Goal: Task Accomplishment & Management: Manage account settings

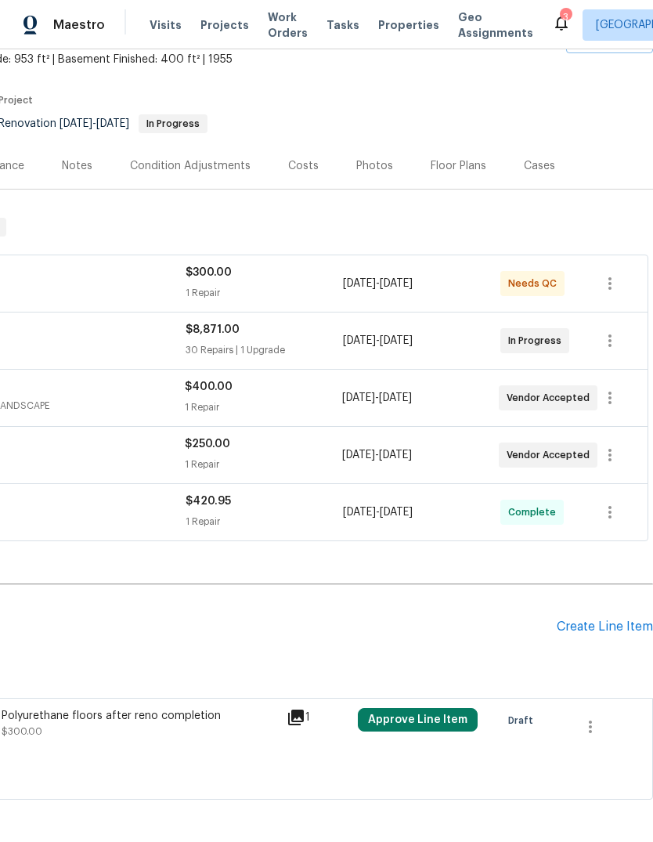
scroll to position [95, 232]
click at [612, 344] on icon "button" at bounding box center [610, 340] width 19 height 19
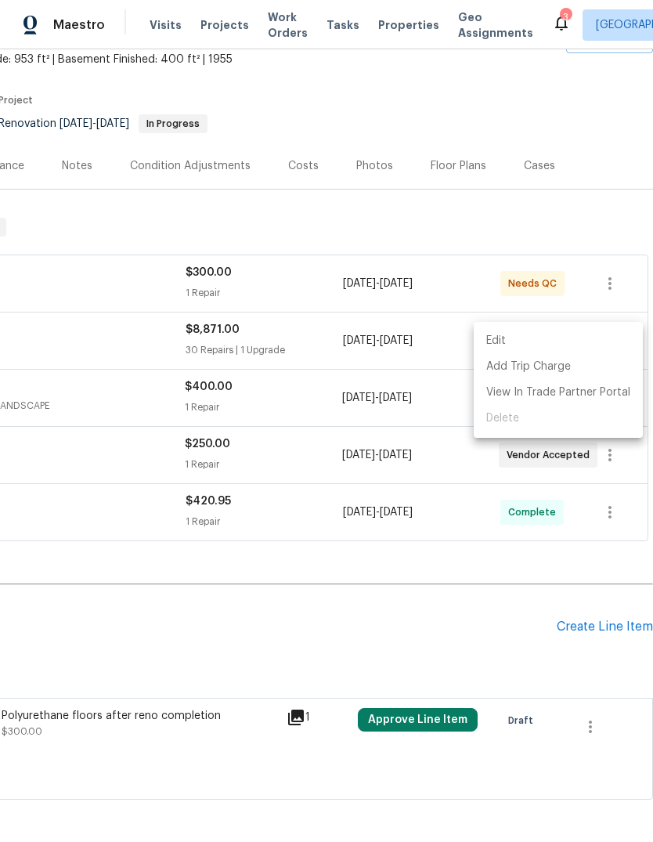
click at [581, 338] on li "Edit" at bounding box center [558, 341] width 169 height 26
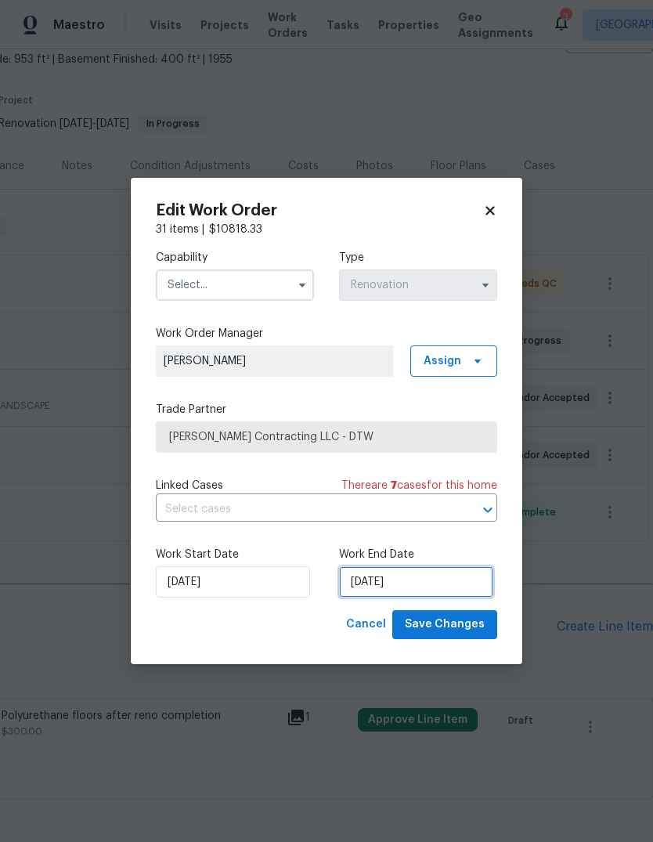
click at [392, 579] on input "[DATE]" at bounding box center [416, 581] width 154 height 31
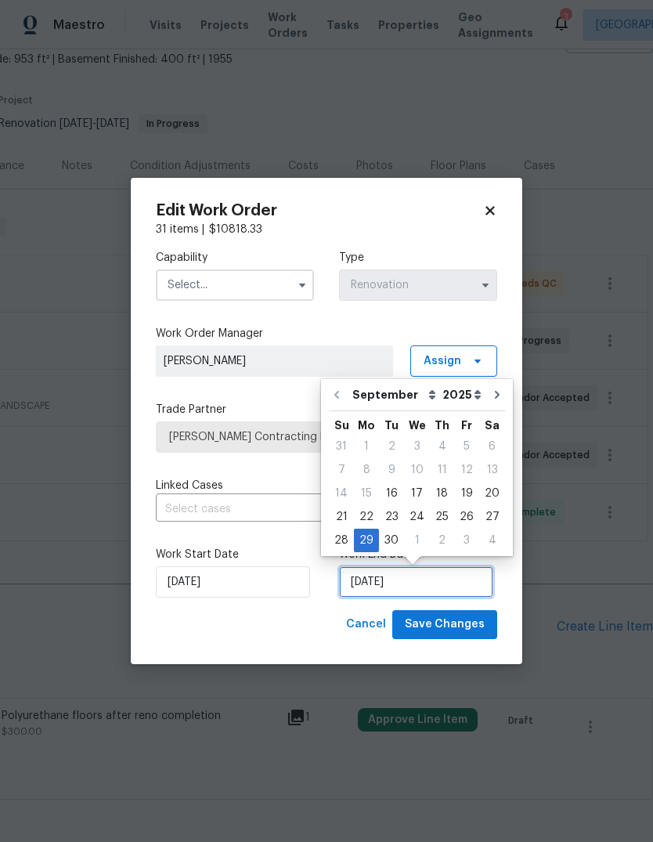
scroll to position [12, 0]
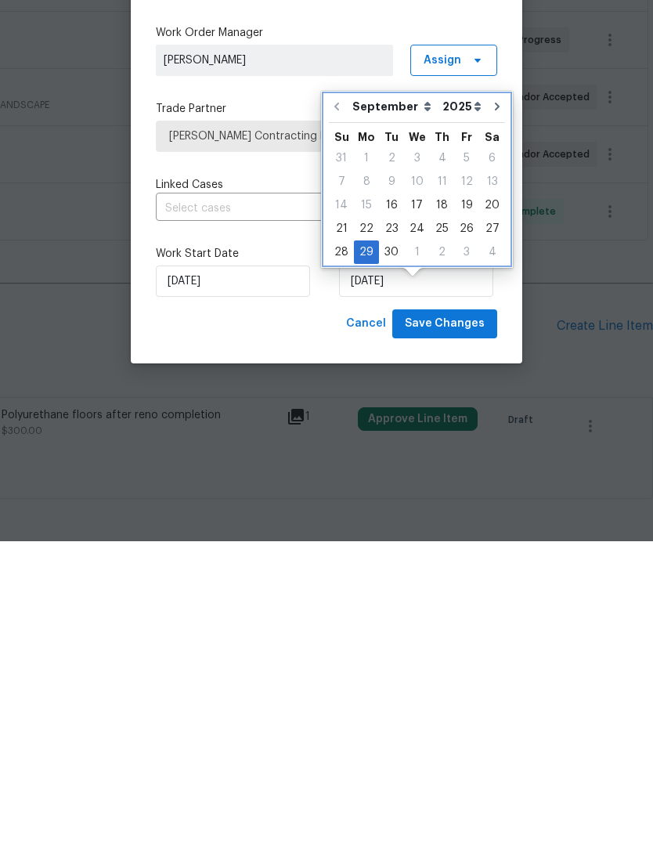
click at [491, 401] on icon "Go to next month" at bounding box center [497, 407] width 13 height 13
type input "10/29/2025"
select select "9"
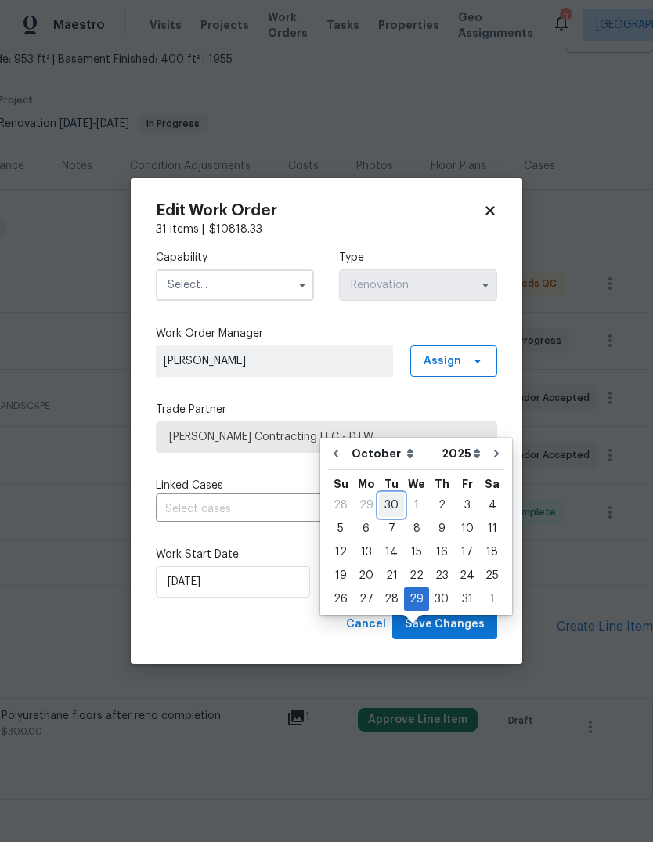
click at [389, 494] on div "30" at bounding box center [391, 505] width 25 height 22
type input "9/30/2025"
select select "8"
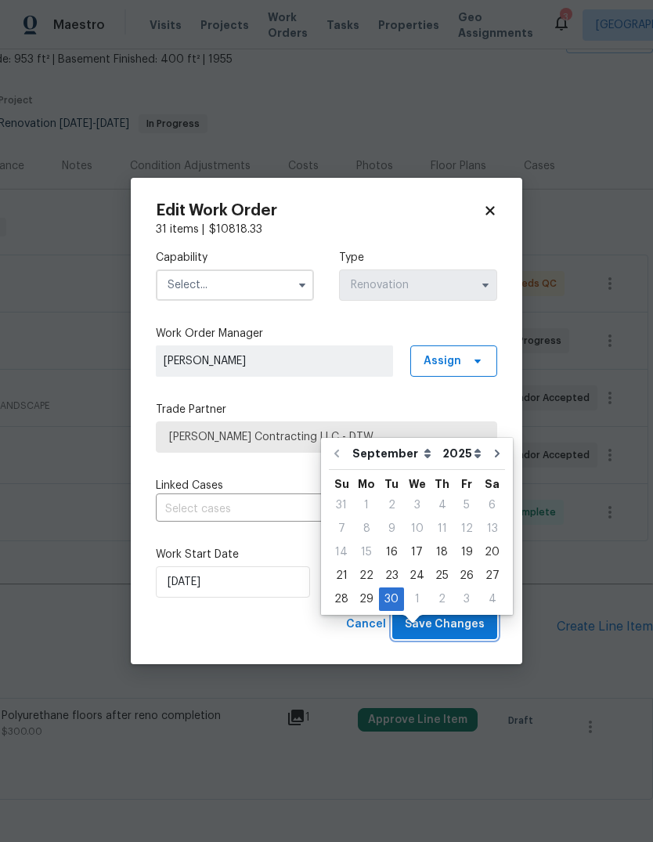
click at [470, 629] on span "Save Changes" at bounding box center [445, 625] width 80 height 20
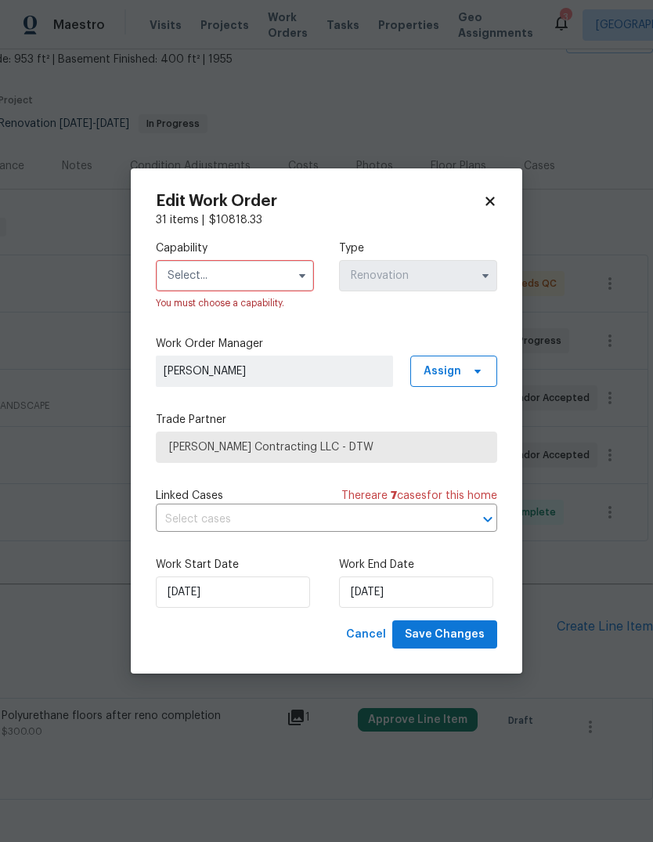
click at [279, 280] on input "text" at bounding box center [235, 275] width 158 height 31
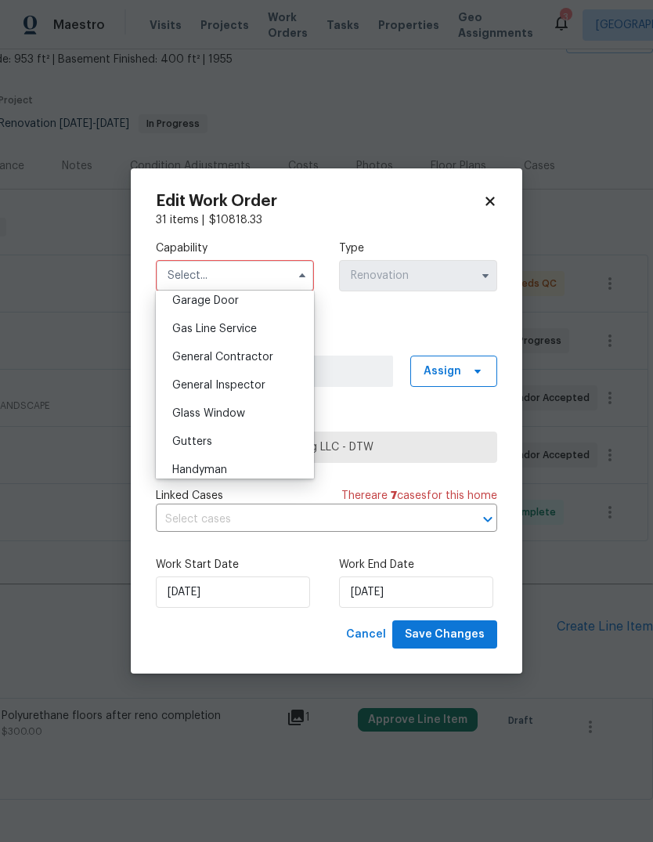
scroll to position [710, 0]
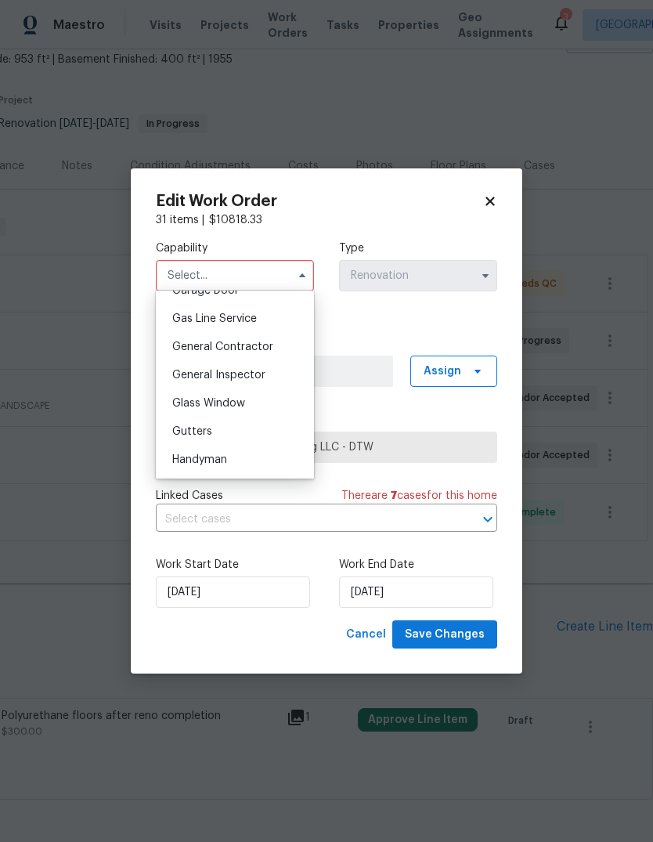
click at [257, 349] on span "General Contractor" at bounding box center [222, 346] width 101 height 11
type input "General Contractor"
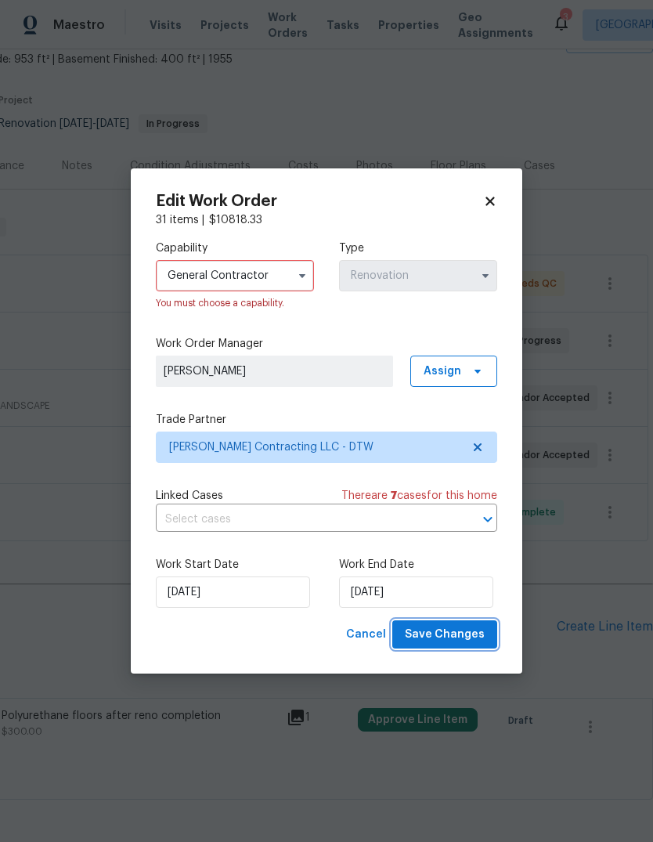
click at [472, 623] on button "Save Changes" at bounding box center [444, 634] width 105 height 29
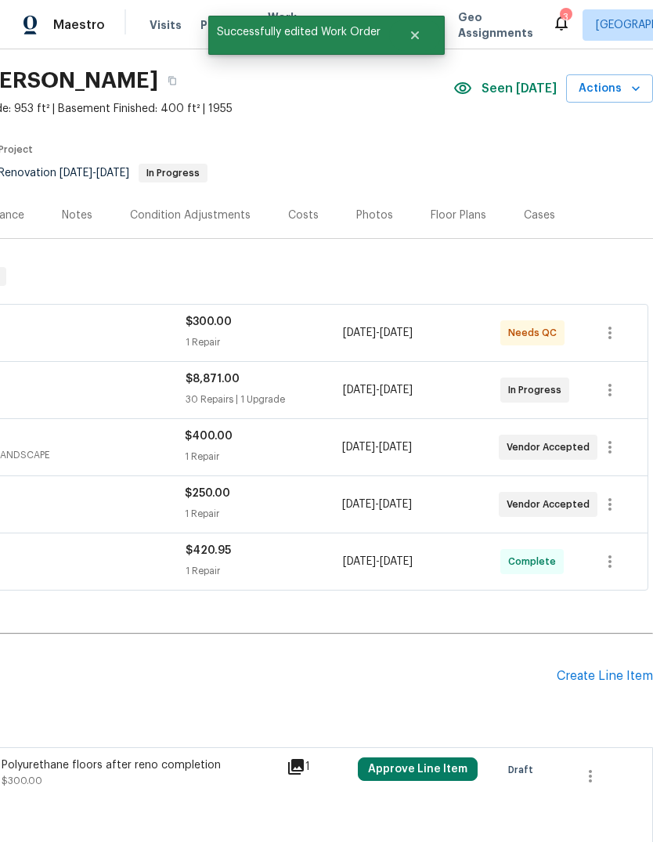
scroll to position [52, 232]
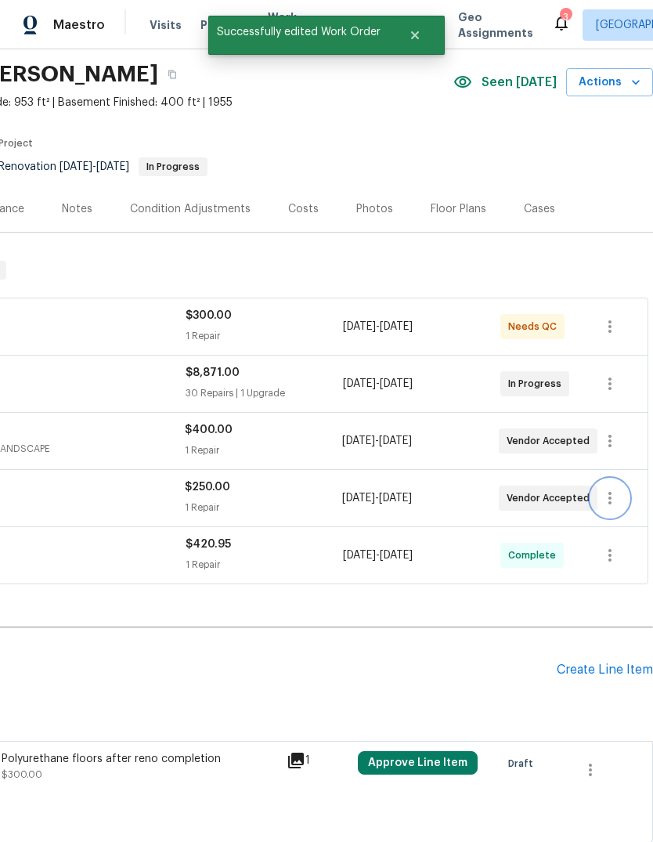
click at [613, 489] on icon "button" at bounding box center [610, 498] width 19 height 19
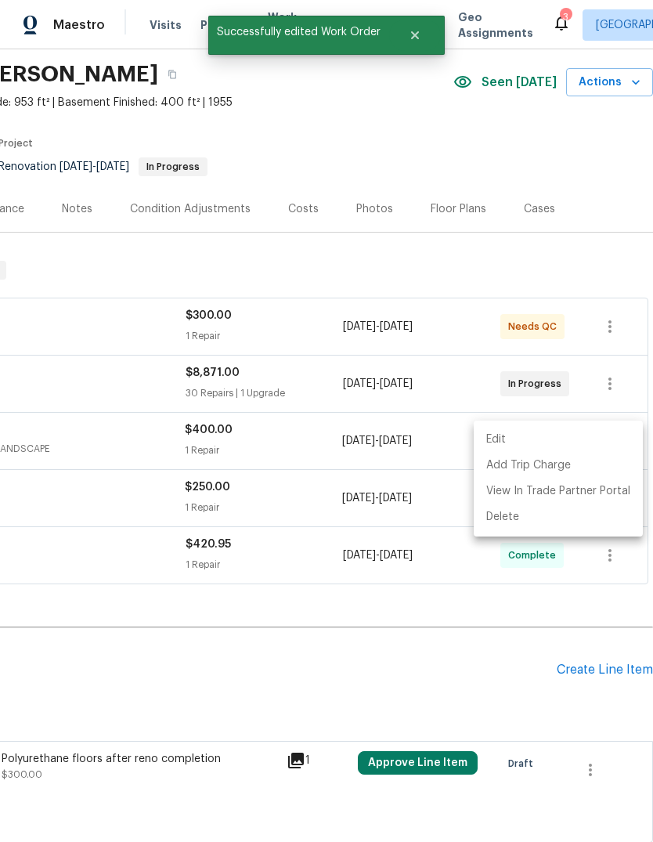
click at [576, 439] on li "Edit" at bounding box center [558, 440] width 169 height 26
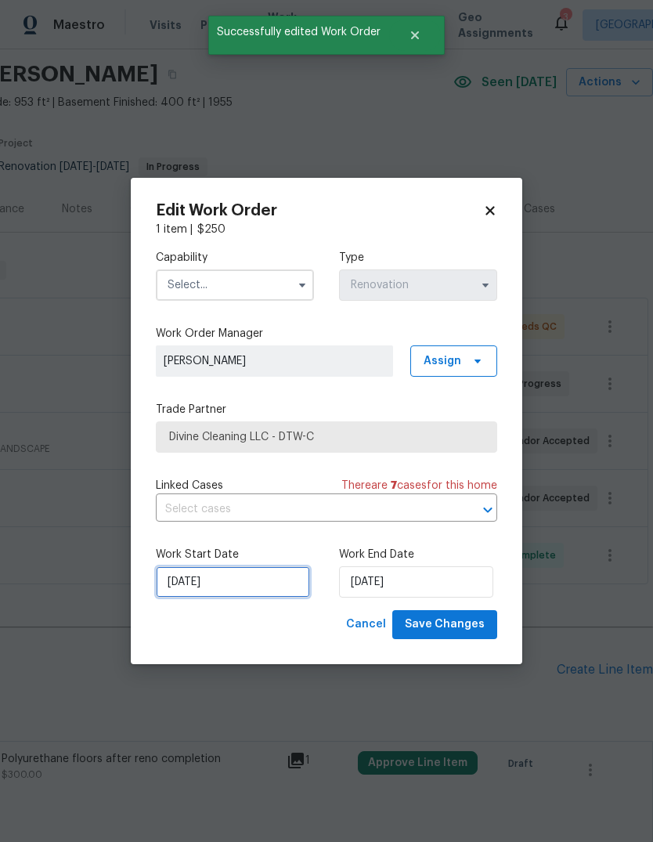
click at [259, 579] on input "[DATE]" at bounding box center [233, 581] width 154 height 31
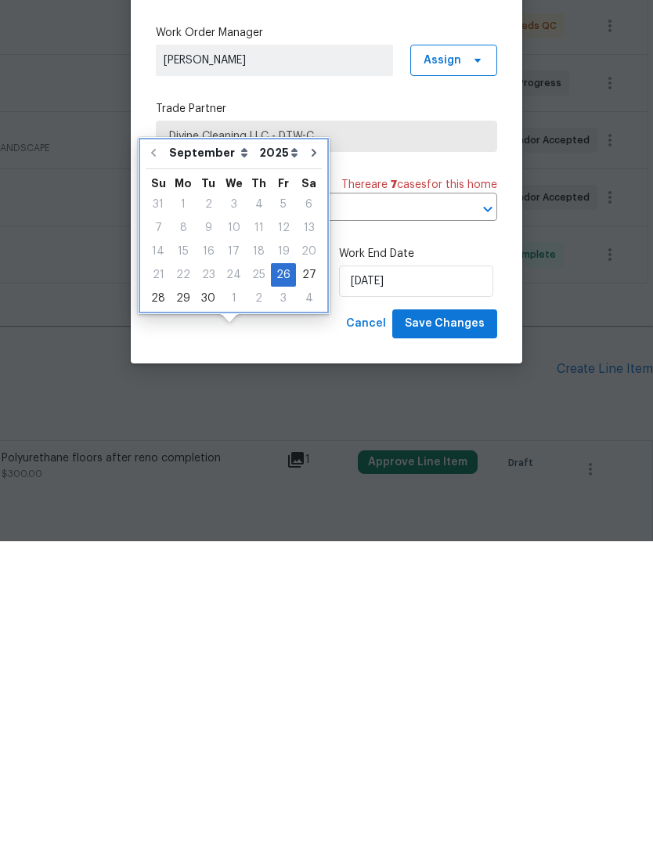
click at [311, 447] on icon "Go to next month" at bounding box center [314, 453] width 13 height 13
type input "10/26/2025"
select select "9"
type input "10/26/2025"
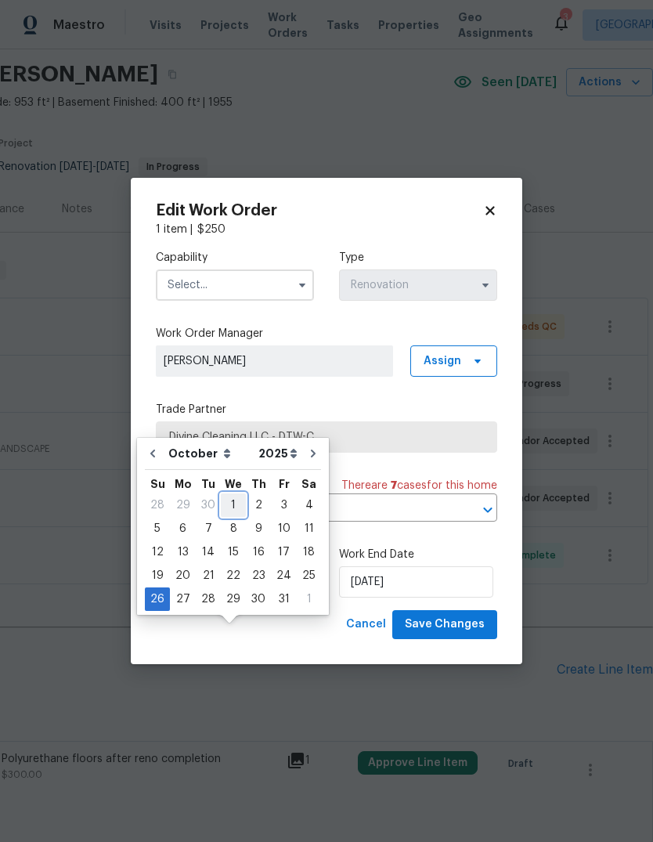
click at [230, 494] on div "1" at bounding box center [233, 505] width 25 height 22
type input "10/1/2025"
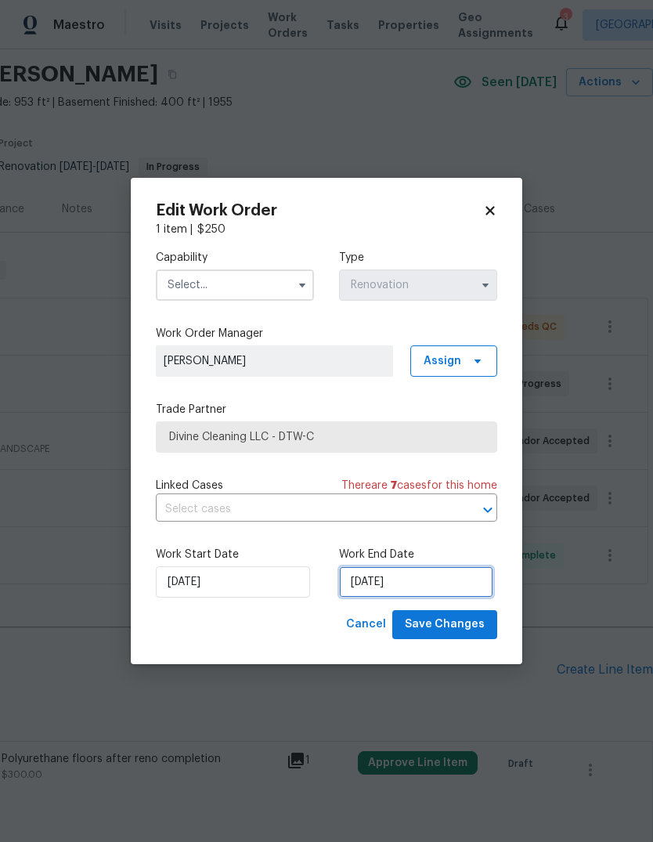
click at [417, 576] on input "10/26/2025" at bounding box center [416, 581] width 154 height 31
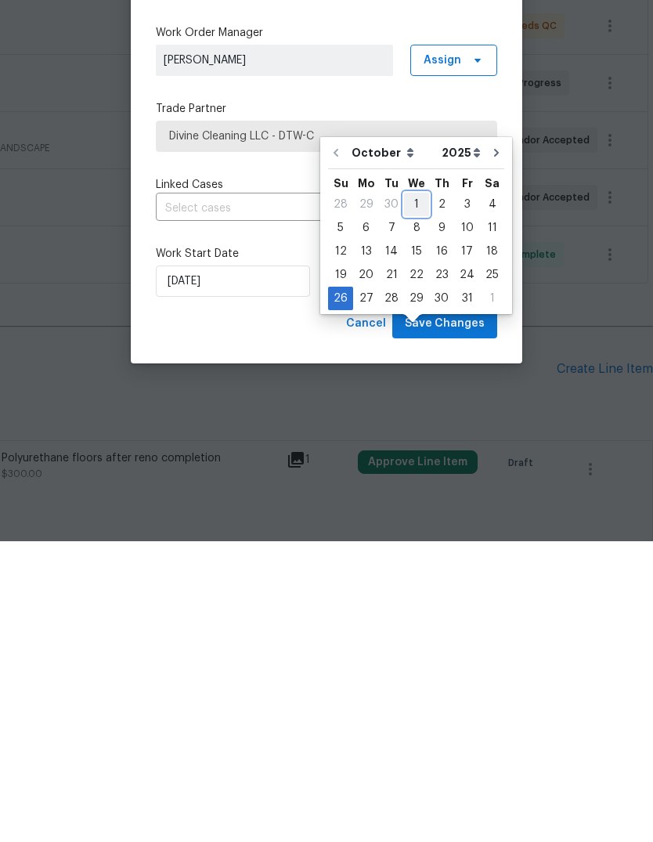
click at [417, 494] on div "1" at bounding box center [416, 505] width 25 height 22
type input "[DATE]"
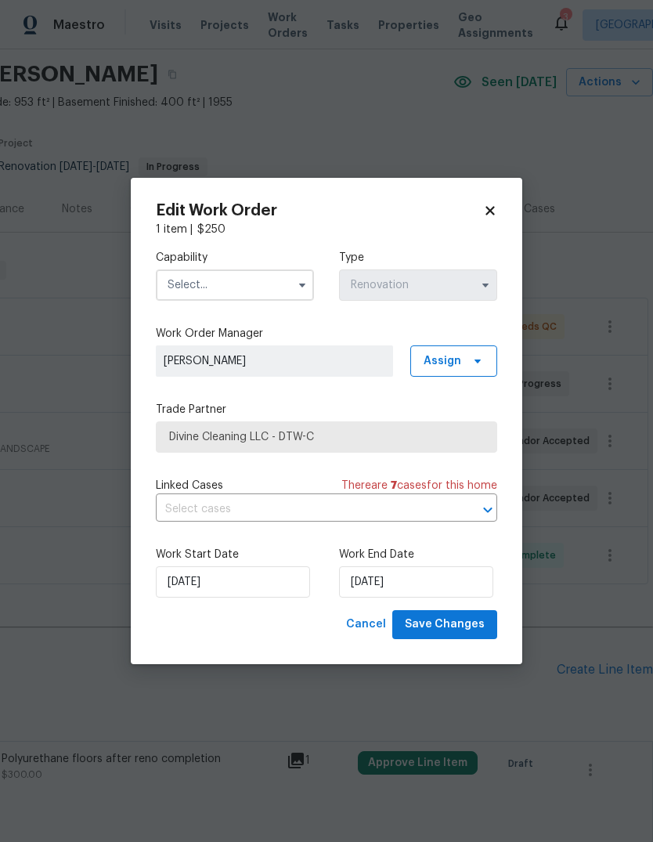
click at [273, 277] on input "text" at bounding box center [235, 284] width 158 height 31
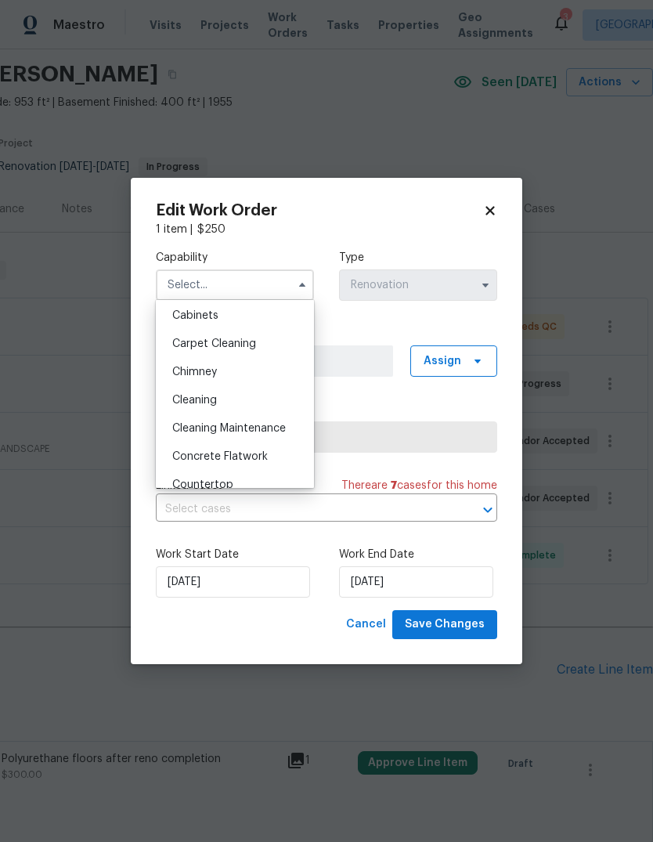
scroll to position [142, 0]
click at [253, 404] on div "Cleaning" at bounding box center [235, 402] width 150 height 28
type input "Cleaning"
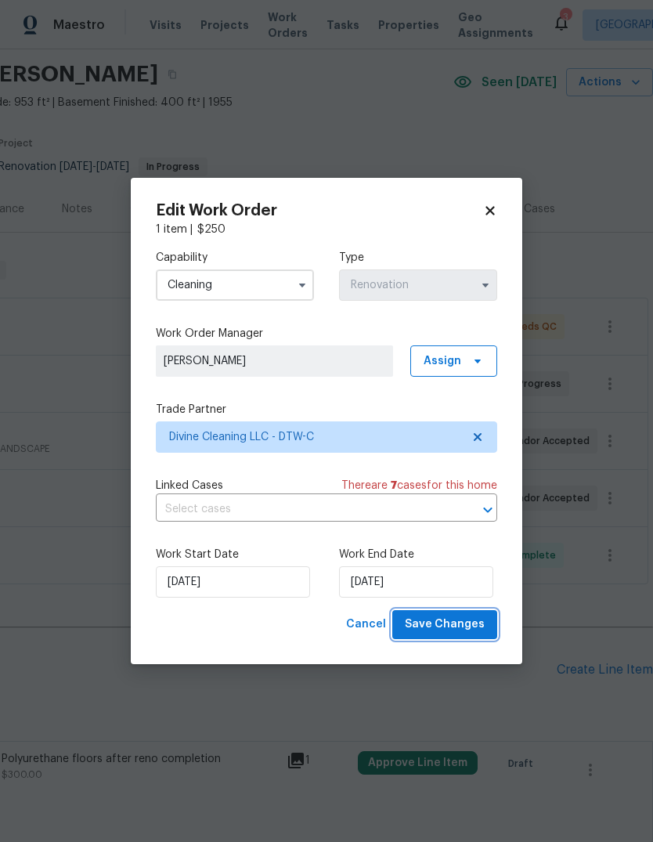
click at [471, 626] on span "Save Changes" at bounding box center [445, 625] width 80 height 20
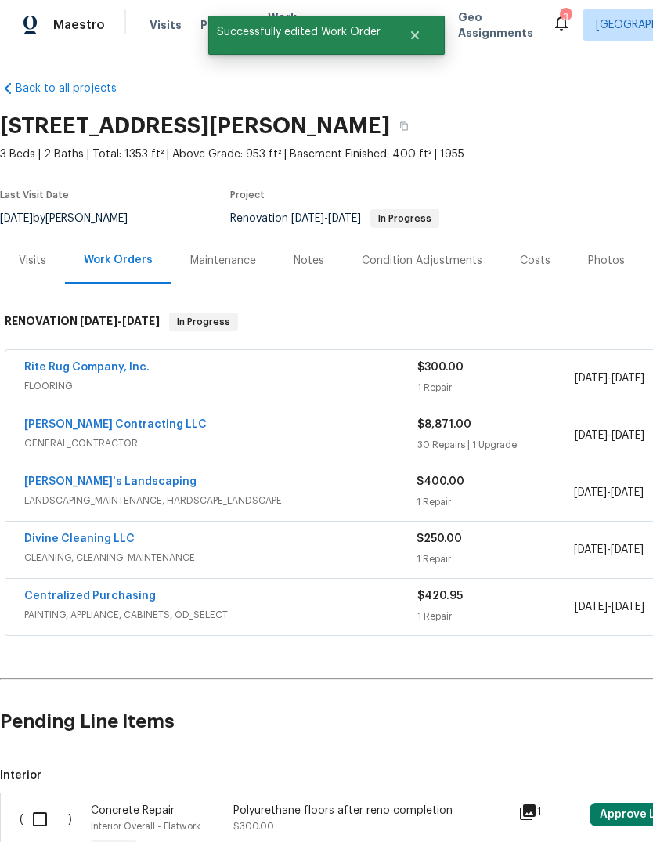
scroll to position [0, 0]
click at [85, 533] on link "Divine Cleaning LLC" at bounding box center [79, 538] width 110 height 11
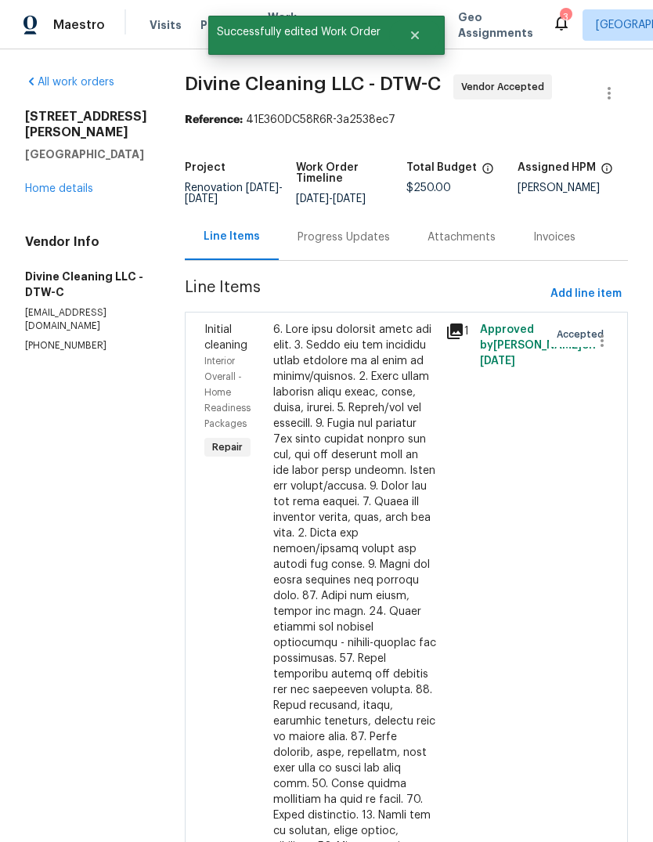
click at [390, 245] on div "Progress Updates" at bounding box center [344, 237] width 92 height 16
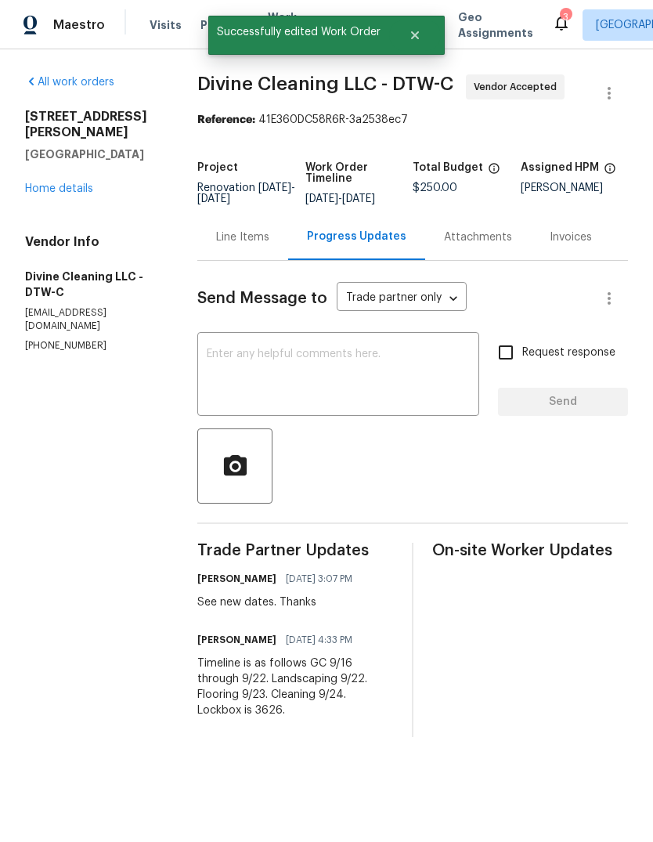
click at [399, 374] on textarea at bounding box center [338, 376] width 263 height 55
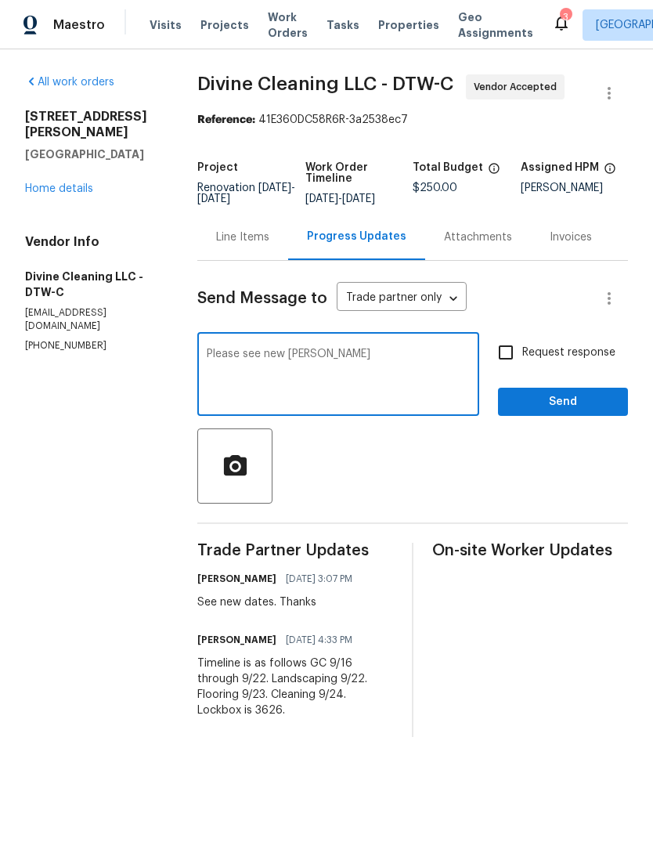
type textarea "Please see new daye"
click at [568, 403] on button "Send" at bounding box center [563, 402] width 130 height 29
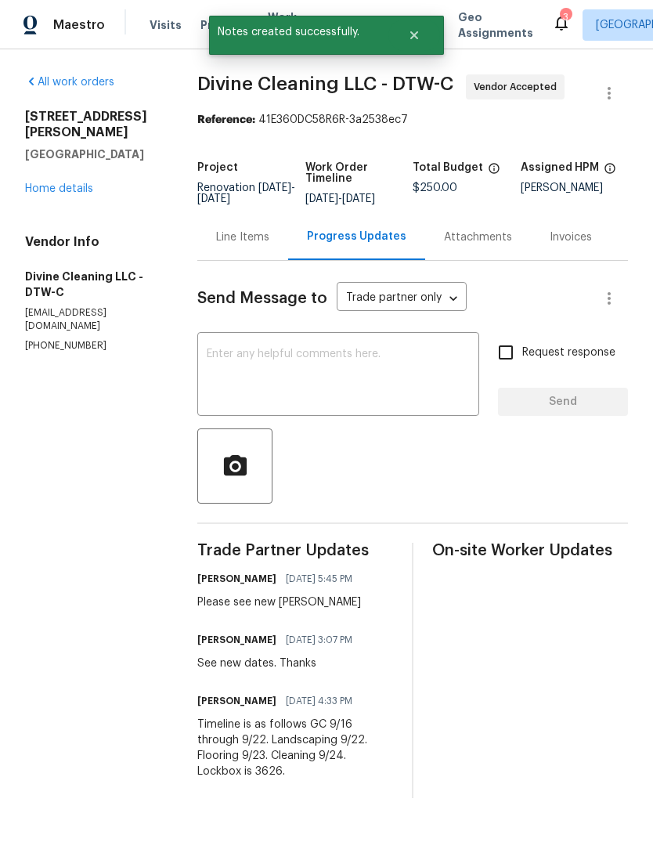
click at [70, 183] on link "Home details" at bounding box center [59, 188] width 68 height 11
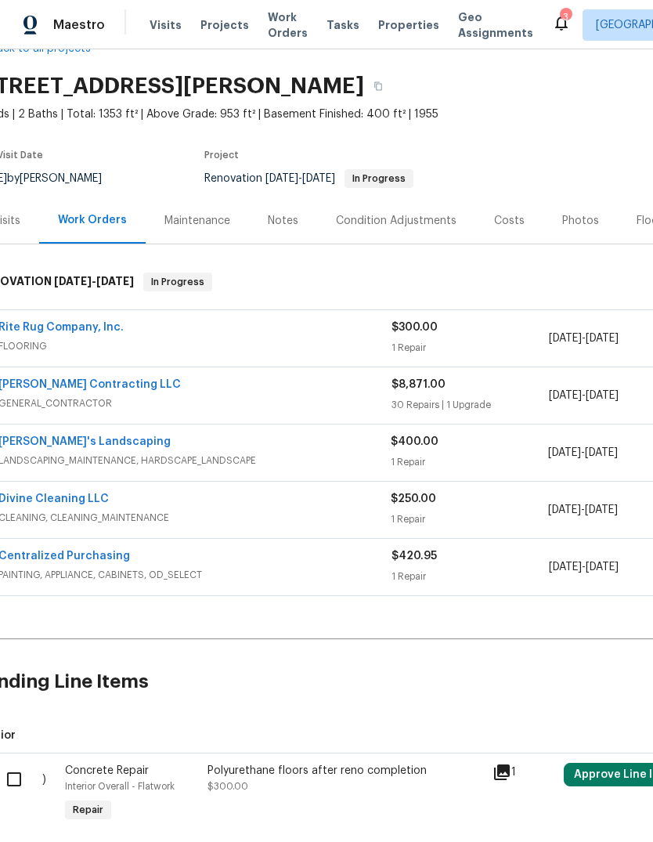
scroll to position [41, 26]
click at [555, 27] on icon at bounding box center [561, 24] width 13 height 16
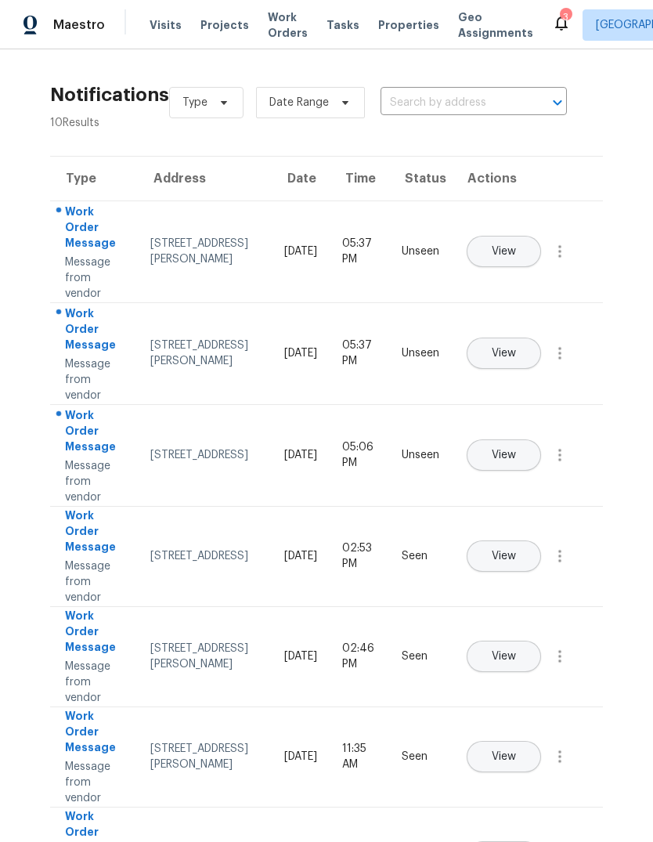
click at [516, 450] on span "View" at bounding box center [504, 456] width 24 height 12
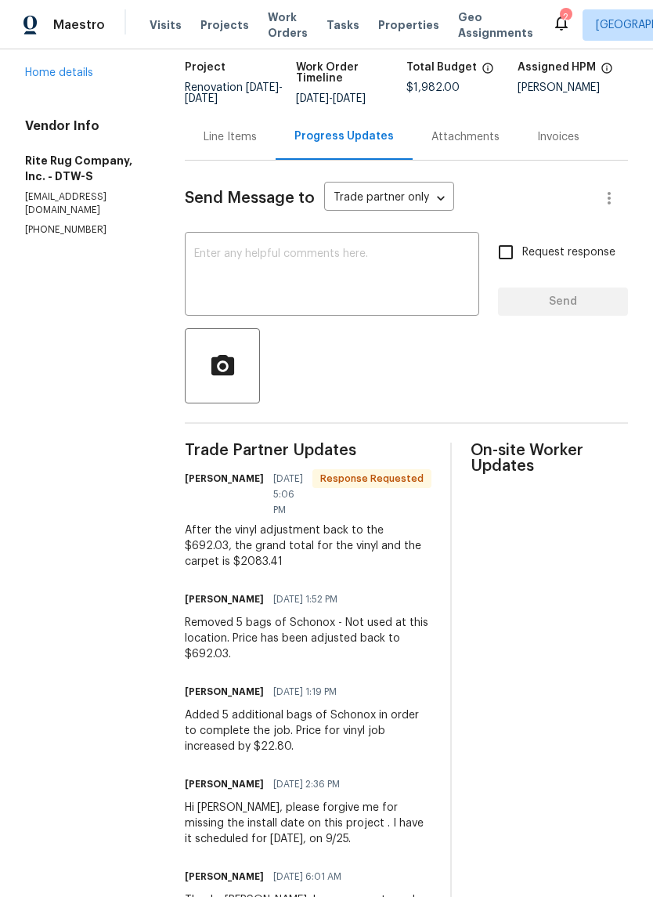
scroll to position [99, 0]
click at [246, 159] on div "Line Items" at bounding box center [230, 137] width 91 height 46
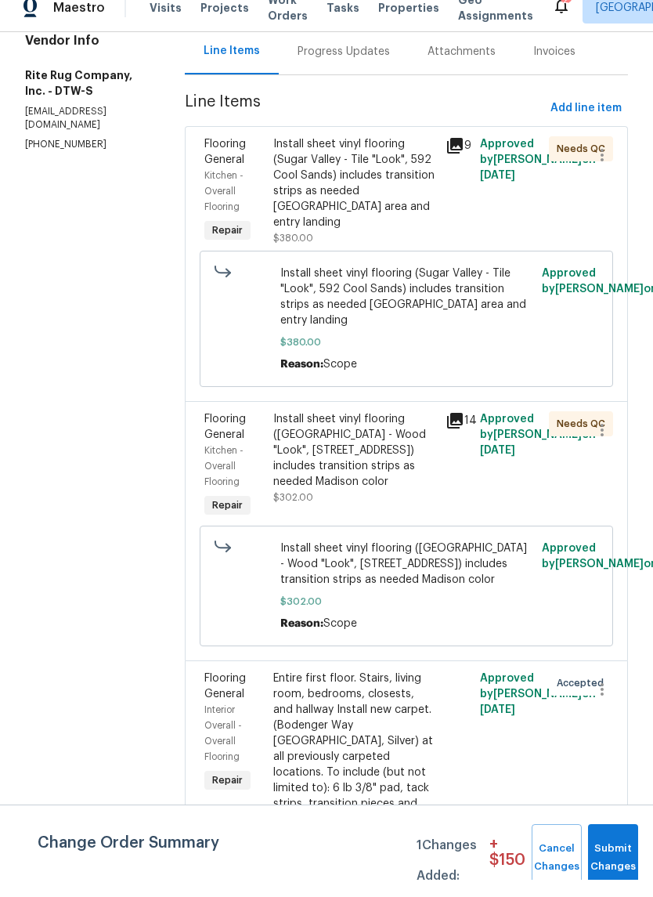
scroll to position [38, 0]
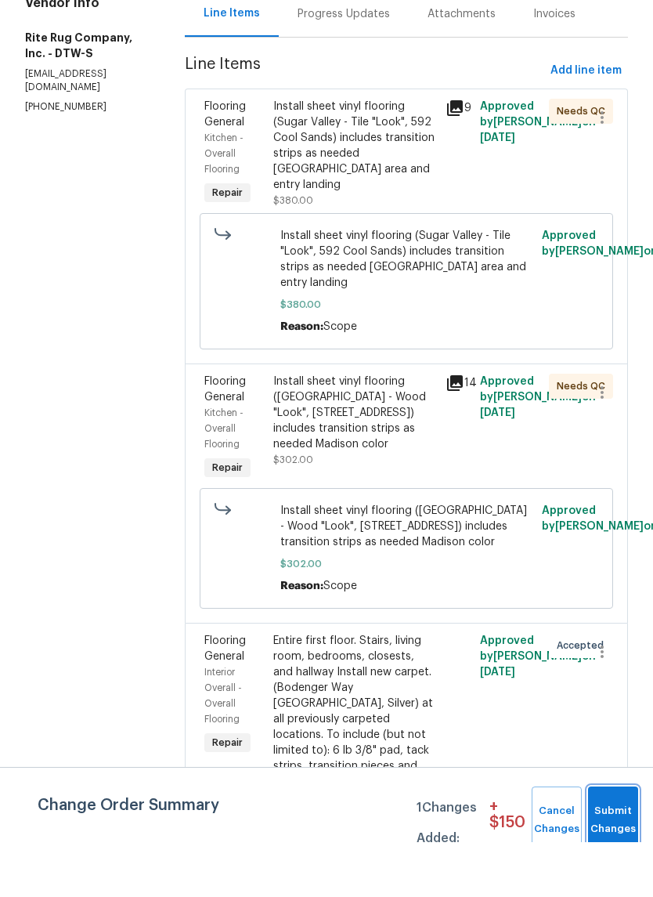
click at [619, 857] on span "Submit Changes" at bounding box center [613, 875] width 34 height 36
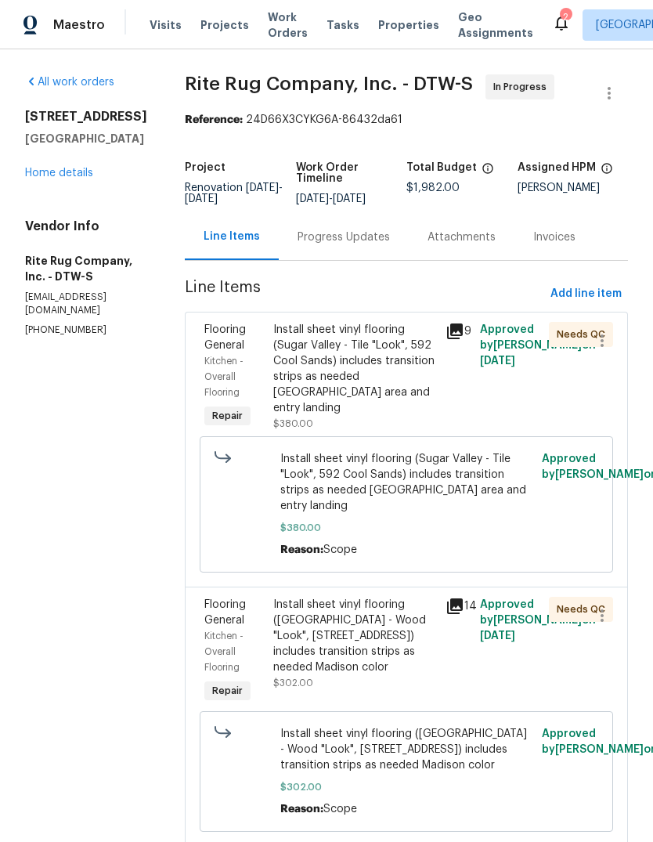
scroll to position [0, 0]
click at [370, 229] on div "Progress Updates" at bounding box center [344, 237] width 92 height 16
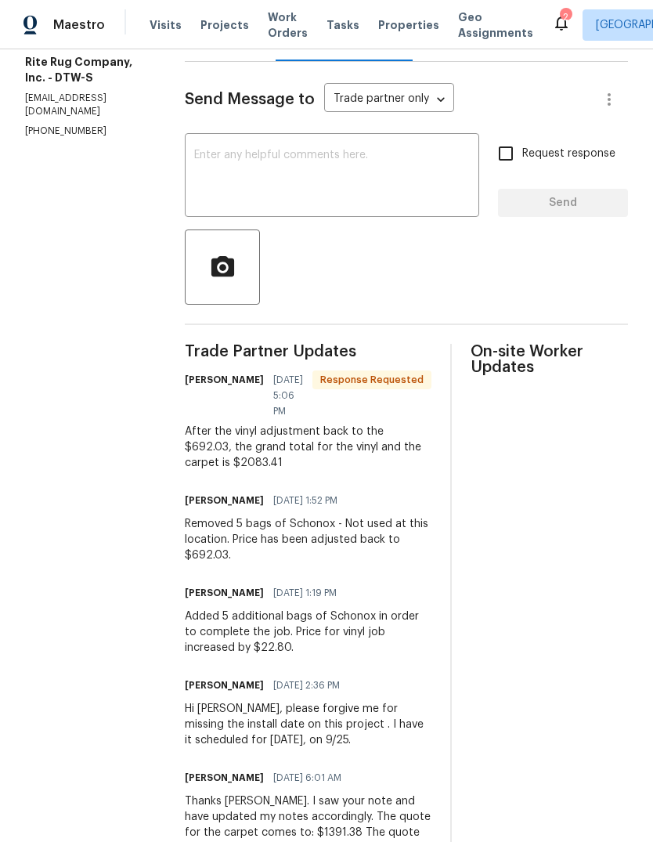
scroll to position [196, 0]
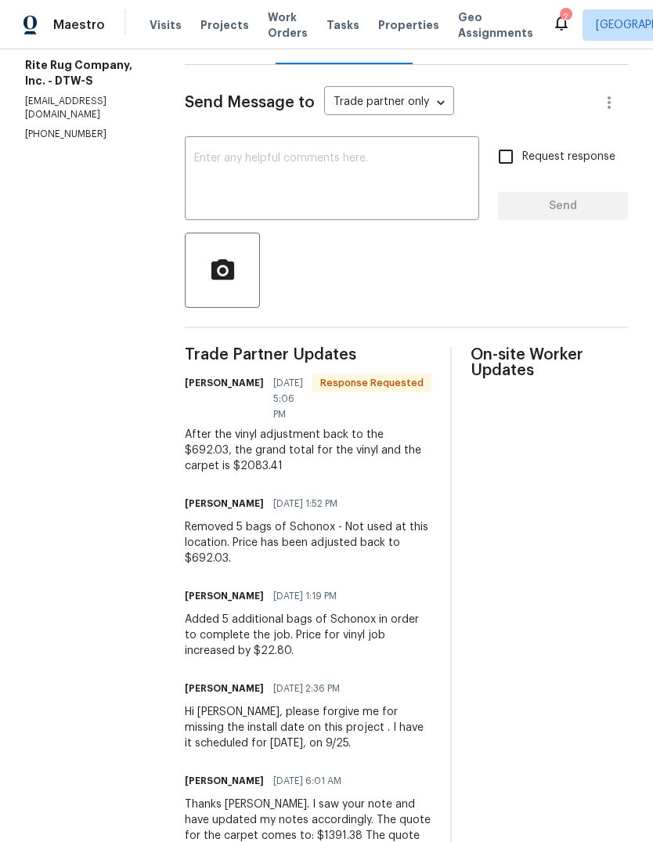
click at [254, 62] on div "Line Items" at bounding box center [230, 41] width 91 height 46
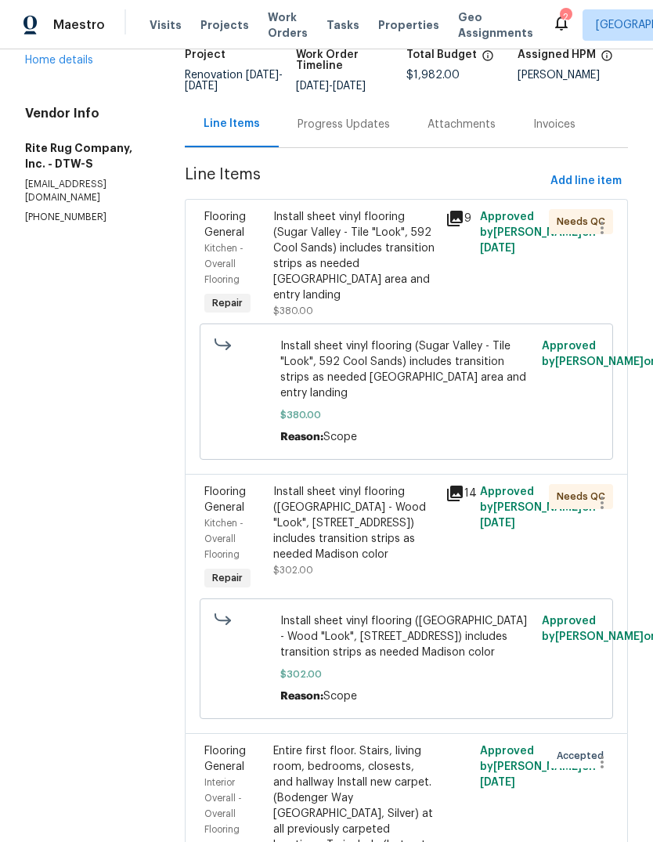
scroll to position [92, 0]
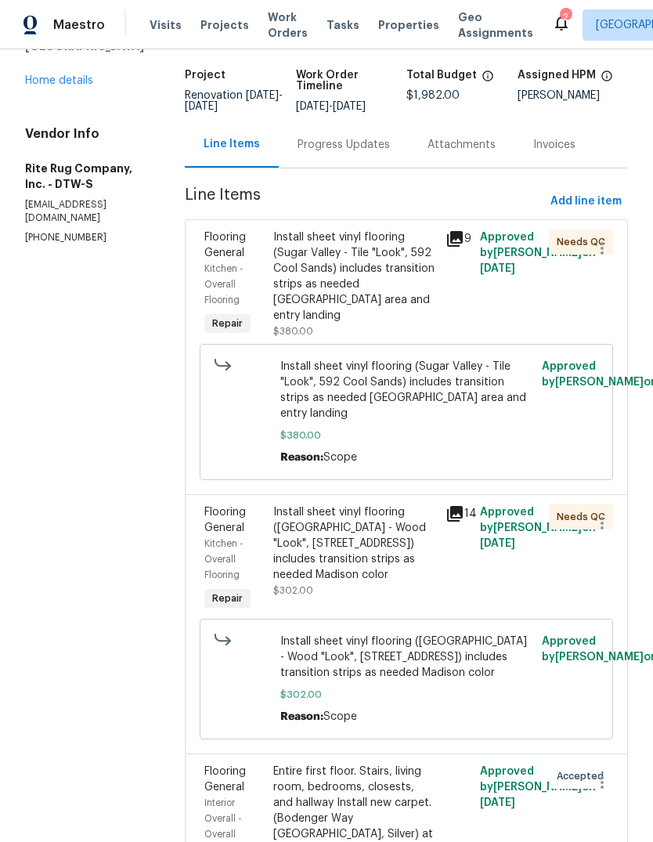
click at [377, 153] on div "Progress Updates" at bounding box center [344, 145] width 92 height 16
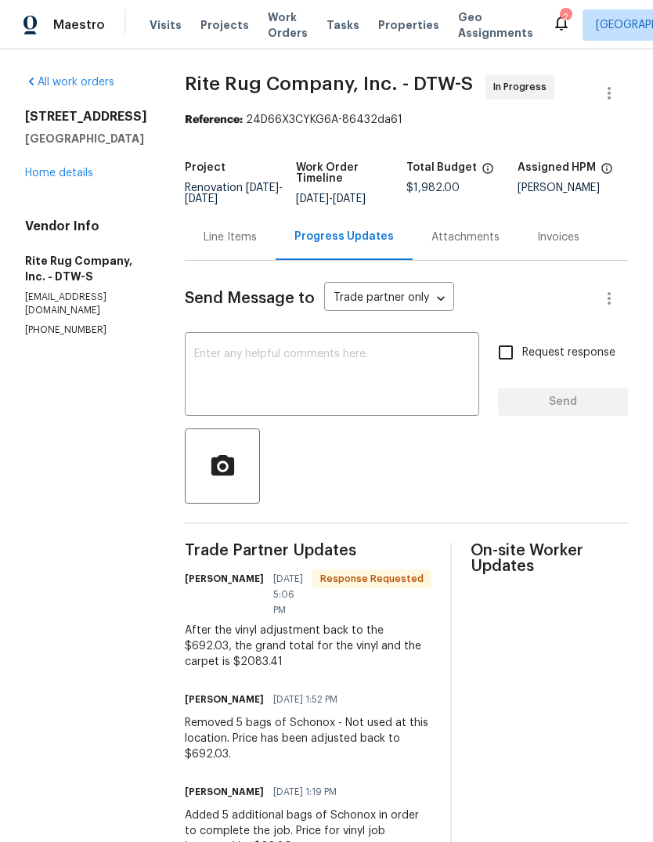
click at [235, 258] on div "Line Items" at bounding box center [230, 237] width 91 height 46
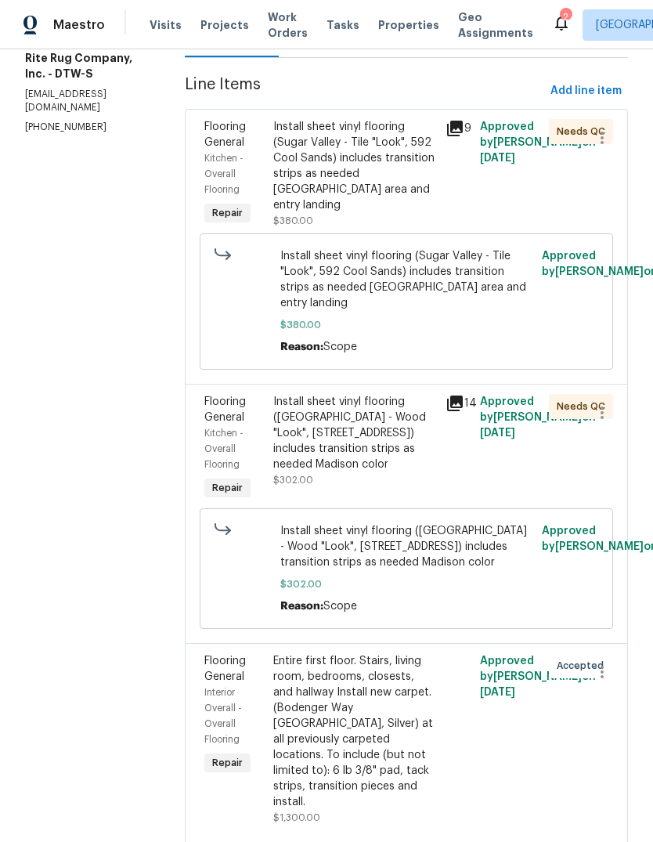
scroll to position [59, 0]
click at [300, 837] on div "All work orders 14164 Bainbridge St Livonia, MI 48154 Home details Vendor Info …" at bounding box center [326, 372] width 653 height 1052
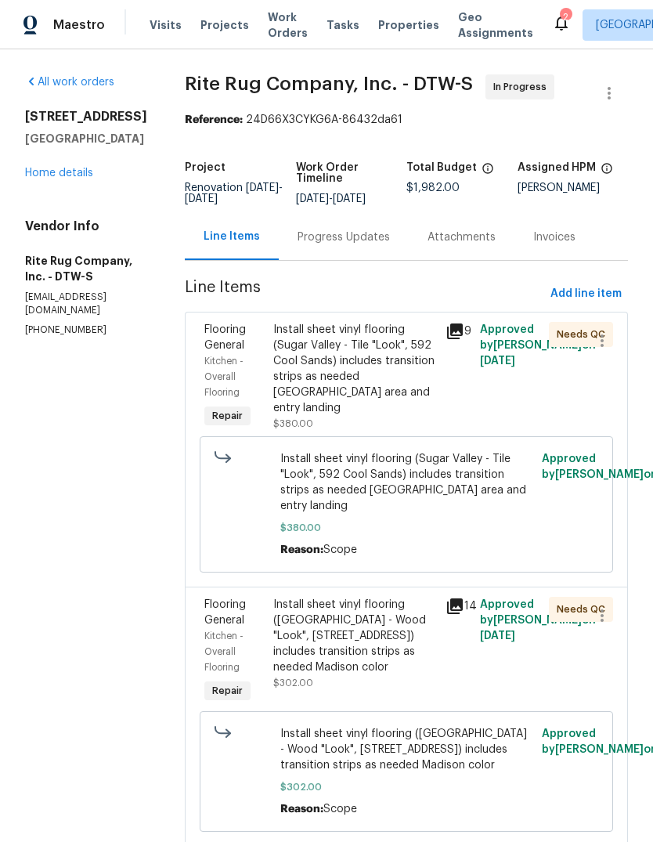
scroll to position [0, 0]
click at [375, 229] on div "Progress Updates" at bounding box center [344, 237] width 92 height 16
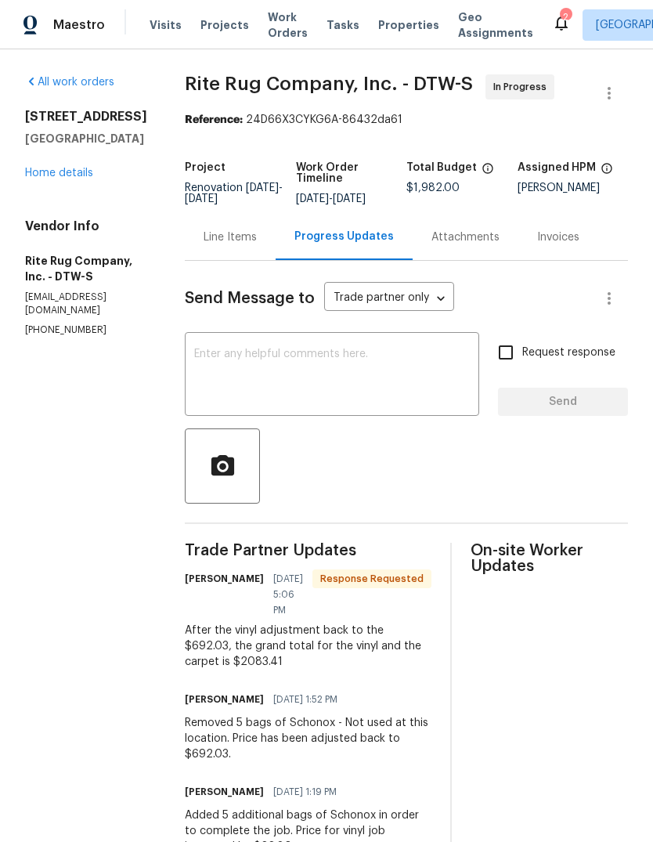
click at [247, 245] on div "Line Items" at bounding box center [230, 237] width 53 height 16
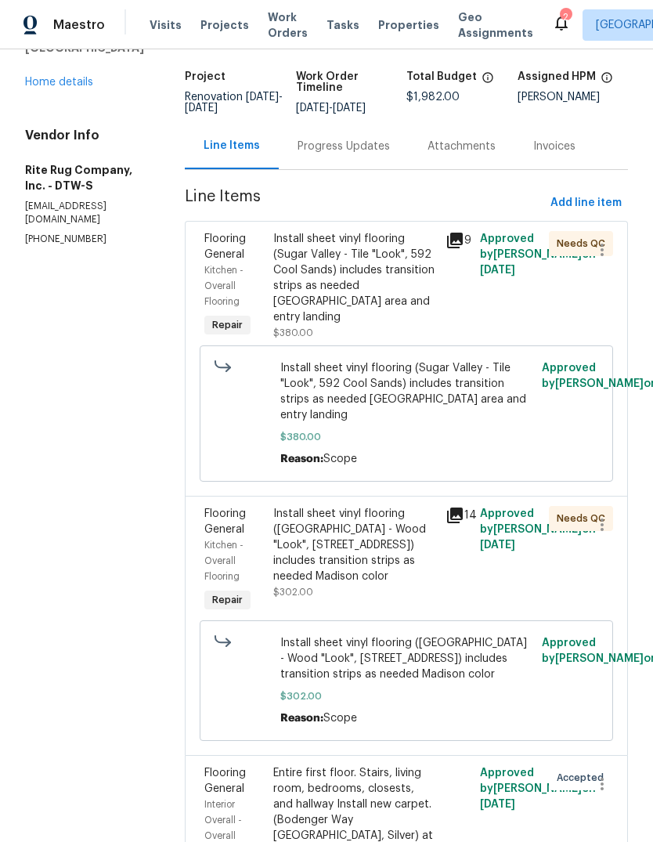
scroll to position [99, 0]
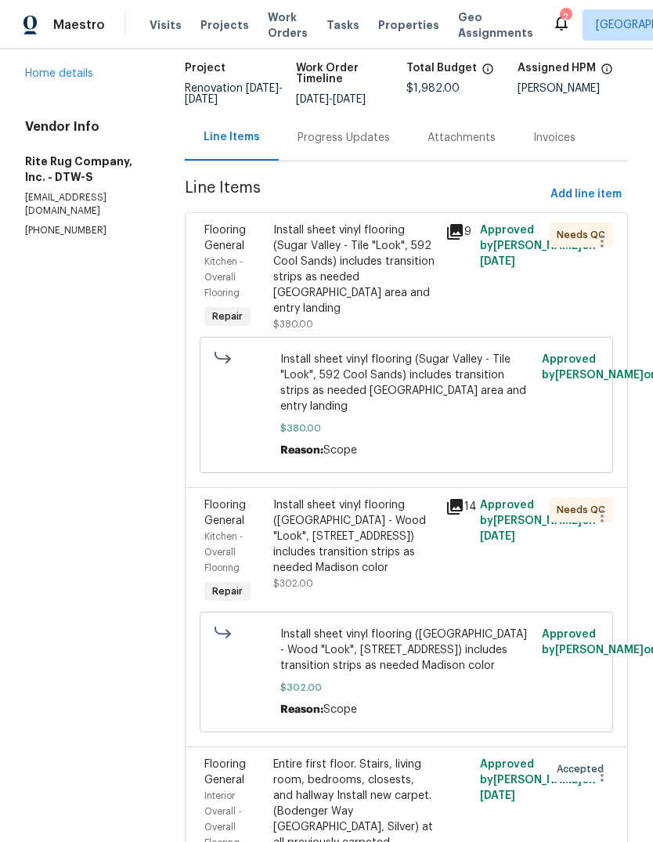
click at [356, 563] on div "Install sheet vinyl flooring (Sugar Valley - Wood "Look", 565 Beacon Hill) incl…" at bounding box center [354, 536] width 163 height 78
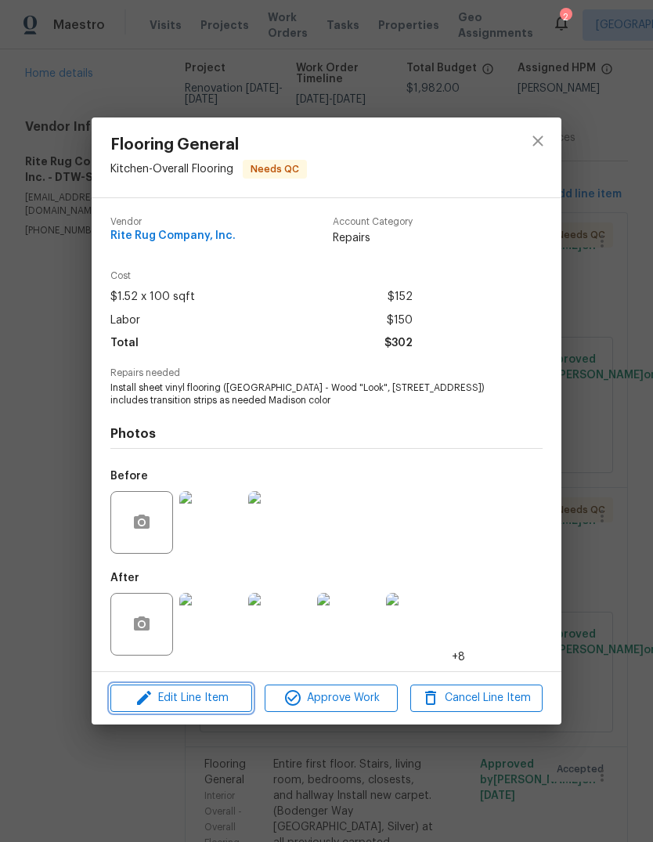
click at [237, 701] on span "Edit Line Item" at bounding box center [181, 698] width 132 height 20
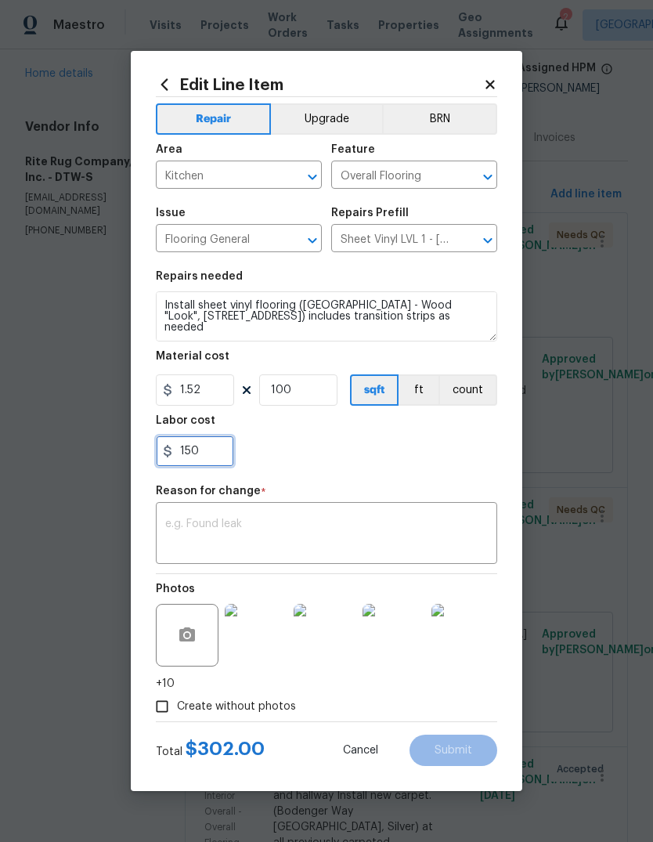
click at [207, 445] on input "150" at bounding box center [195, 450] width 78 height 31
click at [226, 456] on input "150" at bounding box center [195, 450] width 78 height 31
click at [200, 447] on input "150" at bounding box center [195, 450] width 78 height 31
click at [200, 446] on input "150" at bounding box center [195, 450] width 78 height 31
type input "2"
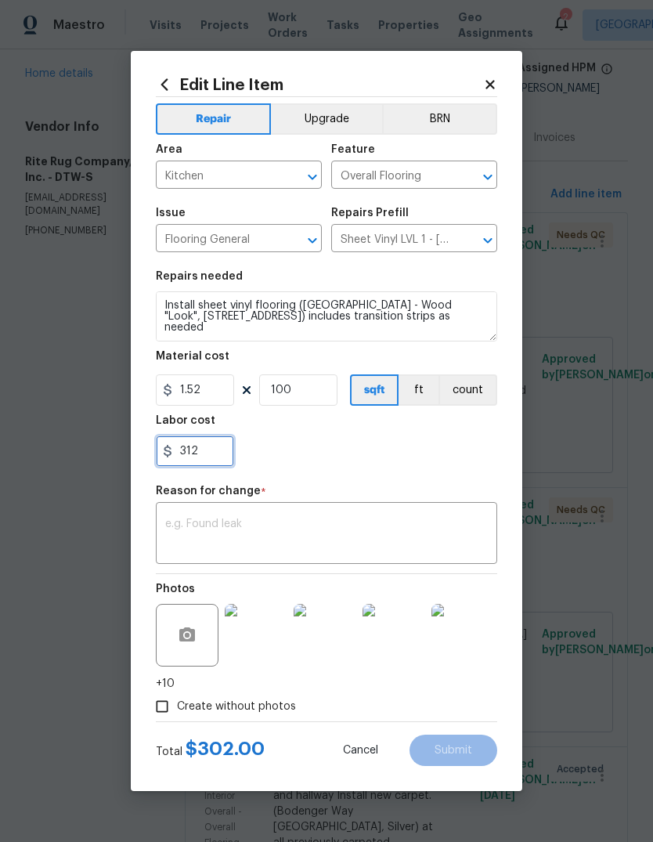
type input "312"
click at [301, 487] on div "Reason for change *" at bounding box center [326, 496] width 341 height 20
click at [347, 513] on div "x ​" at bounding box center [326, 535] width 341 height 58
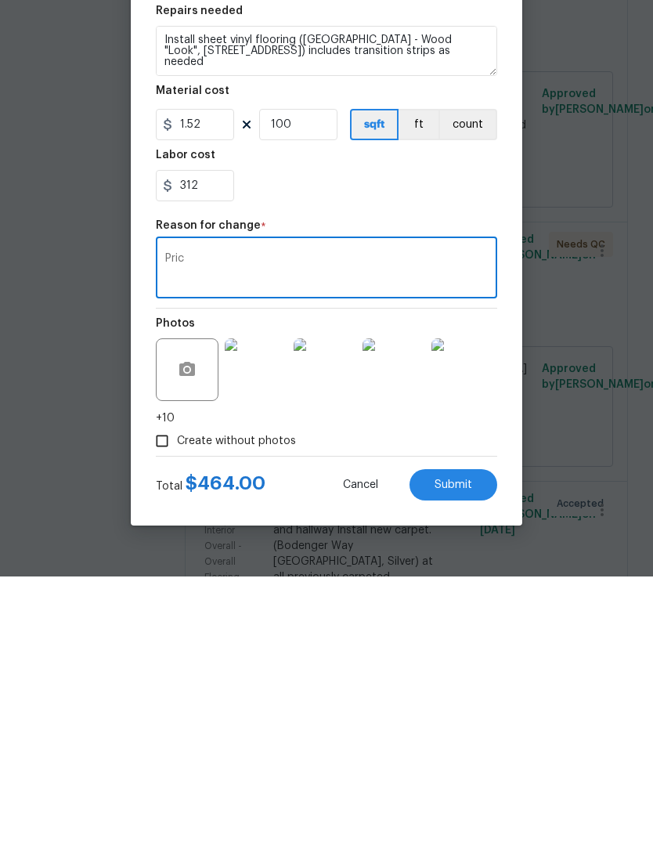
type textarea "Pric"
click at [452, 735] on button "Submit" at bounding box center [454, 750] width 88 height 31
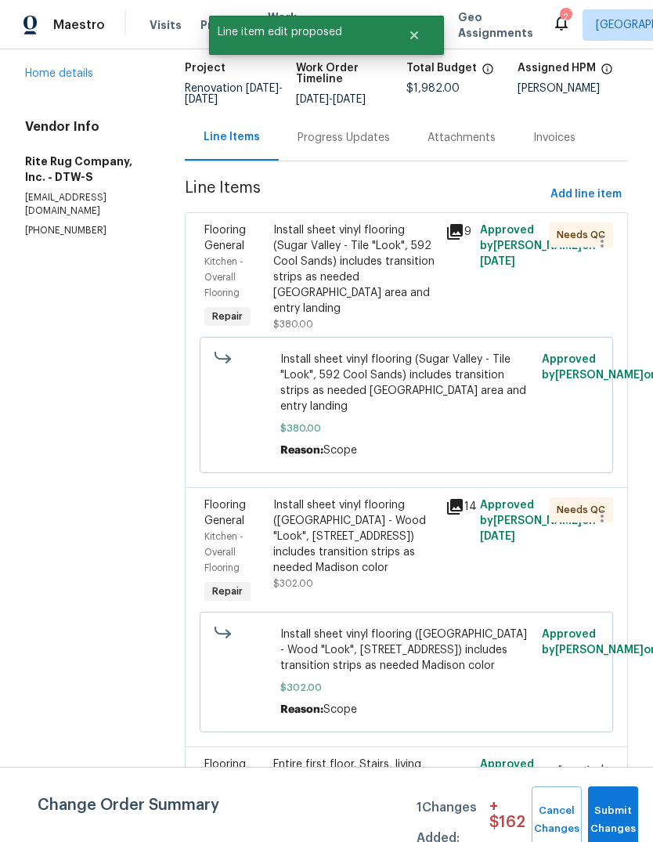
scroll to position [0, 0]
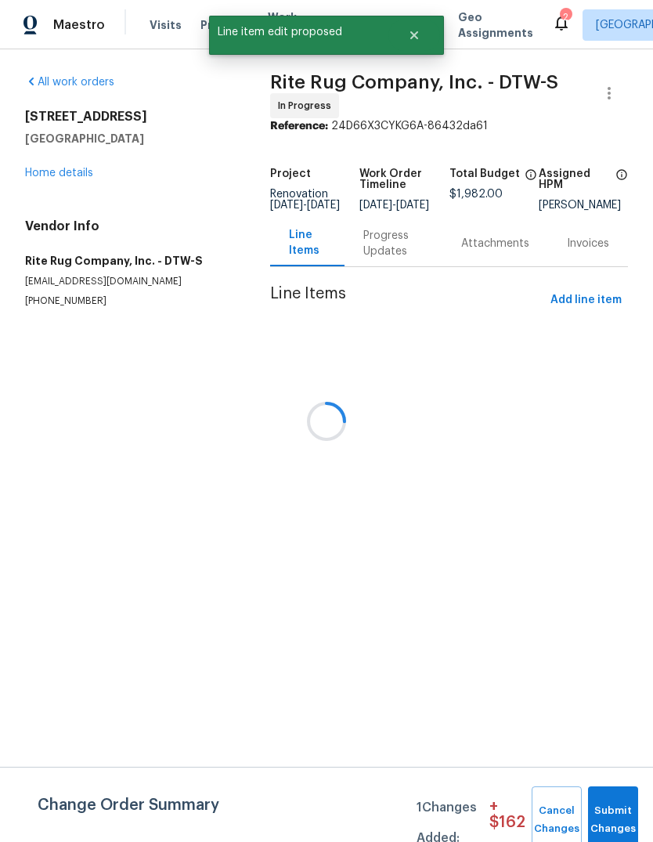
click at [615, 818] on span "Submit Changes" at bounding box center [613, 820] width 34 height 36
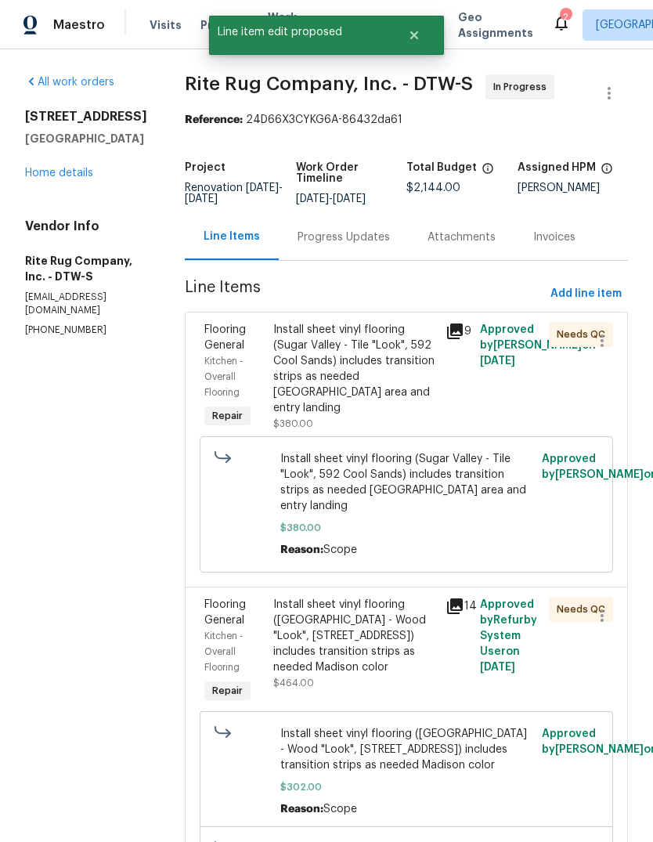
click at [367, 399] on div "Install sheet vinyl flooring (Sugar Valley - Tile "Look", 592 Cool Sands) inclu…" at bounding box center [354, 369] width 163 height 94
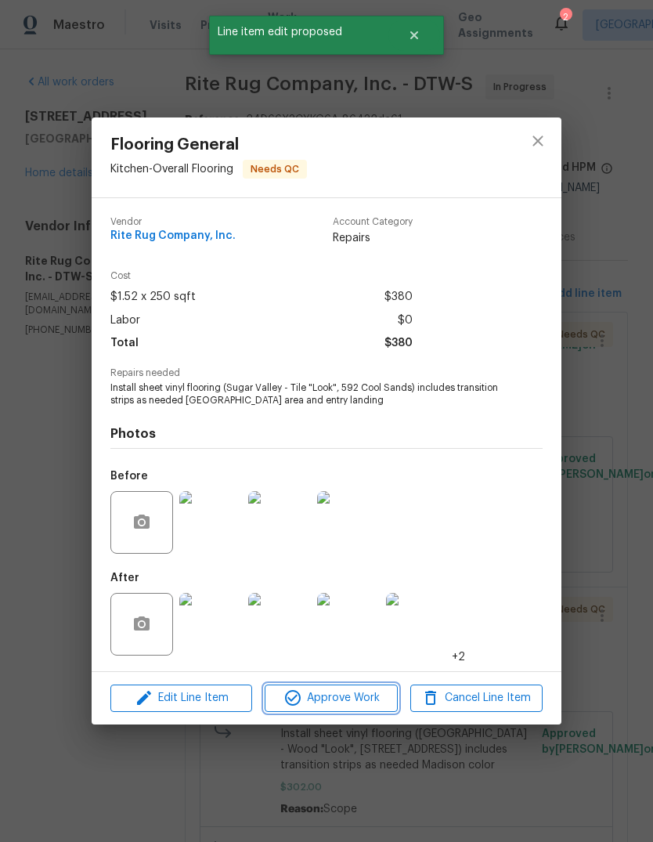
click at [370, 691] on span "Approve Work" at bounding box center [330, 698] width 123 height 20
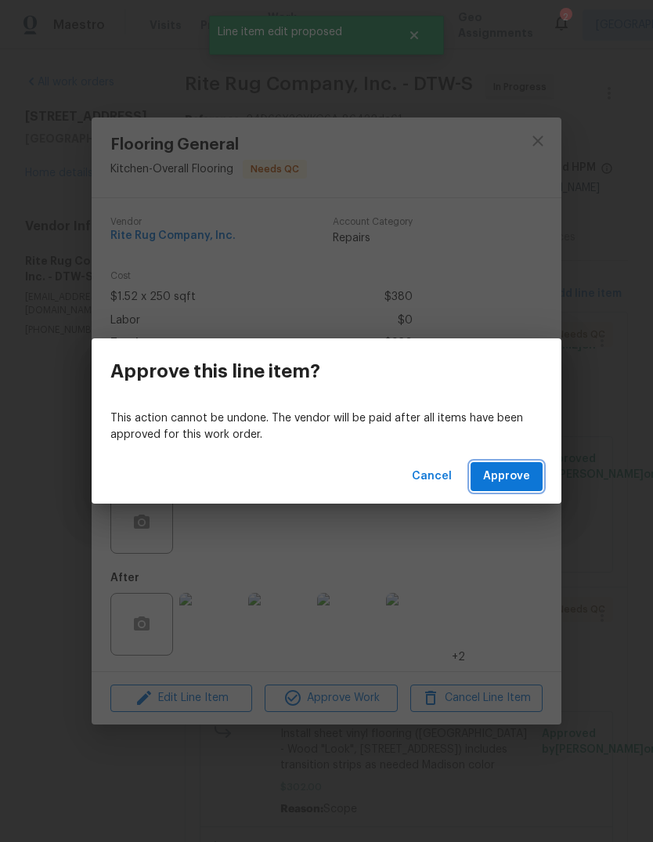
click at [512, 464] on button "Approve" at bounding box center [507, 476] width 72 height 29
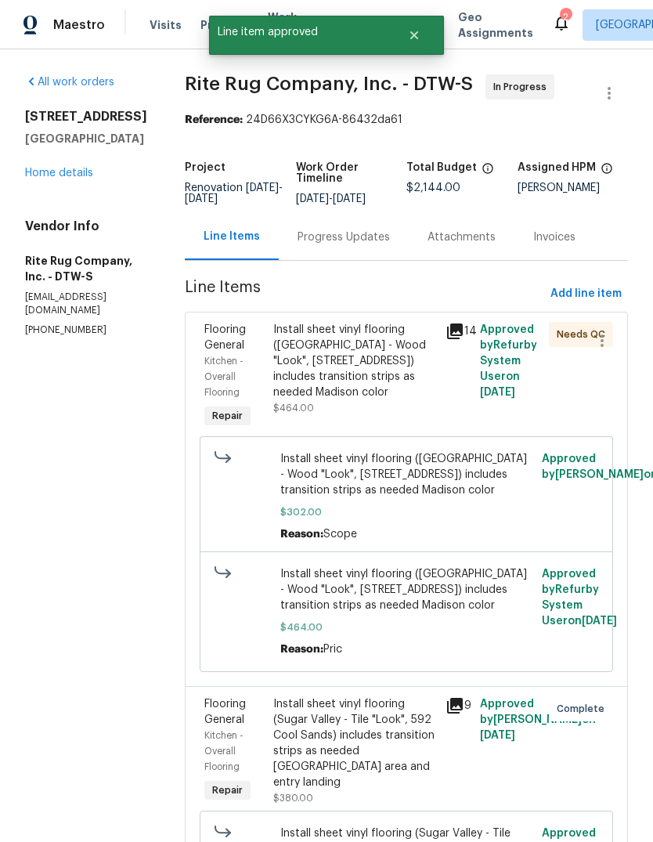
click at [343, 386] on div "Install sheet vinyl flooring (Sugar Valley - Wood "Look", 565 Beacon Hill) incl…" at bounding box center [354, 361] width 163 height 78
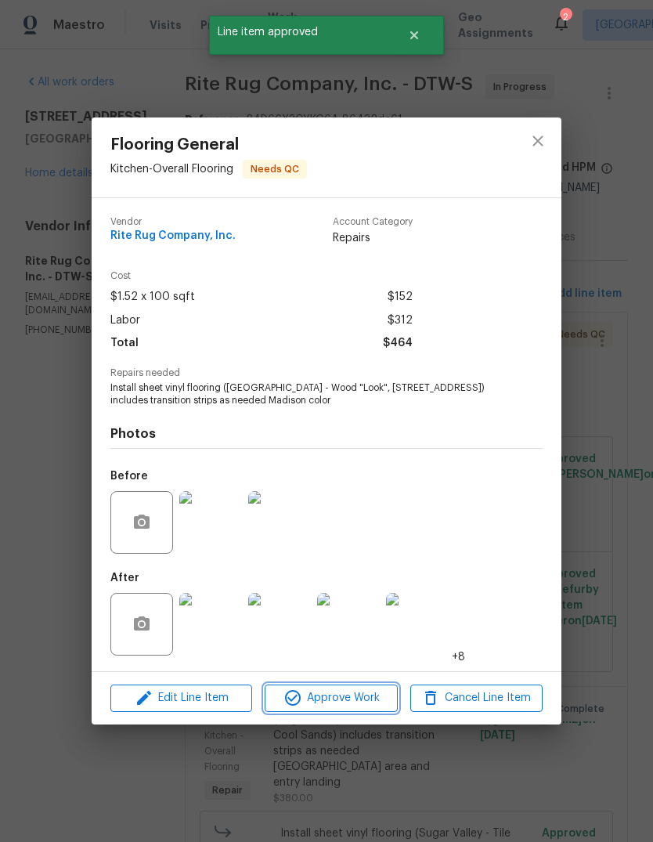
click at [359, 702] on span "Approve Work" at bounding box center [330, 698] width 123 height 20
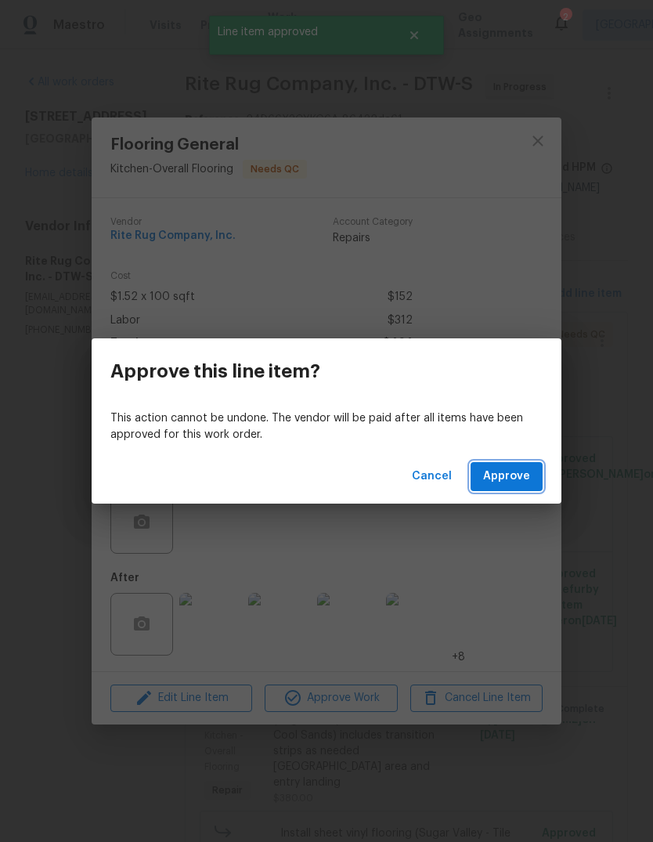
click at [503, 475] on span "Approve" at bounding box center [506, 477] width 47 height 20
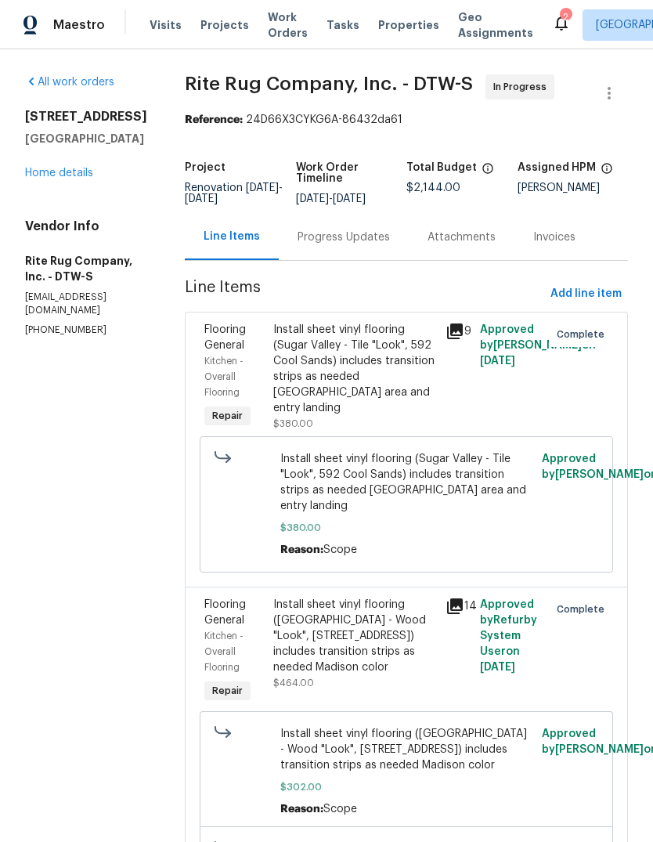
click at [74, 168] on link "Home details" at bounding box center [59, 173] width 68 height 11
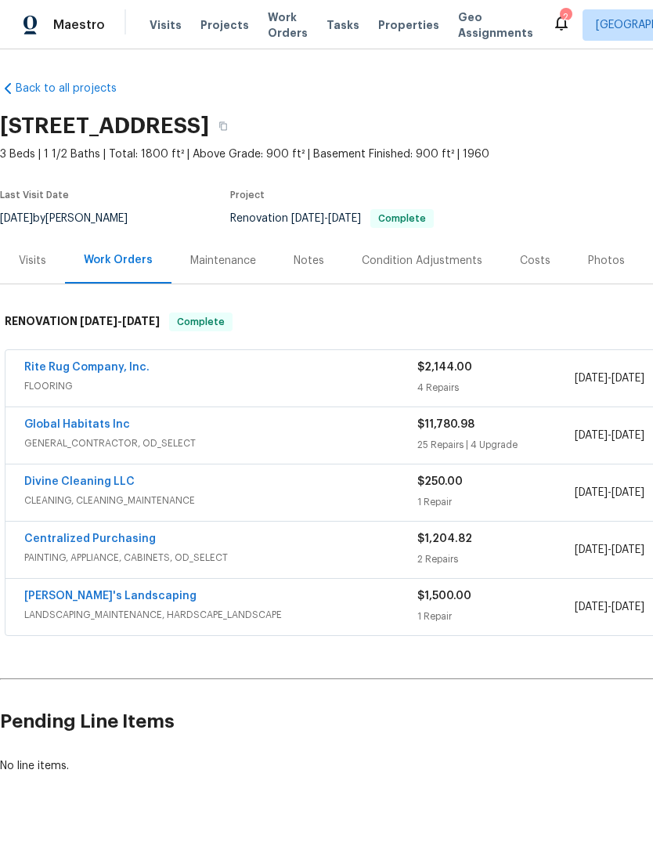
click at [555, 19] on icon at bounding box center [561, 24] width 13 height 16
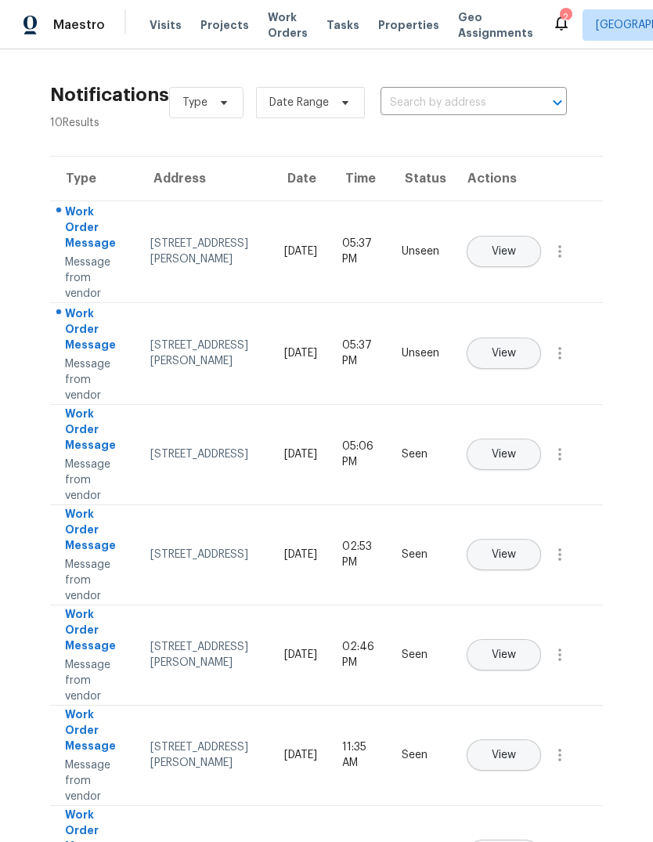
click at [516, 348] on span "View" at bounding box center [504, 354] width 24 height 12
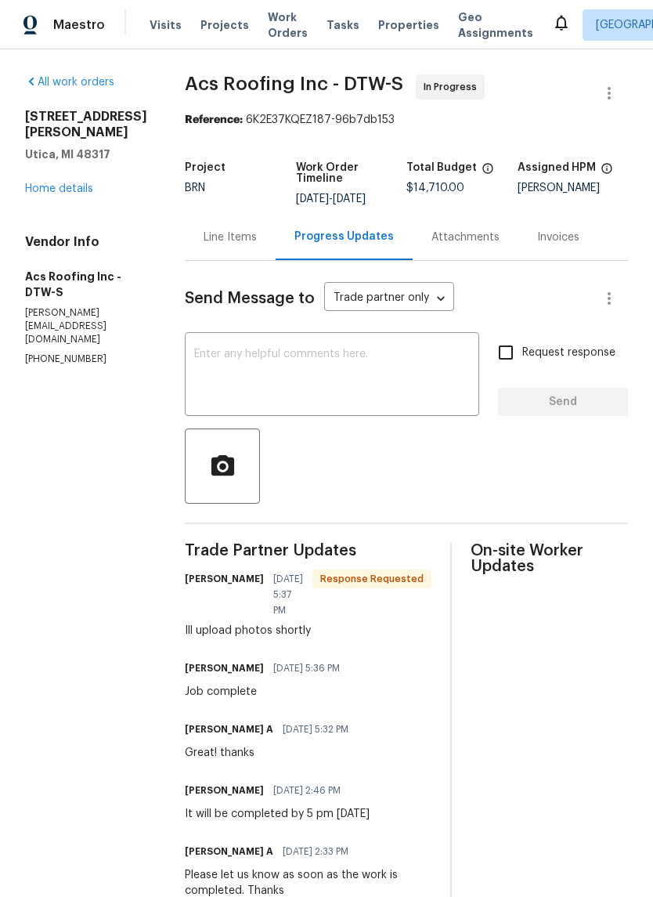
click at [215, 232] on div "Line Items" at bounding box center [230, 237] width 53 height 16
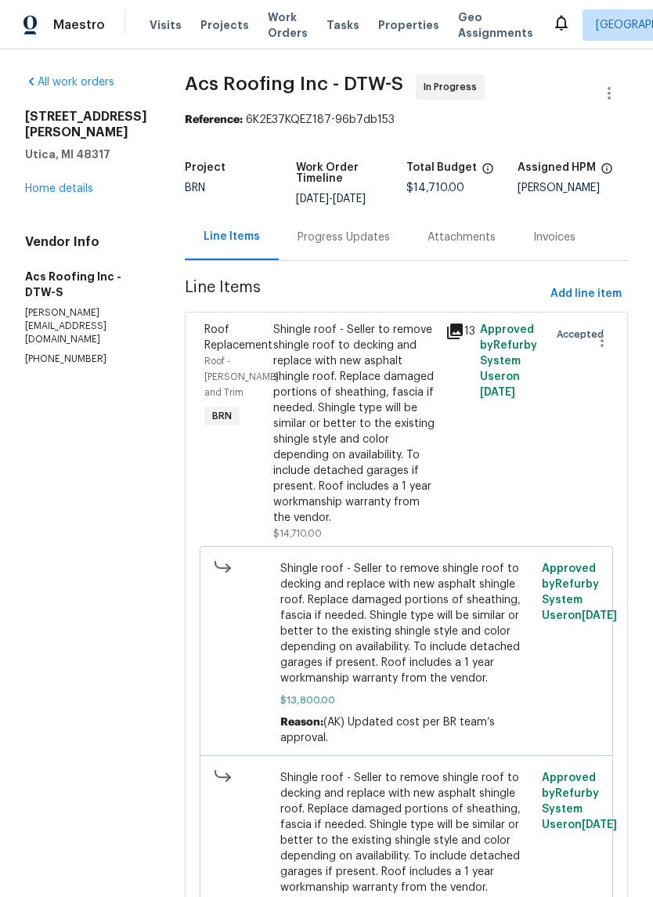
click at [452, 323] on icon at bounding box center [455, 331] width 16 height 16
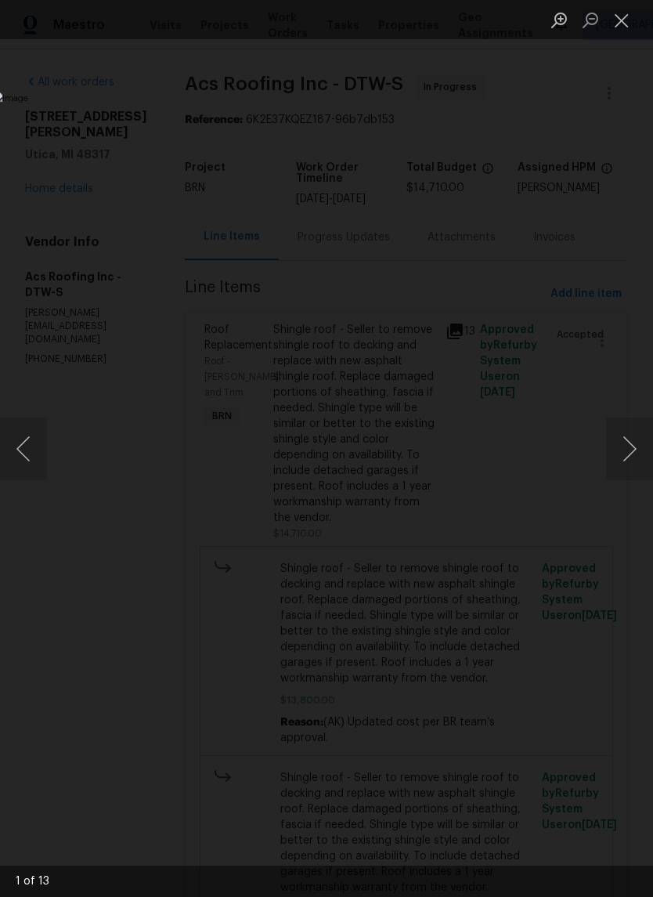
click at [630, 475] on button "Next image" at bounding box center [629, 448] width 47 height 63
click at [627, 474] on button "Next image" at bounding box center [629, 448] width 47 height 63
click at [615, 458] on button "Next image" at bounding box center [629, 448] width 47 height 63
click at [616, 457] on button "Next image" at bounding box center [629, 448] width 47 height 63
click at [614, 457] on button "Next image" at bounding box center [629, 448] width 47 height 63
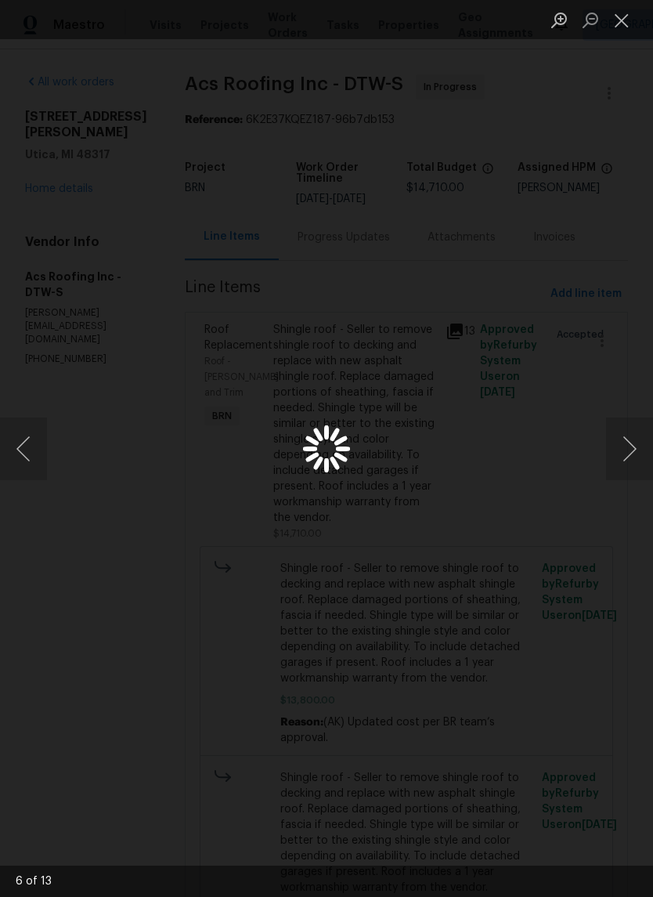
click at [620, 453] on button "Next image" at bounding box center [629, 448] width 47 height 63
click at [649, 7] on ul "Lightbox" at bounding box center [599, 19] width 110 height 39
click at [620, 16] on button "Close lightbox" at bounding box center [621, 19] width 31 height 27
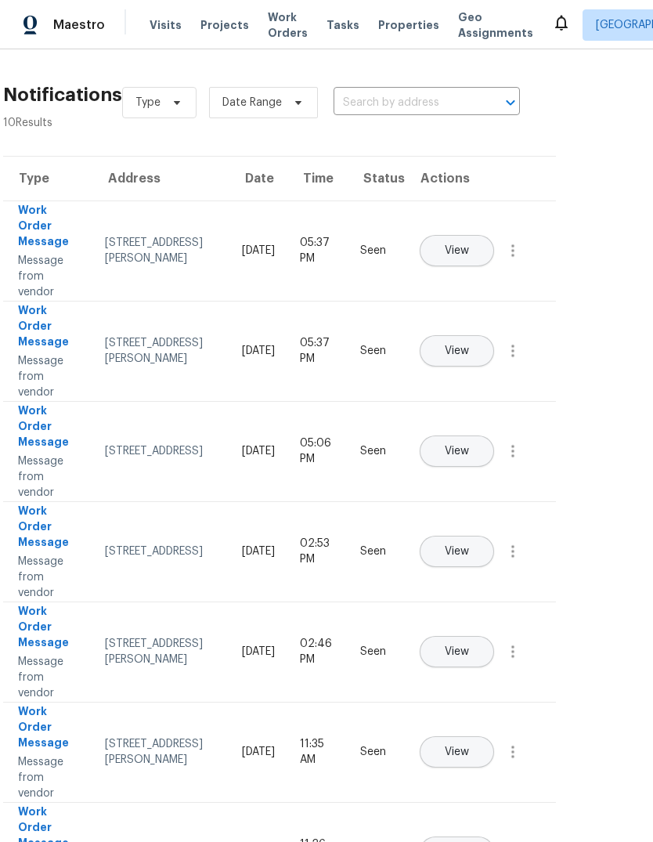
scroll to position [-2, 51]
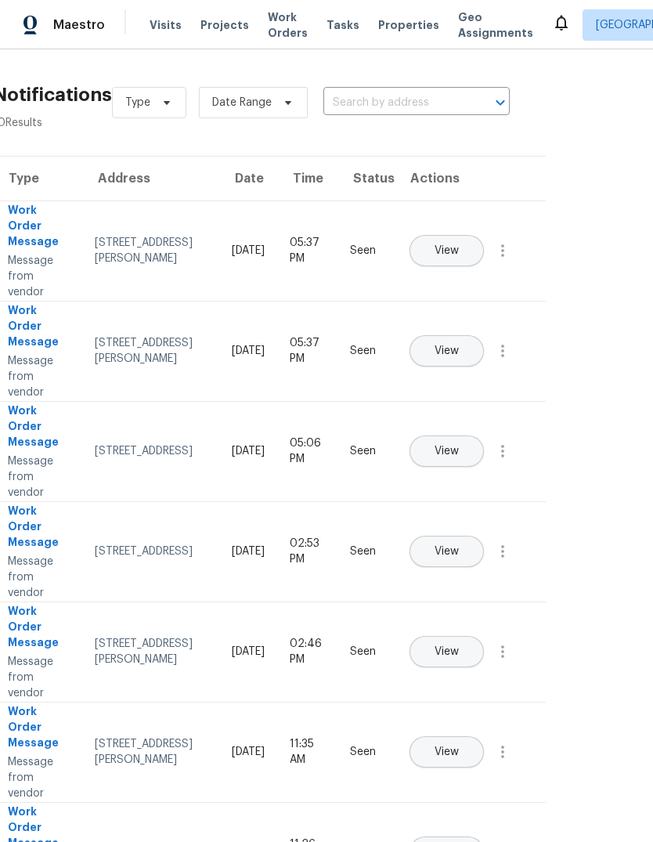
click at [401, 16] on div "Visits Projects Work Orders Tasks Properties Geo Assignments" at bounding box center [351, 24] width 403 height 31
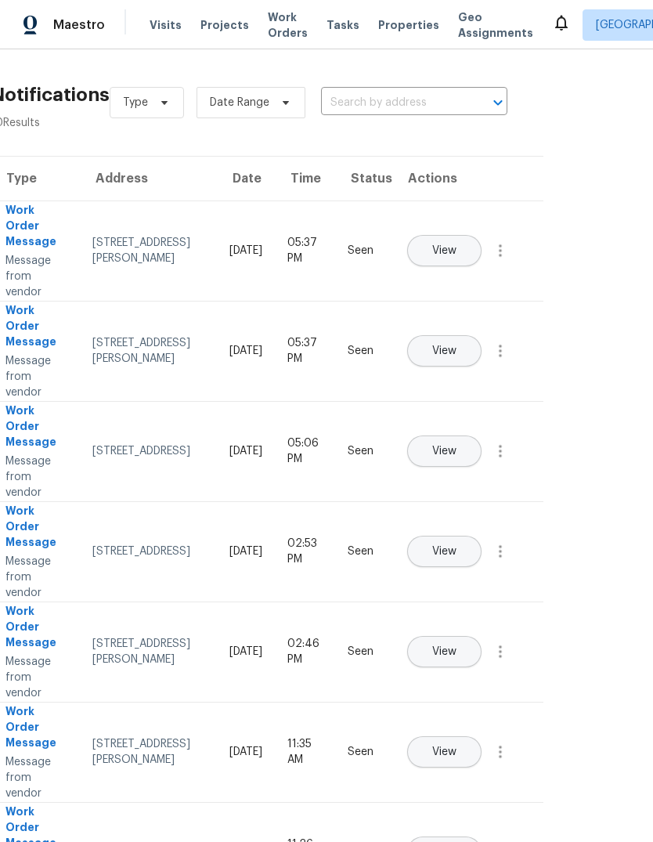
scroll to position [0, 61]
click at [396, 25] on span "Properties" at bounding box center [408, 25] width 61 height 16
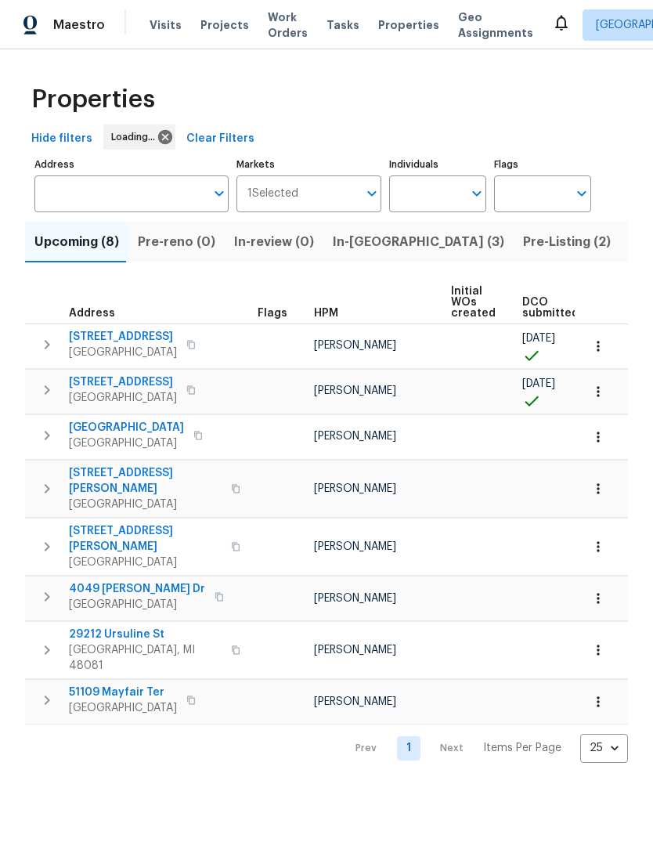
click at [523, 243] on span "Pre-Listing (2)" at bounding box center [567, 242] width 88 height 22
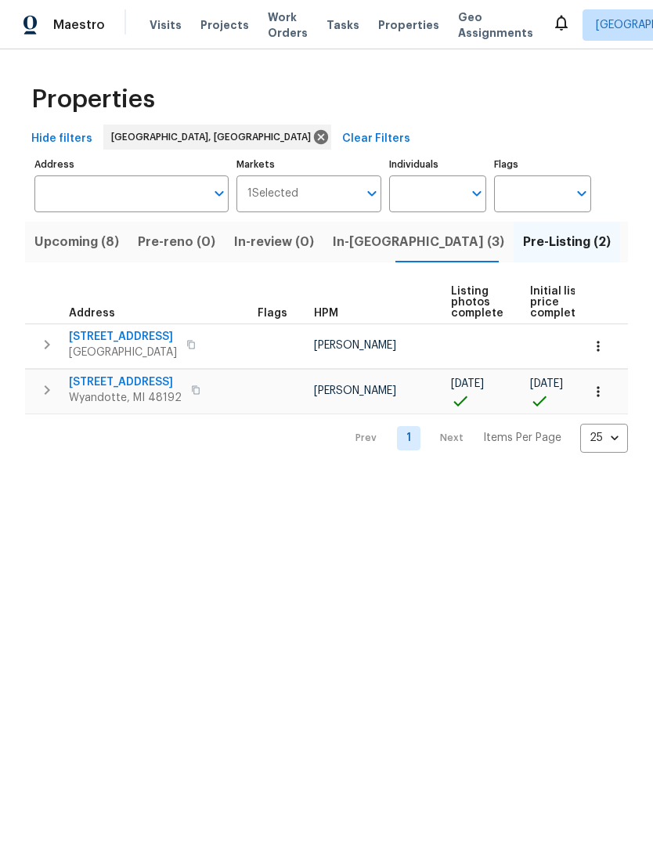
click at [521, 273] on div "Upcoming (8) Pre-reno (0) In-review (0) In-reno (3) Pre-Listing (2) Listed (14)…" at bounding box center [326, 332] width 603 height 240
click at [630, 244] on span "Listed (14)" at bounding box center [663, 242] width 66 height 22
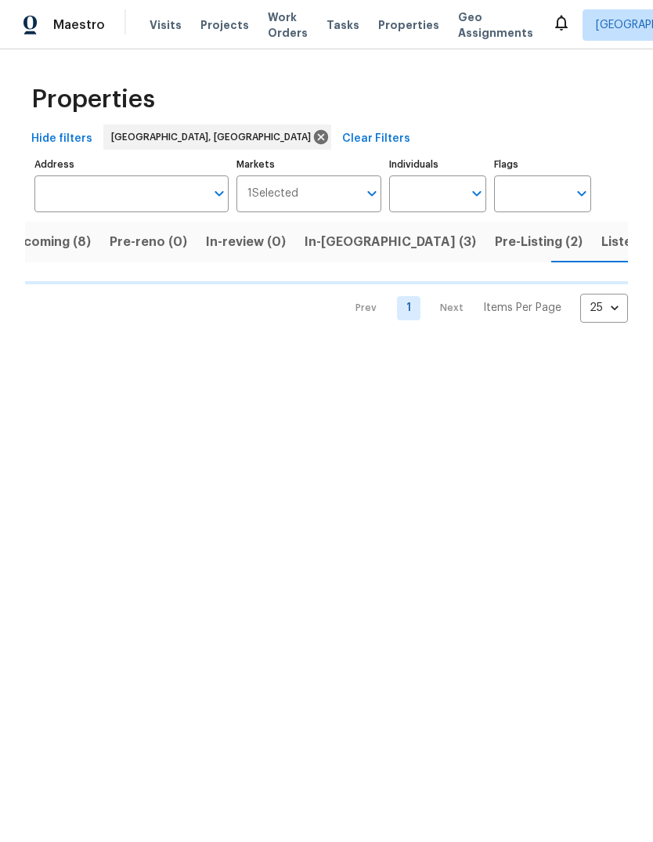
scroll to position [0, 28]
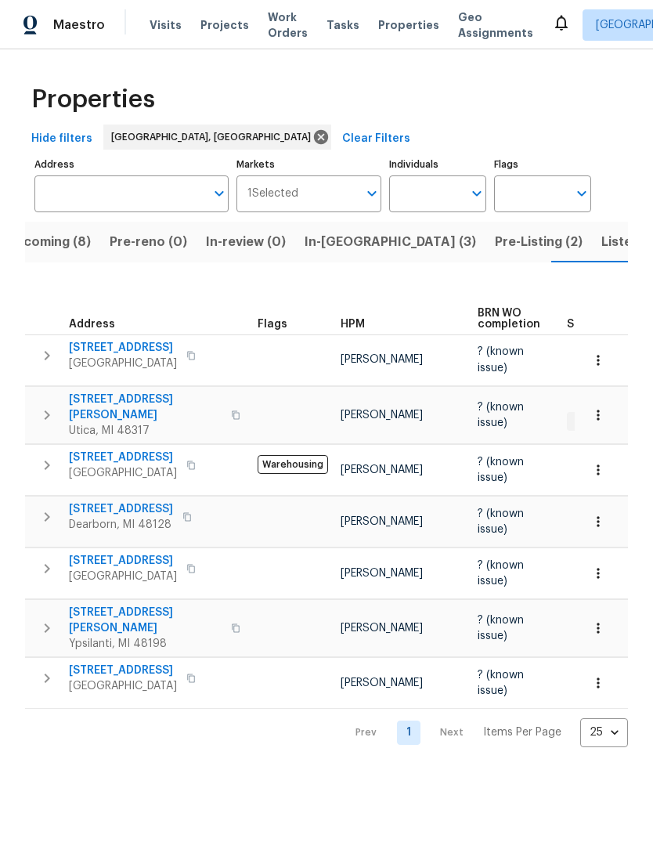
click at [592, 255] on button "Listed (14)" at bounding box center [634, 242] width 85 height 41
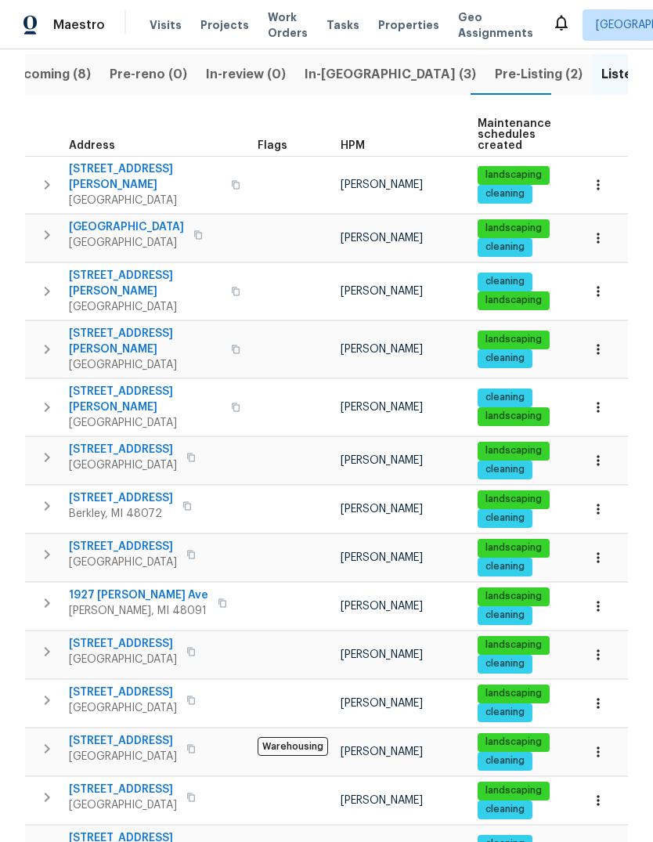
scroll to position [167, 0]
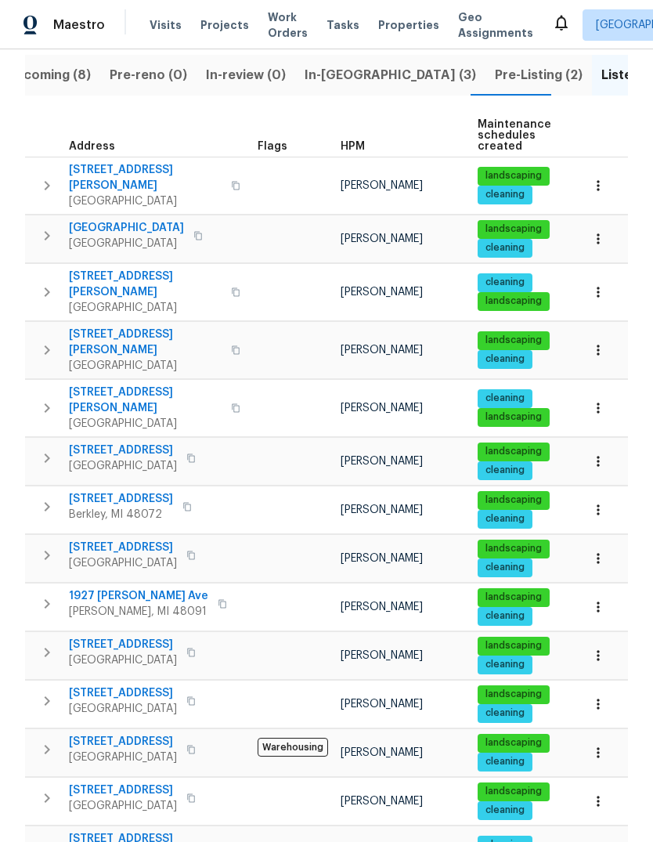
click at [139, 385] on span "22095 Wilmot Ave" at bounding box center [145, 400] width 153 height 31
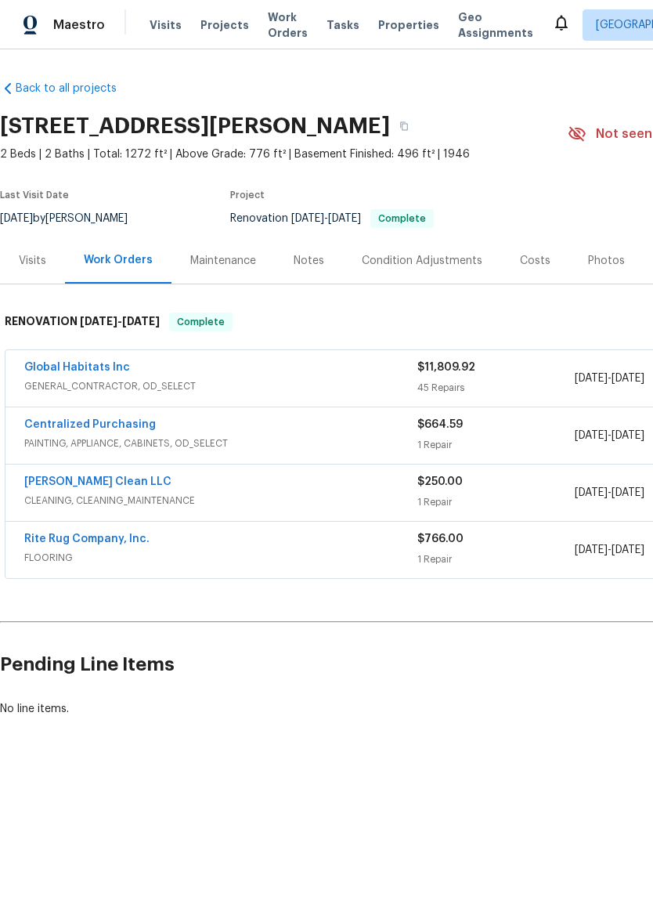
click at [93, 370] on link "Global Habitats Inc" at bounding box center [77, 367] width 106 height 11
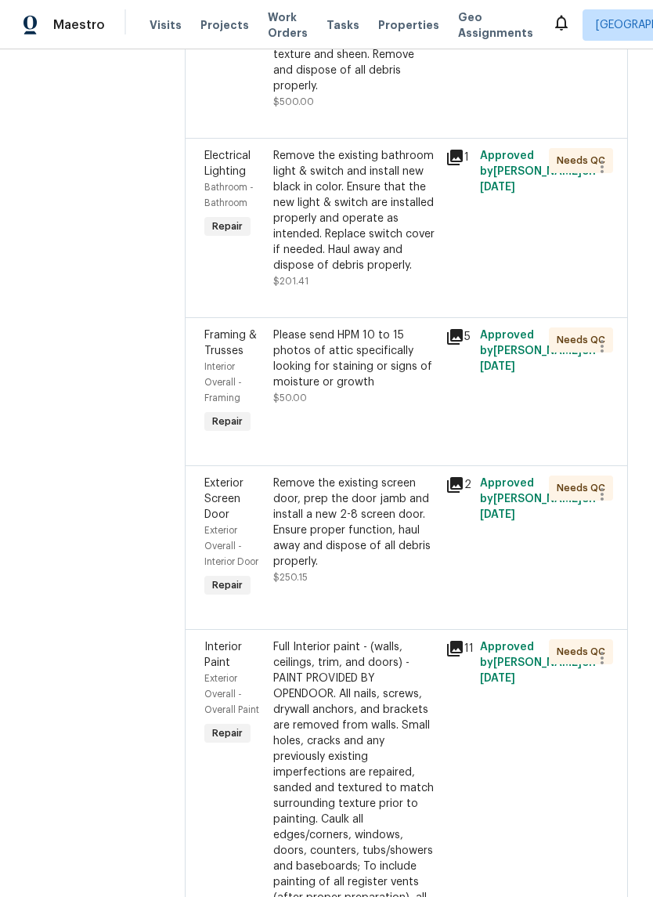
scroll to position [3669, 0]
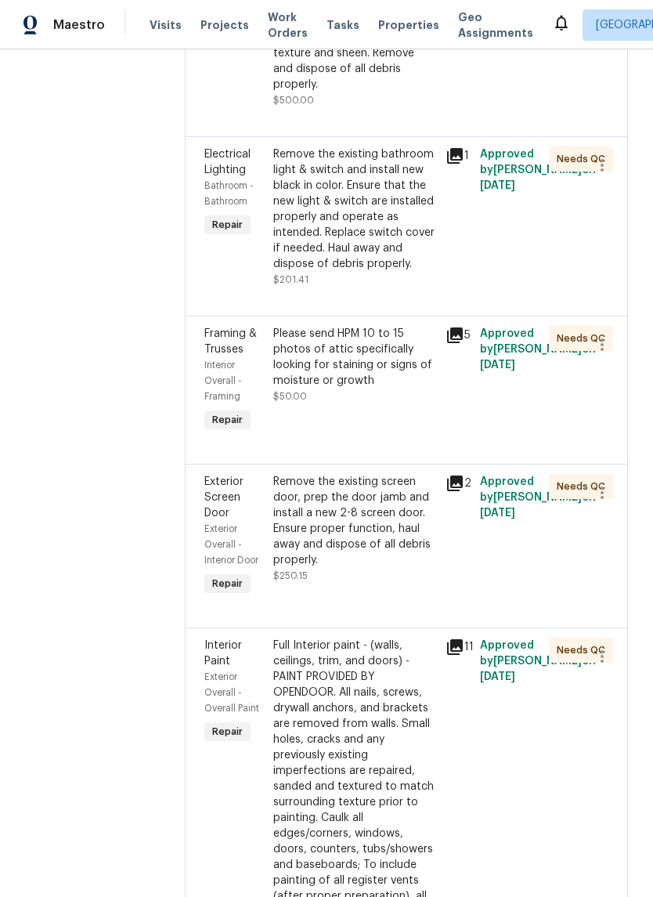
click at [453, 332] on icon at bounding box center [455, 335] width 19 height 19
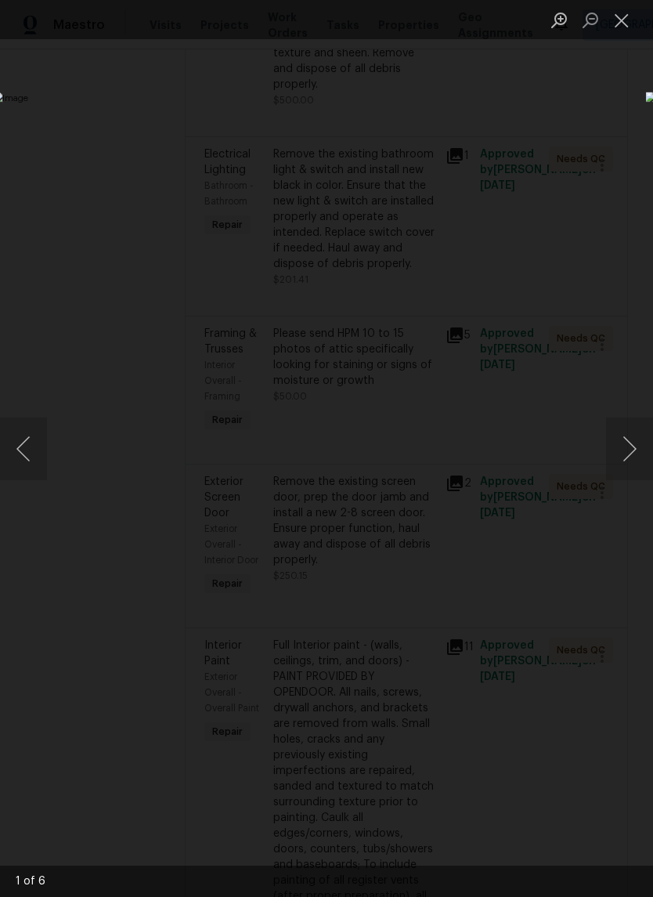
click at [636, 459] on button "Next image" at bounding box center [629, 448] width 47 height 63
click at [630, 467] on button "Next image" at bounding box center [629, 448] width 47 height 63
click at [633, 457] on button "Next image" at bounding box center [629, 448] width 47 height 63
click at [630, 462] on button "Next image" at bounding box center [629, 448] width 47 height 63
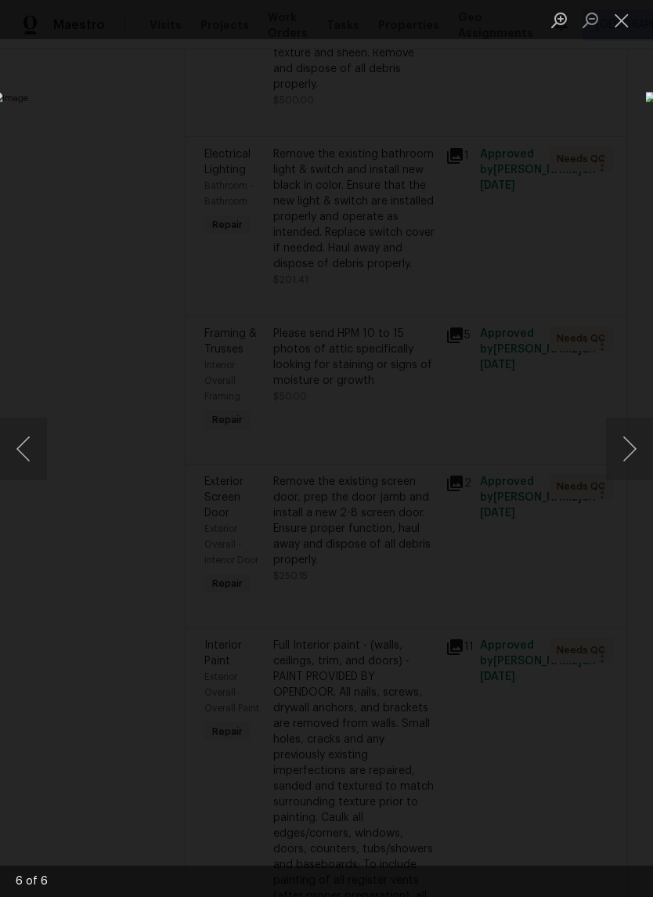
click at [628, 462] on button "Next image" at bounding box center [629, 448] width 47 height 63
click at [616, 21] on button "Close lightbox" at bounding box center [621, 19] width 31 height 27
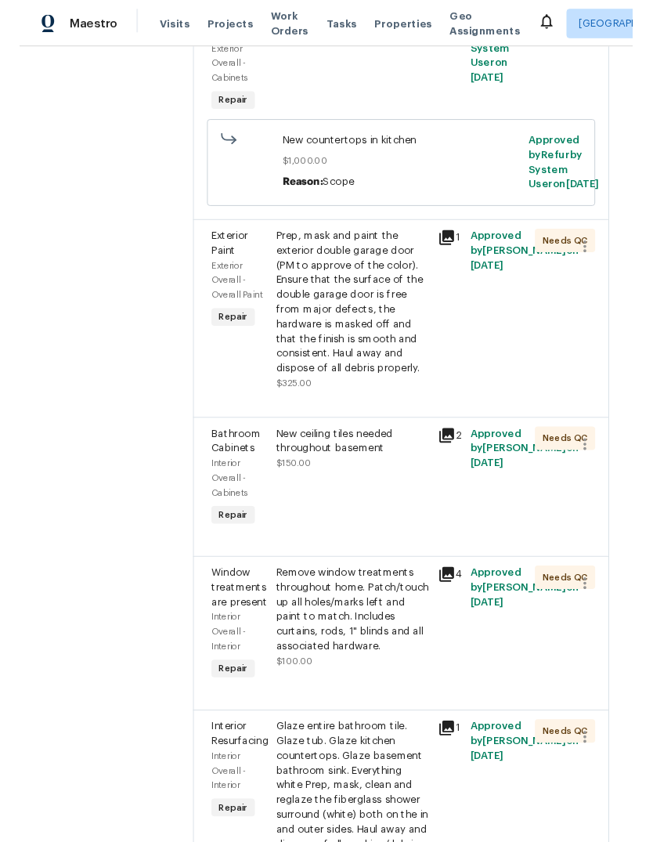
scroll to position [2121, 0]
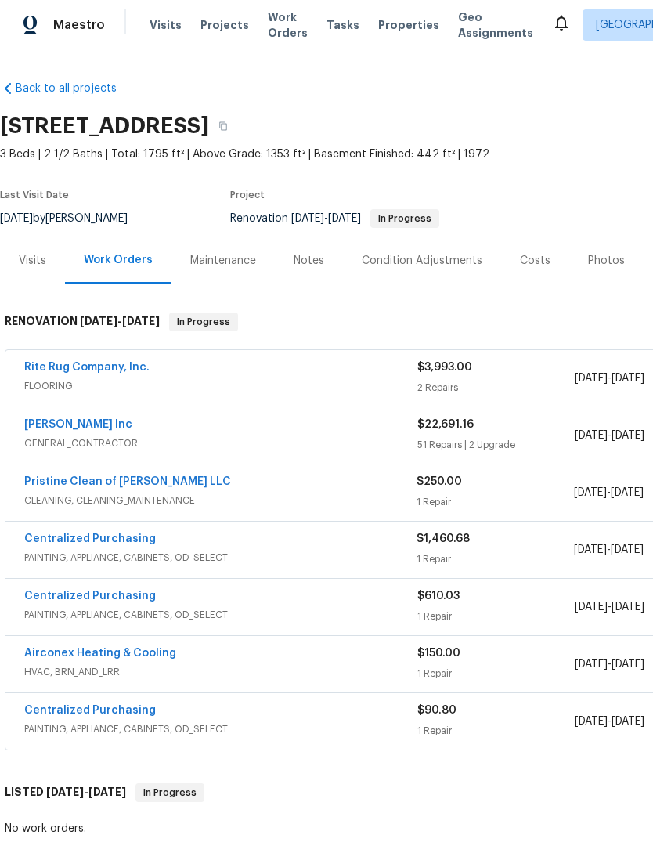
click at [298, 255] on div "Notes" at bounding box center [309, 261] width 31 height 16
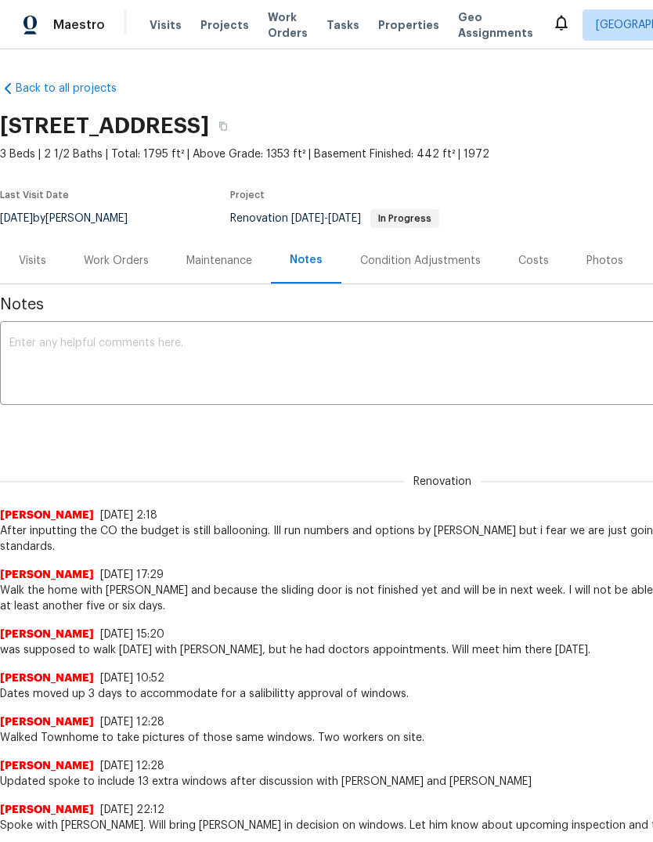
click at [302, 387] on textarea at bounding box center [442, 365] width 866 height 55
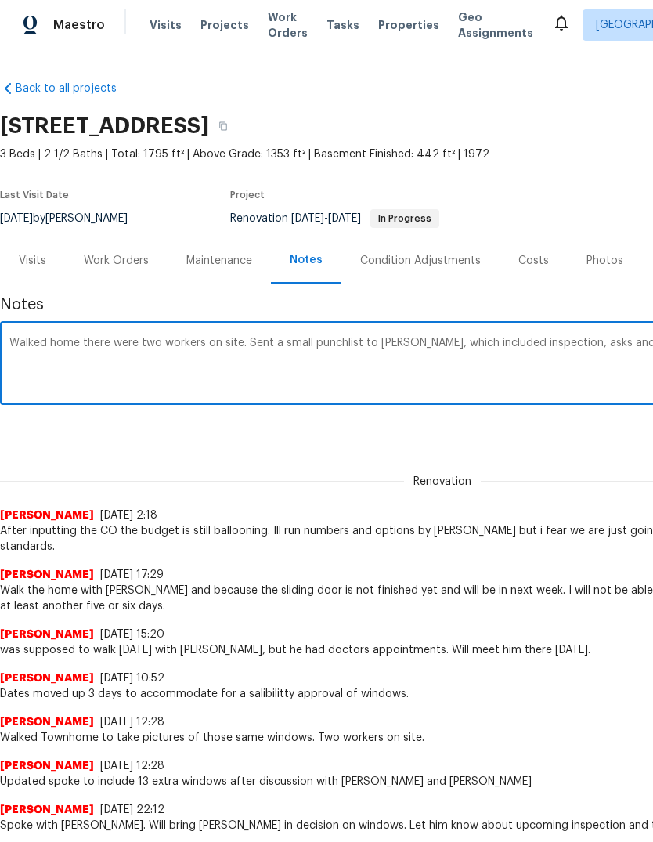
scroll to position [0, 232]
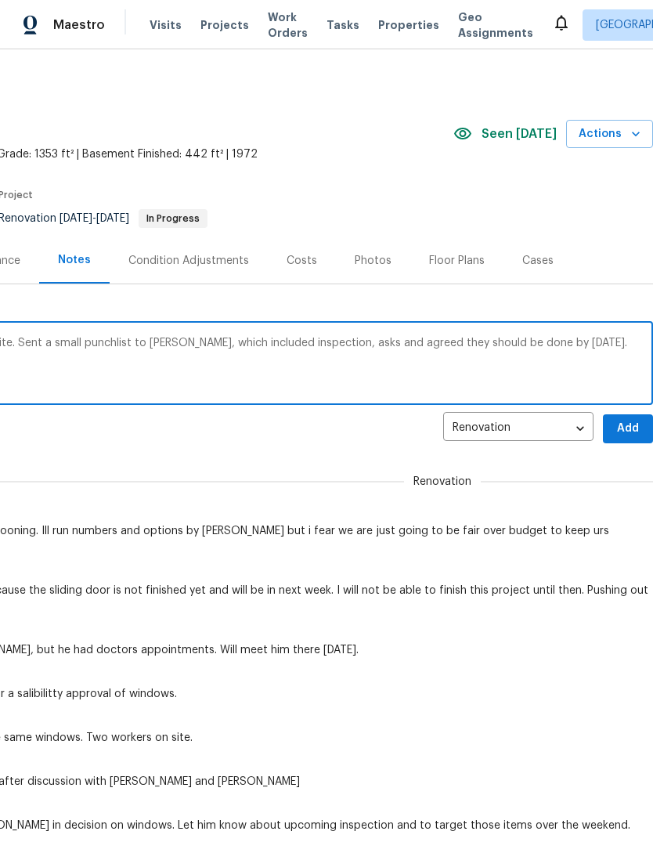
type textarea "Walked home there were two workers on site. Sent a small punchlist to [PERSON_N…"
click at [636, 429] on span "Add" at bounding box center [628, 429] width 25 height 20
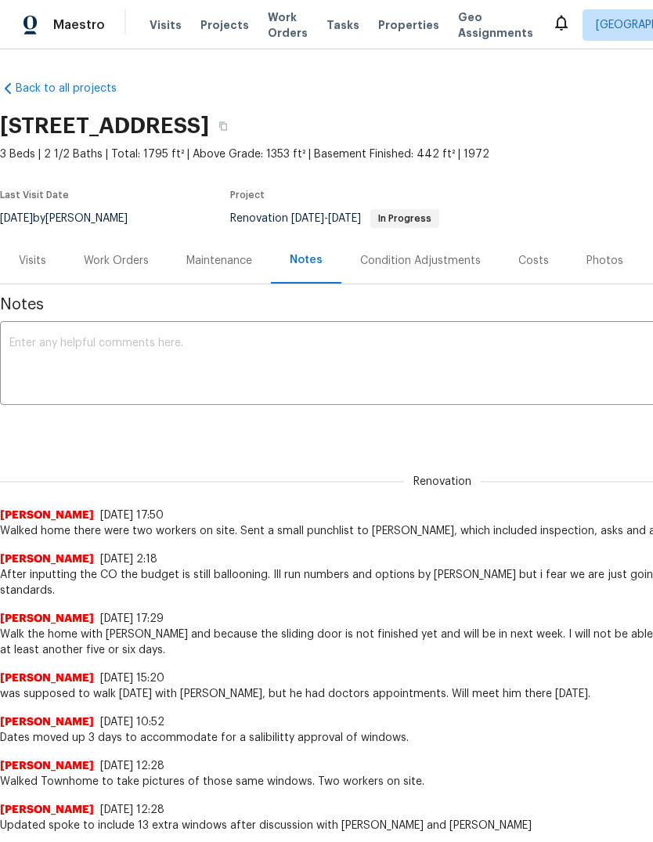
scroll to position [0, 0]
click at [41, 266] on div "Visits" at bounding box center [32, 261] width 27 height 16
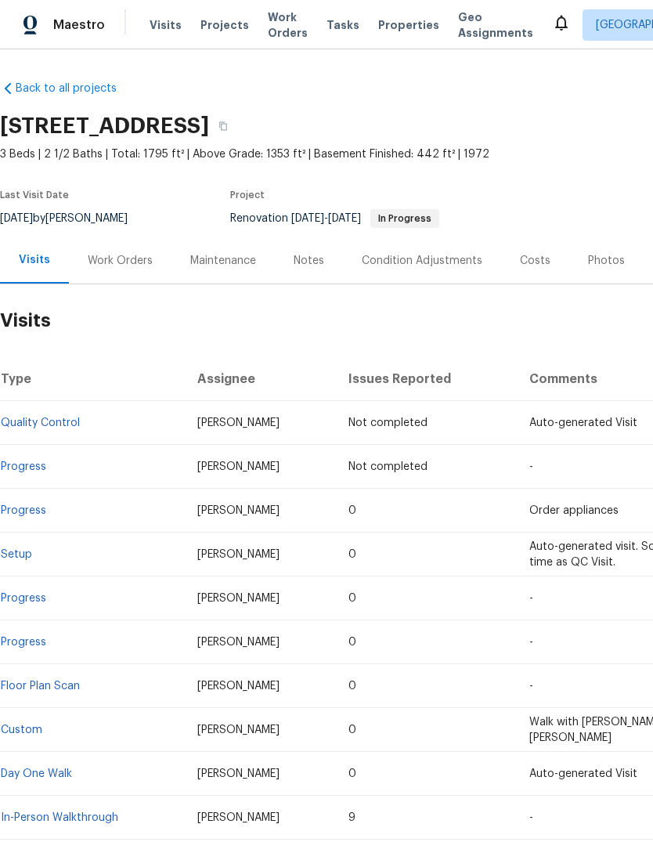
click at [121, 282] on div "Work Orders" at bounding box center [120, 260] width 103 height 46
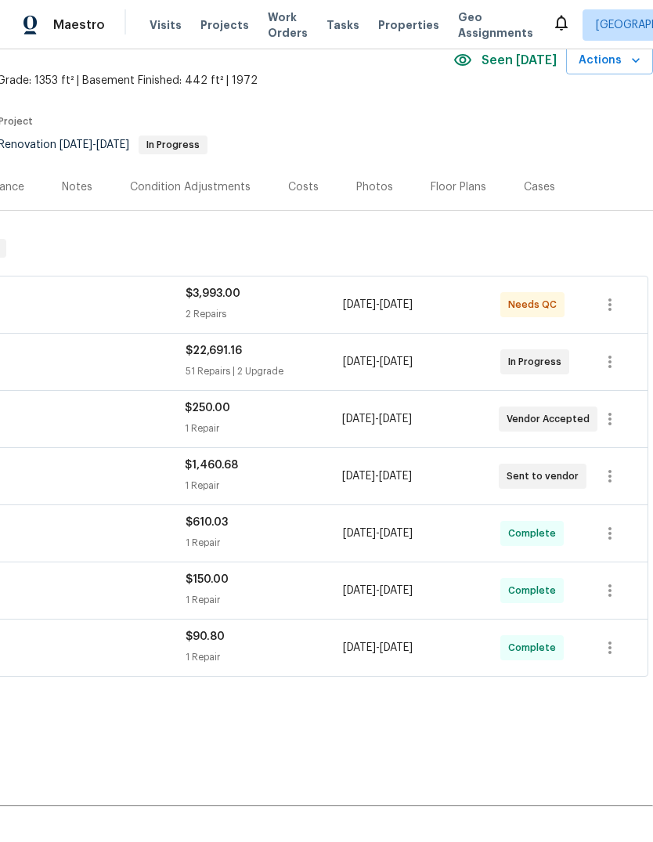
scroll to position [74, 232]
click at [612, 419] on icon "button" at bounding box center [610, 419] width 3 height 13
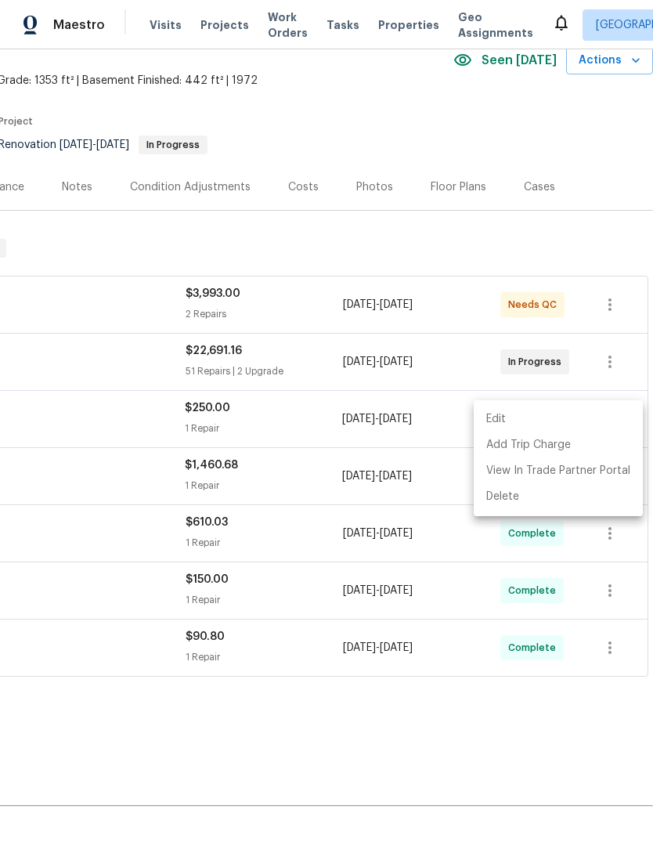
click at [573, 420] on li "Edit" at bounding box center [558, 419] width 169 height 26
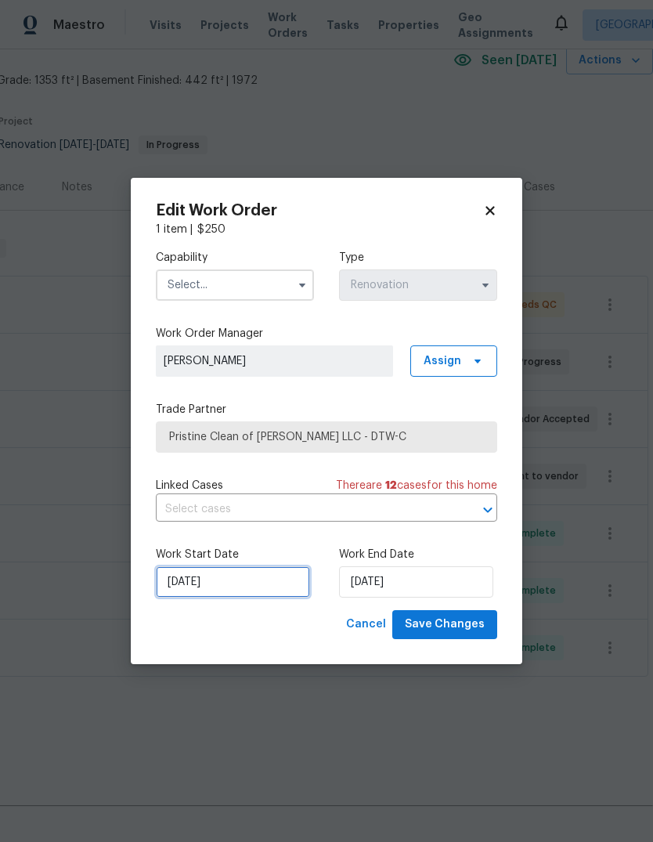
click at [259, 585] on input "[DATE]" at bounding box center [233, 581] width 154 height 31
select select "9"
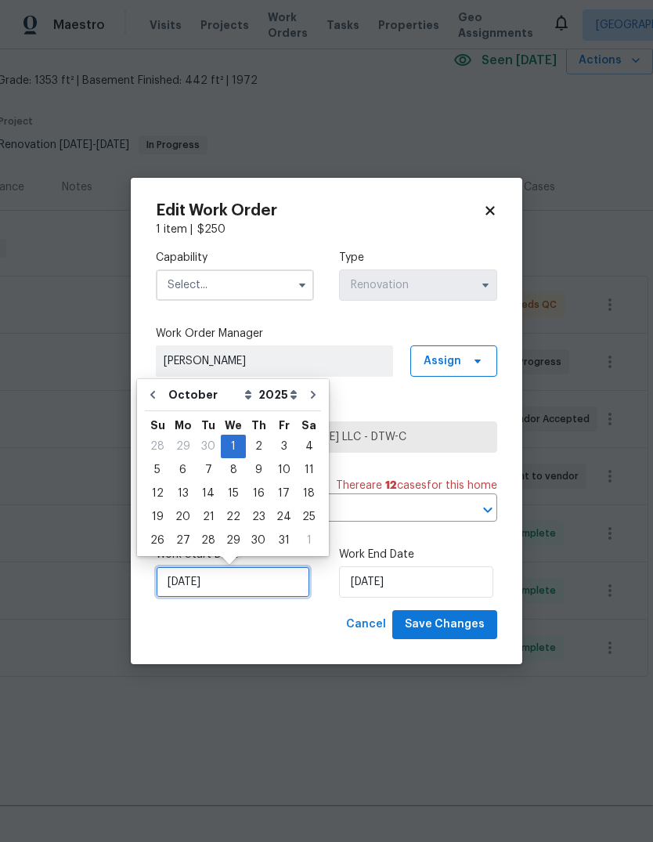
scroll to position [12, 0]
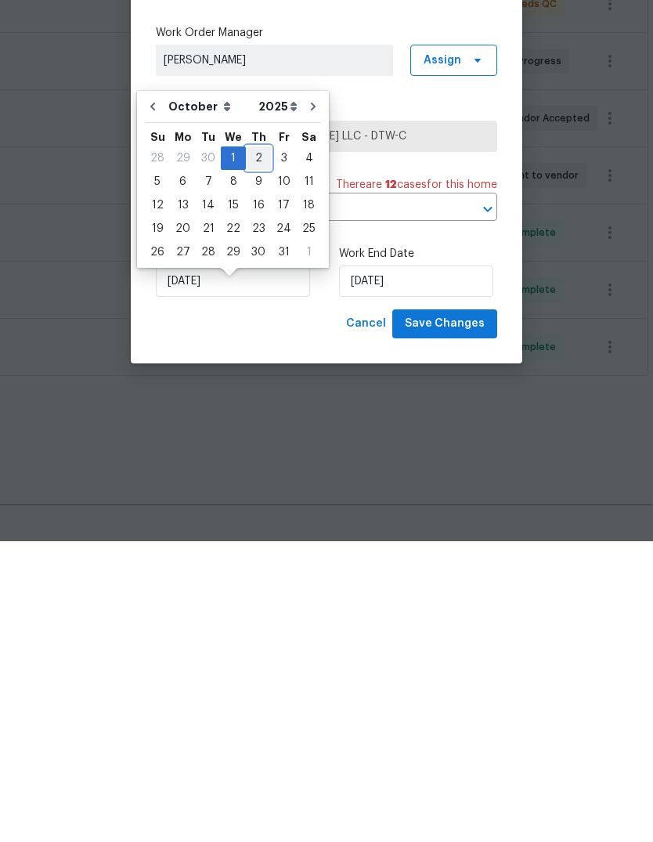
click at [258, 447] on div "2" at bounding box center [258, 458] width 25 height 23
type input "[DATE]"
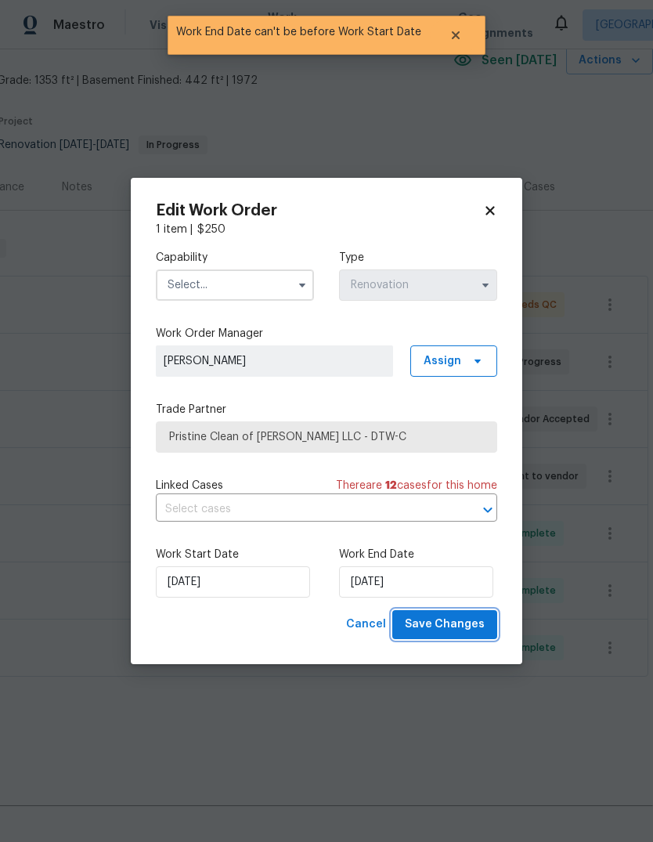
click at [451, 618] on span "Save Changes" at bounding box center [445, 625] width 80 height 20
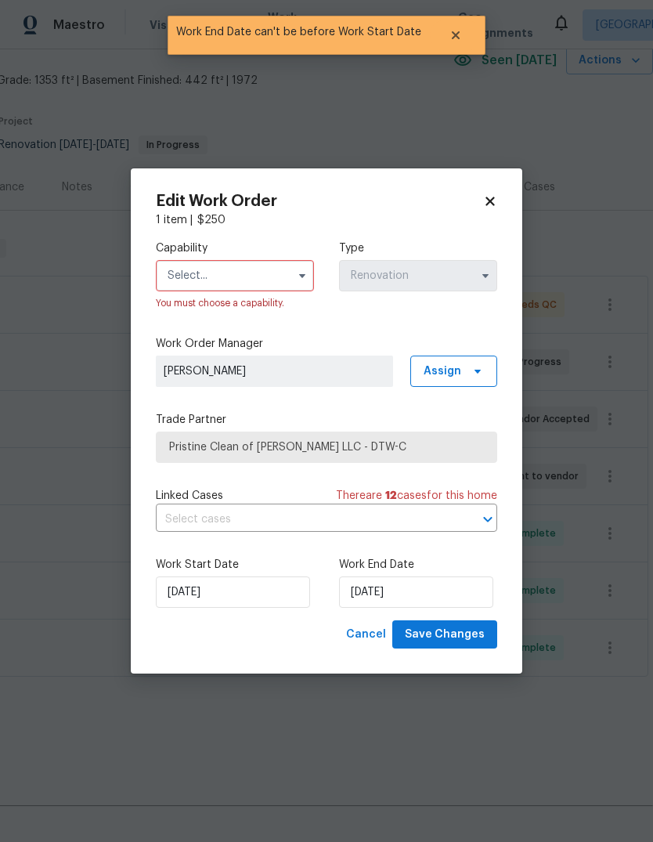
click at [255, 260] on input "text" at bounding box center [235, 275] width 158 height 31
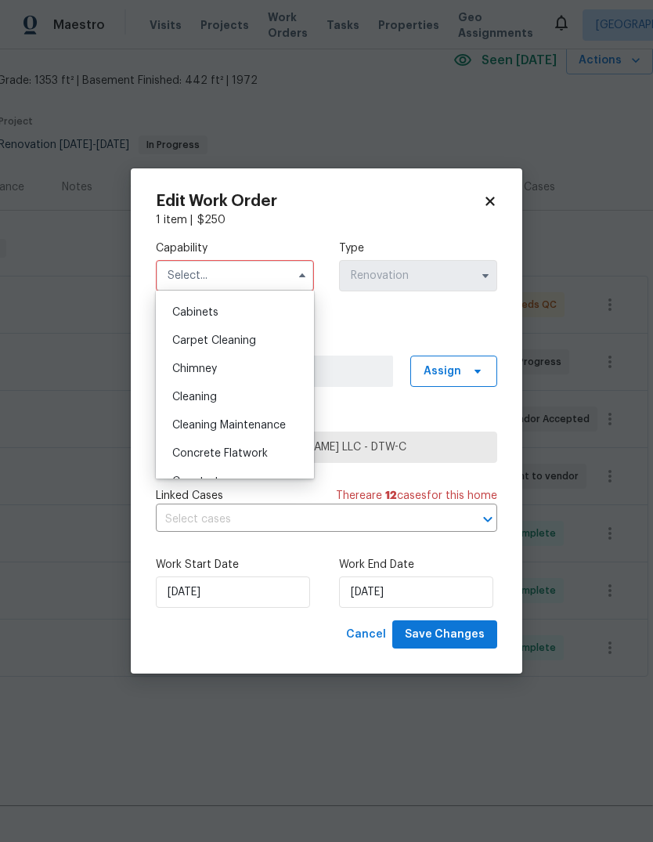
scroll to position [139, 0]
click at [242, 390] on div "Cleaning" at bounding box center [235, 395] width 150 height 28
type input "Cleaning"
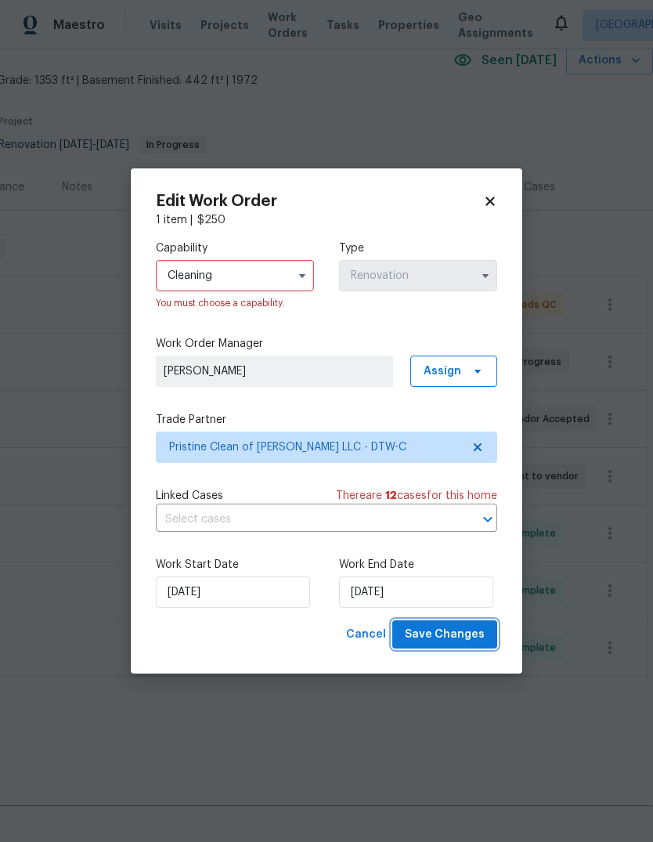
click at [453, 635] on span "Save Changes" at bounding box center [445, 635] width 80 height 20
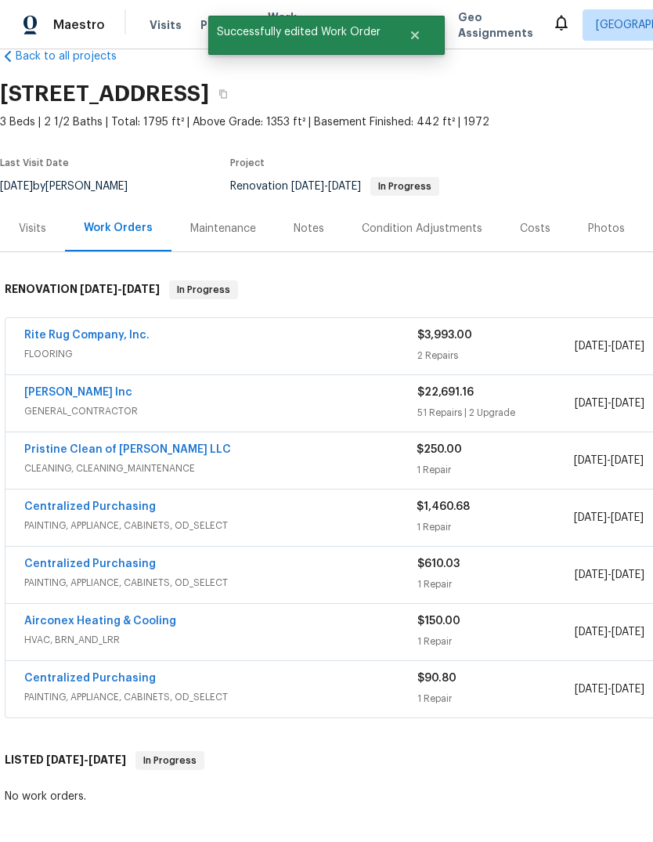
scroll to position [32, 0]
click at [129, 444] on link "Pristine Clean of Troy LLC" at bounding box center [127, 449] width 207 height 11
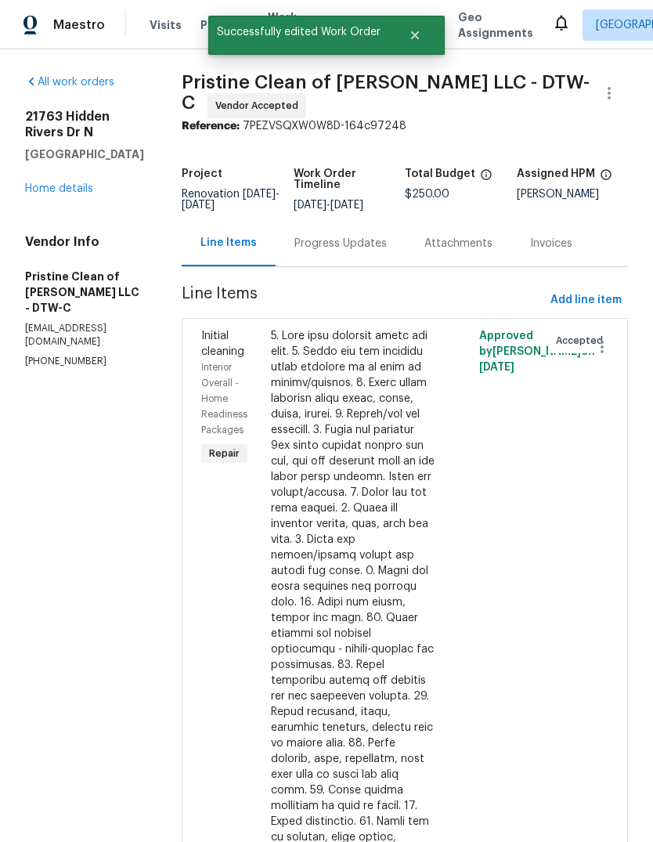
click at [352, 251] on div "Progress Updates" at bounding box center [340, 244] width 92 height 16
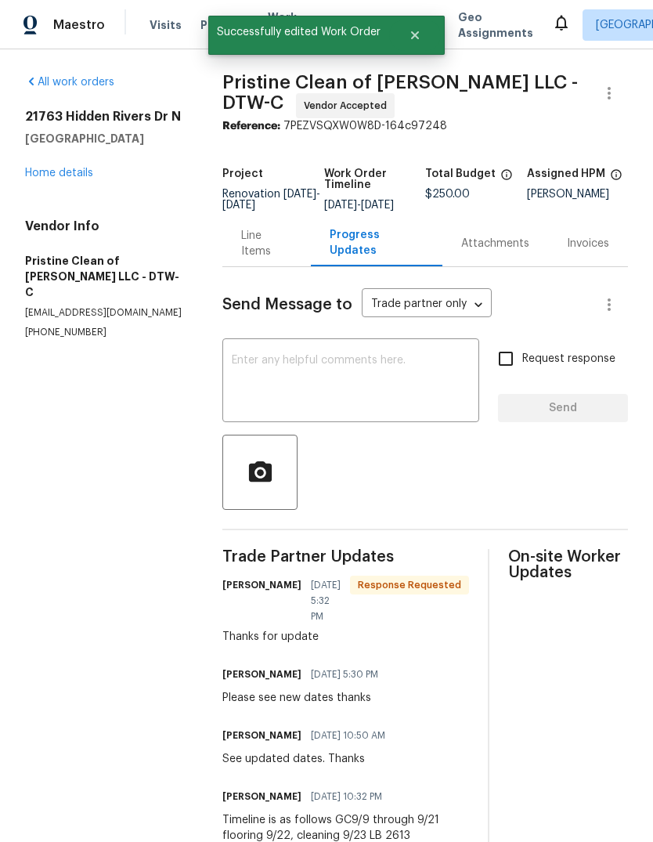
click at [356, 395] on textarea at bounding box center [351, 382] width 238 height 55
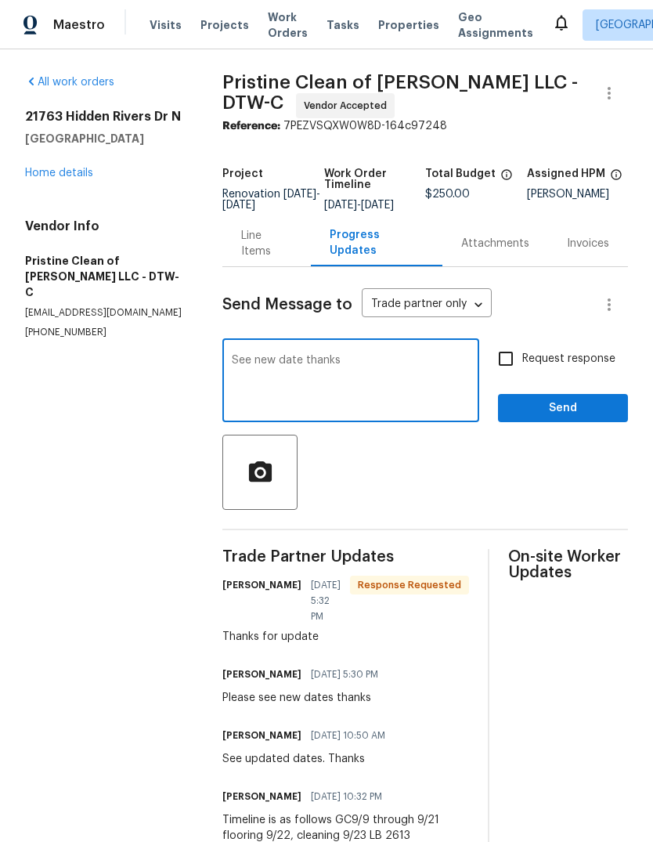
type textarea "See new date thanks"
click at [566, 412] on span "Send" at bounding box center [563, 409] width 105 height 20
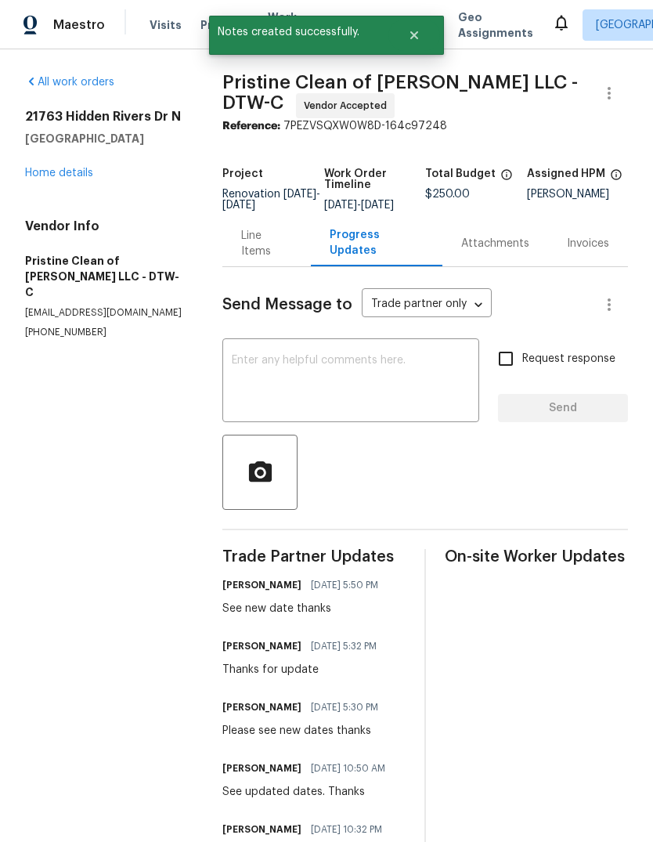
click at [66, 170] on link "Home details" at bounding box center [59, 173] width 68 height 11
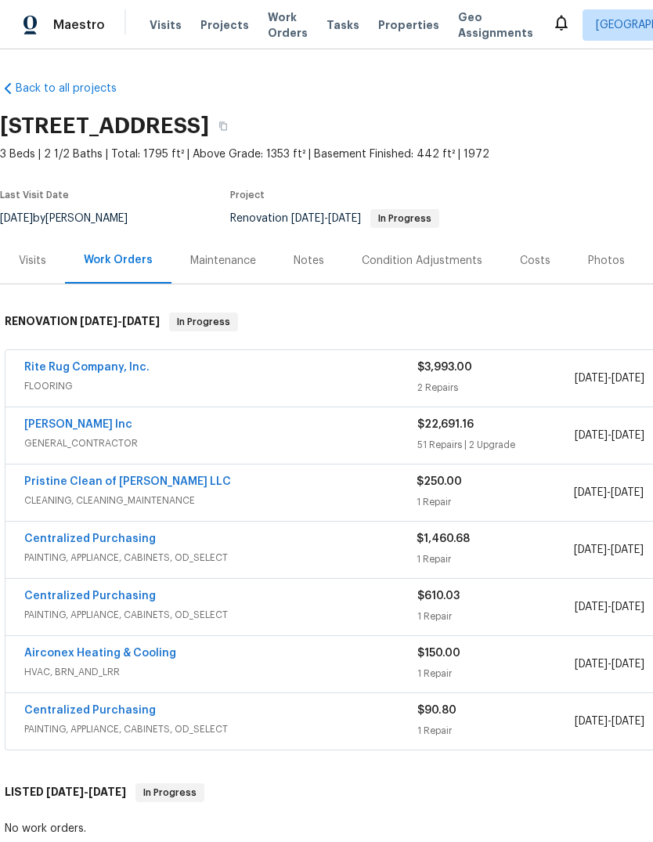
click at [103, 368] on link "Rite Rug Company, Inc." at bounding box center [86, 367] width 125 height 11
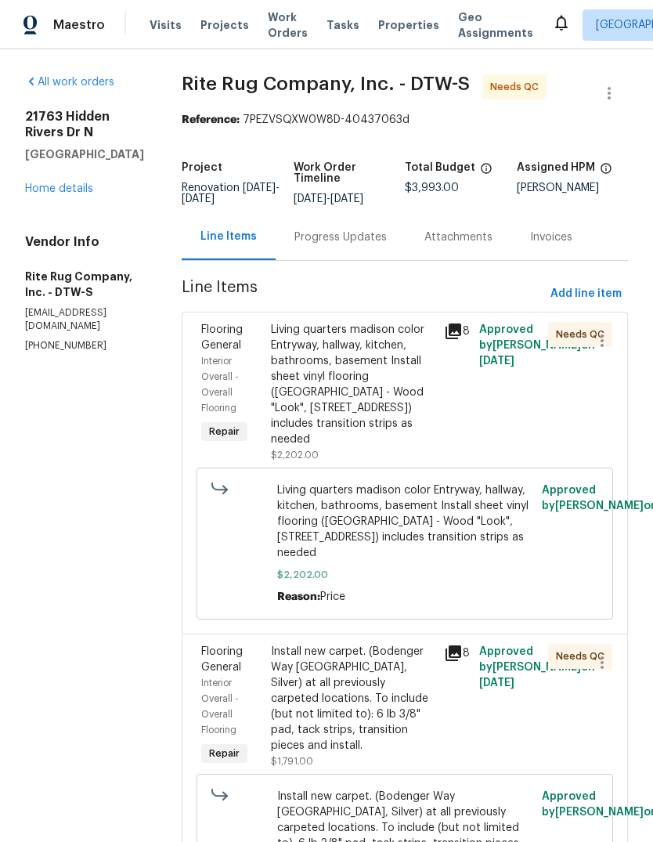
click at [371, 245] on div "Progress Updates" at bounding box center [340, 237] width 92 height 16
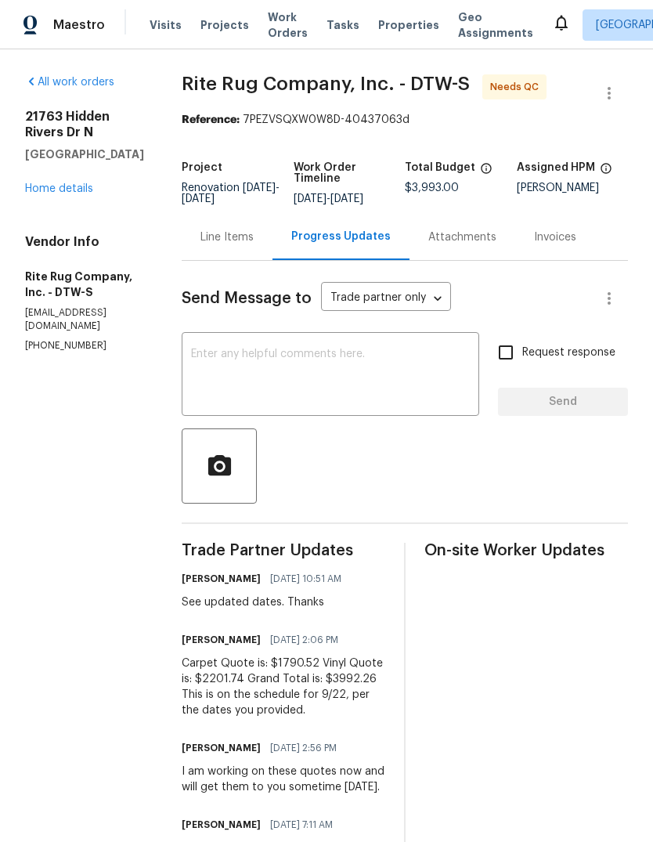
click at [257, 258] on div "Line Items" at bounding box center [227, 237] width 91 height 46
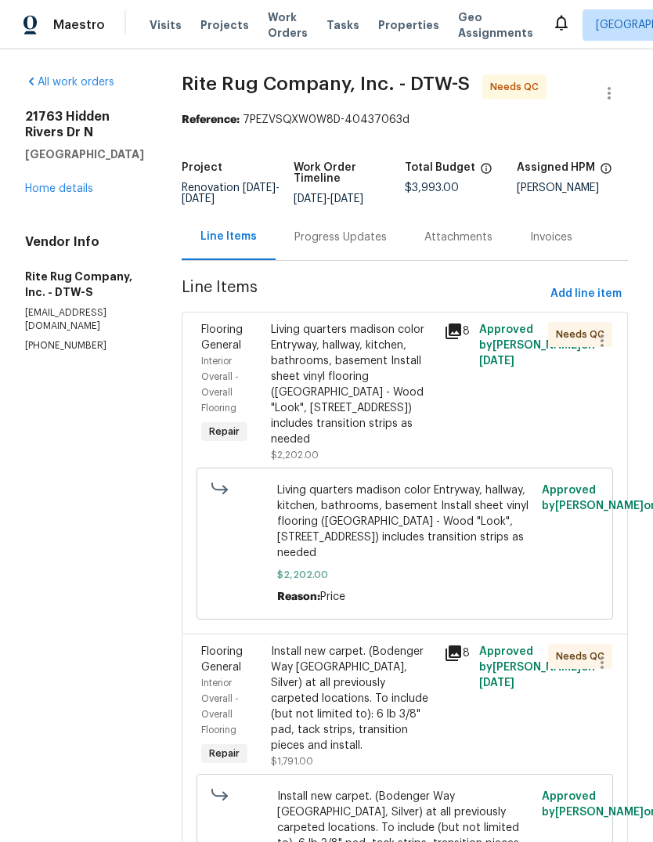
click at [385, 425] on div "Living quarters madison color Entryway, hallway, kitchen, bathrooms, basement I…" at bounding box center [353, 384] width 164 height 125
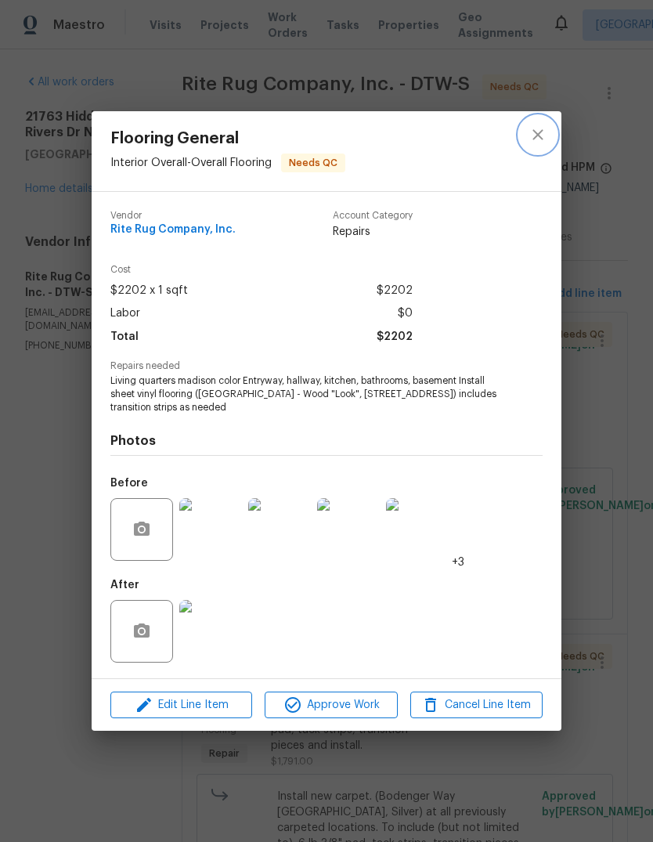
click at [547, 120] on button "close" at bounding box center [538, 135] width 38 height 38
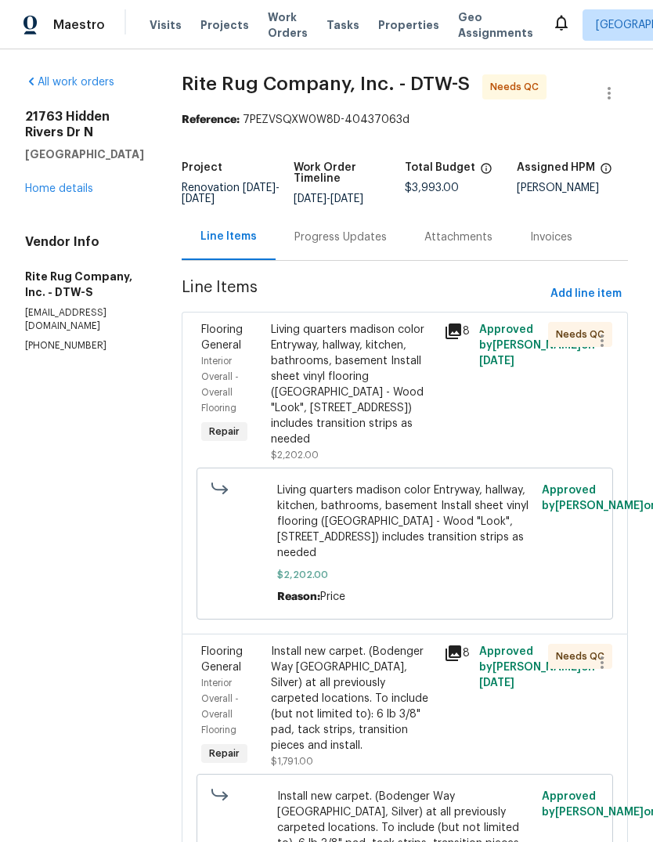
click at [62, 190] on link "Home details" at bounding box center [59, 188] width 68 height 11
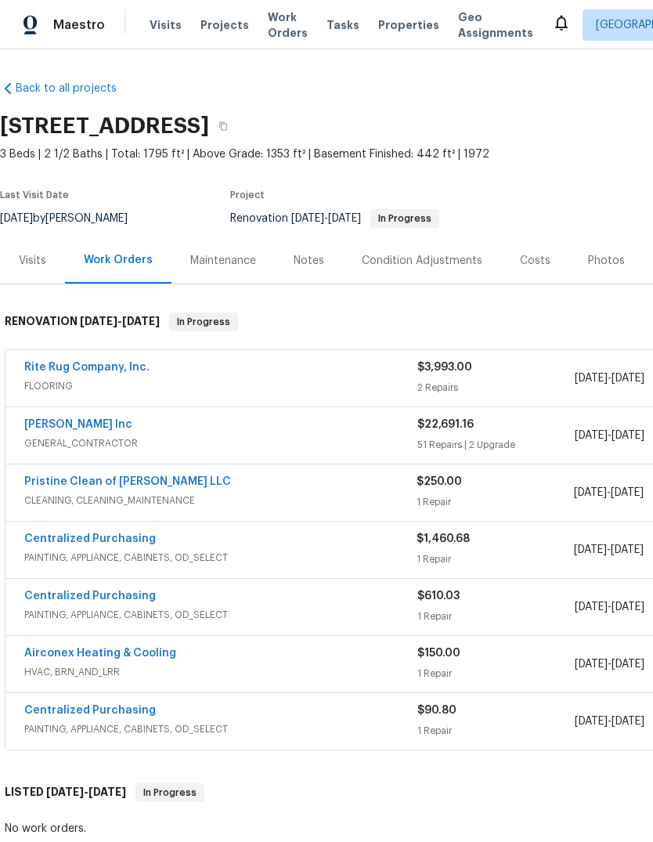
click at [399, 18] on span "Properties" at bounding box center [408, 25] width 61 height 16
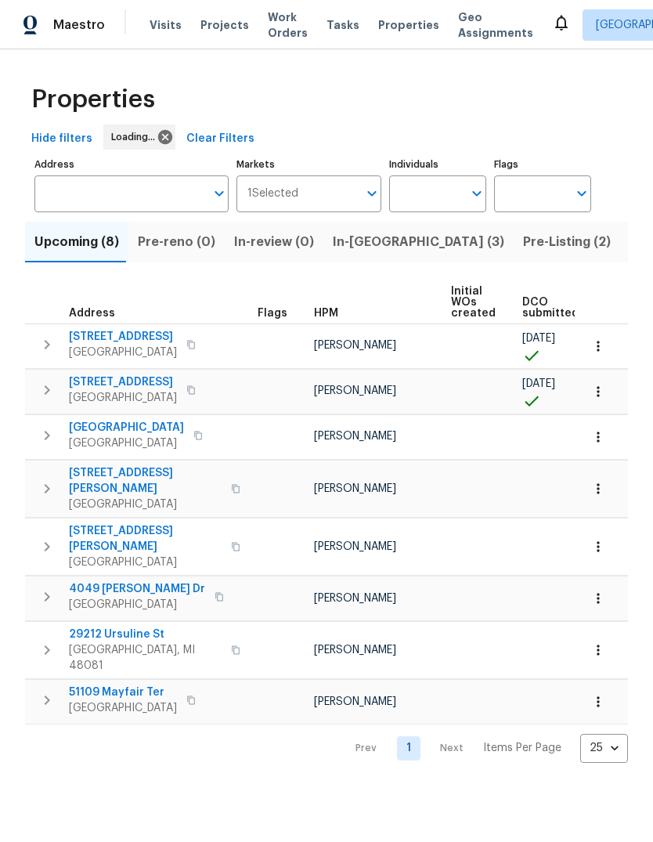
click at [523, 251] on span "Pre-Listing (2)" at bounding box center [567, 242] width 88 height 22
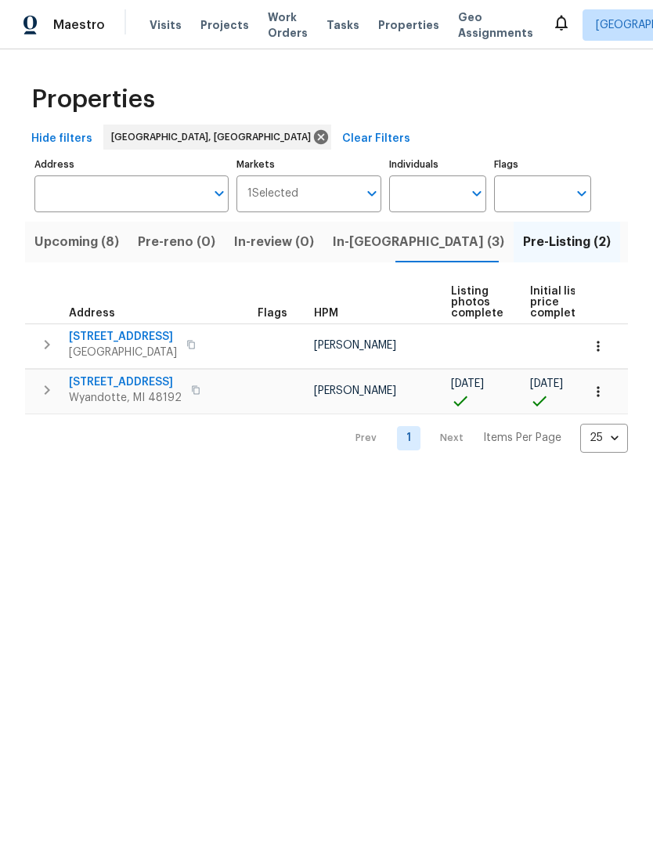
click at [135, 336] on span "14164 Bainbridge St" at bounding box center [123, 337] width 108 height 16
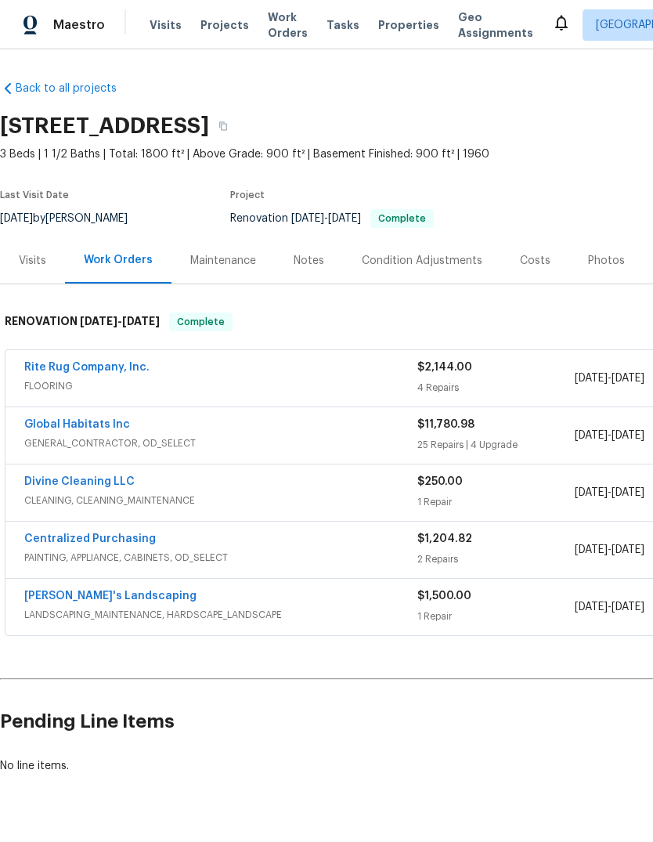
click at [411, 30] on span "Properties" at bounding box center [408, 25] width 61 height 16
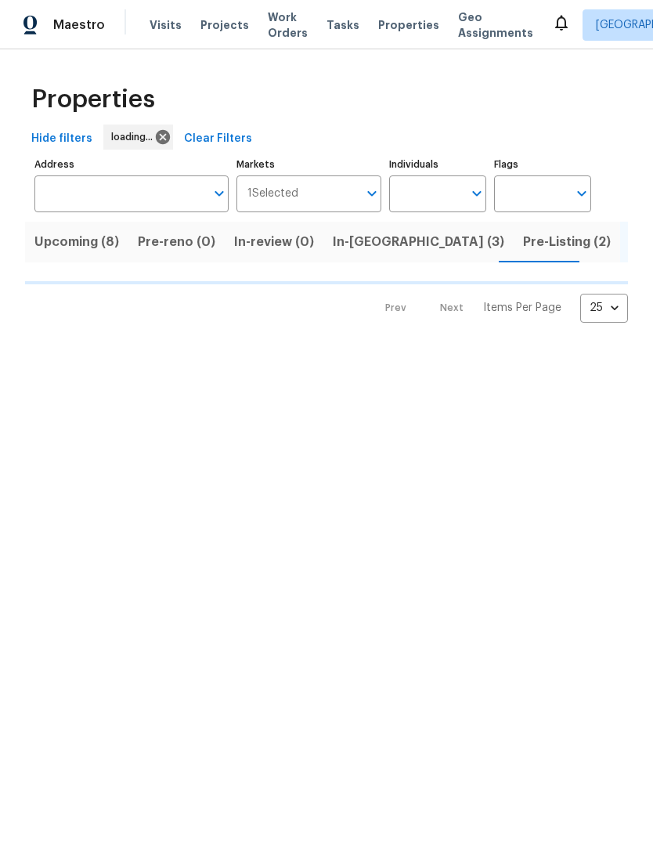
click at [523, 234] on span "Pre-Listing (2)" at bounding box center [567, 242] width 88 height 22
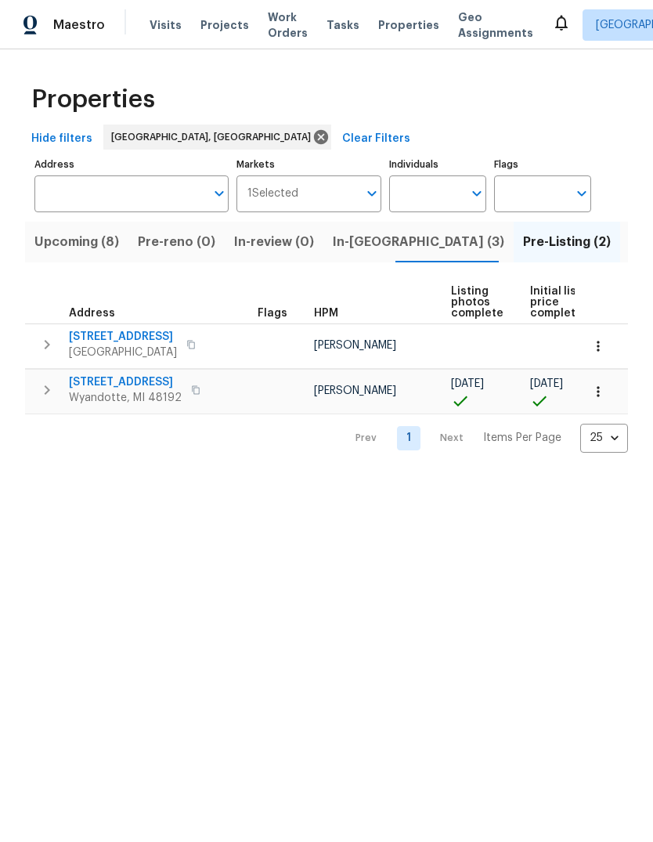
click at [133, 331] on span "[STREET_ADDRESS]" at bounding box center [123, 337] width 108 height 16
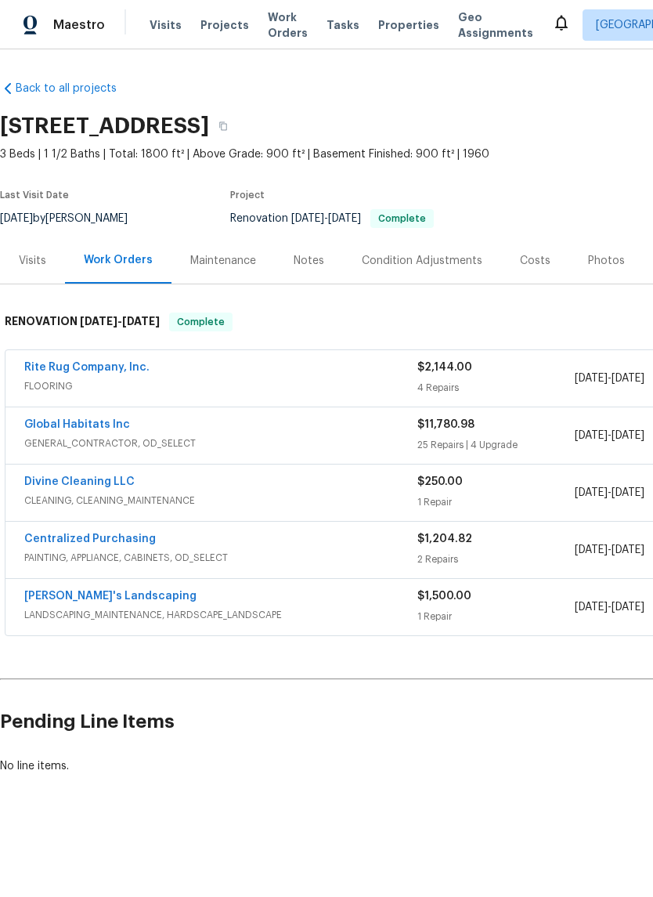
click at [66, 428] on link "Global Habitats Inc" at bounding box center [77, 424] width 106 height 11
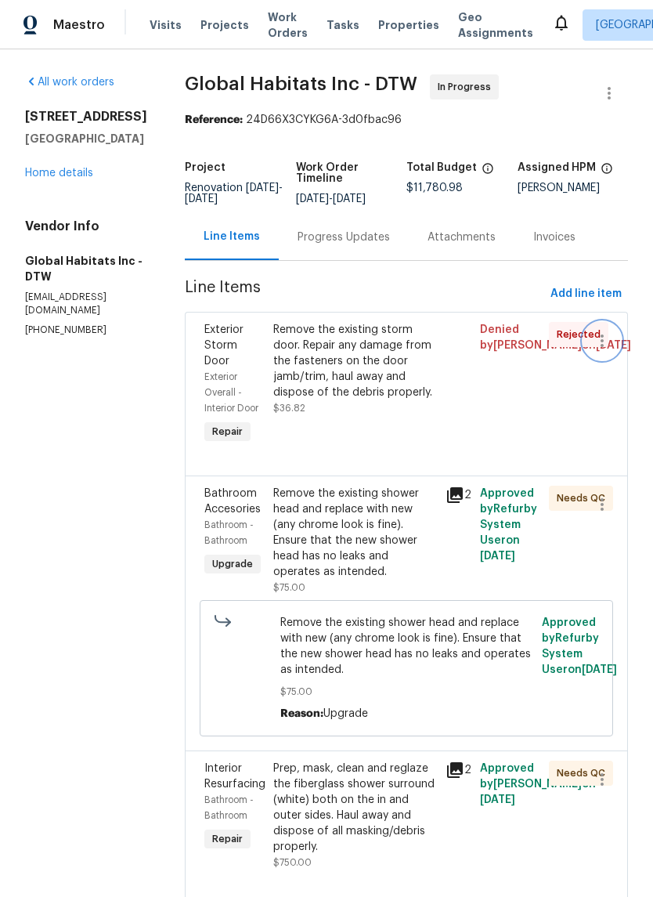
click at [613, 339] on button "button" at bounding box center [602, 341] width 38 height 38
click at [612, 345] on li "Cancel" at bounding box center [610, 341] width 60 height 26
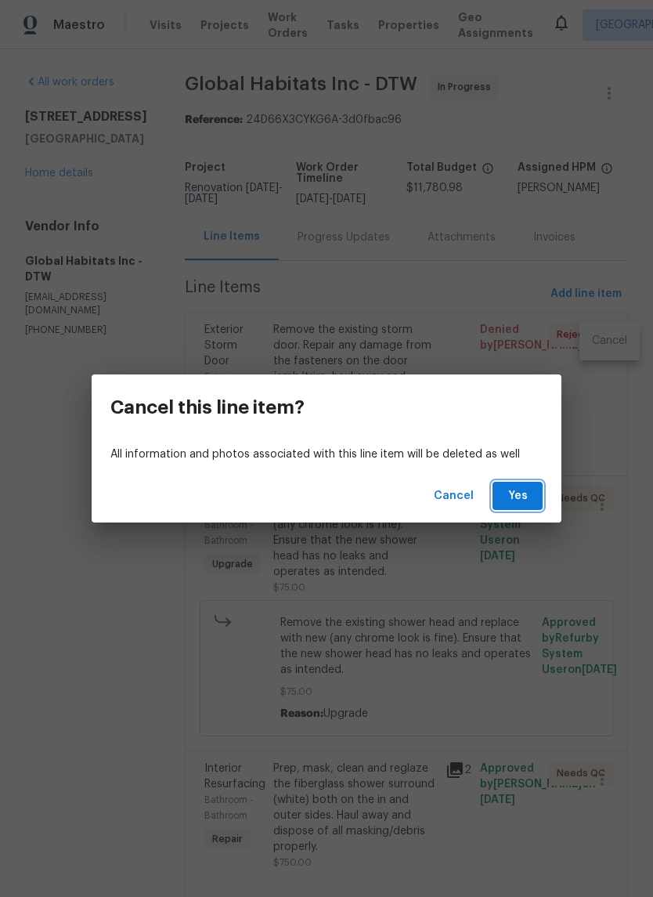
click at [529, 492] on span "Yes" at bounding box center [517, 496] width 25 height 20
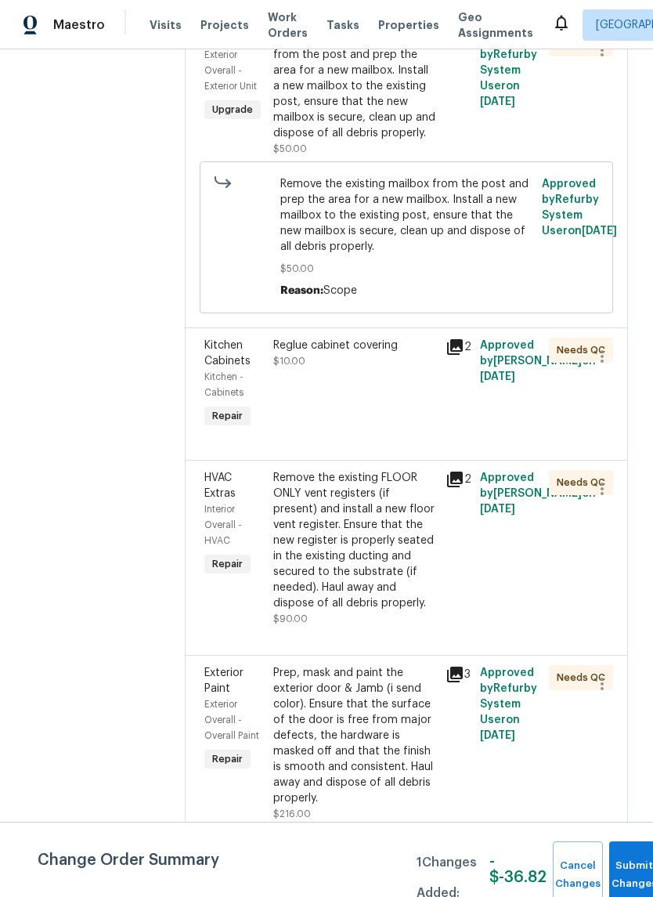
scroll to position [4510, 0]
click at [392, 666] on div "Prep, mask and paint the exterior door & Jamb (i send color). Ensure that the s…" at bounding box center [354, 736] width 163 height 141
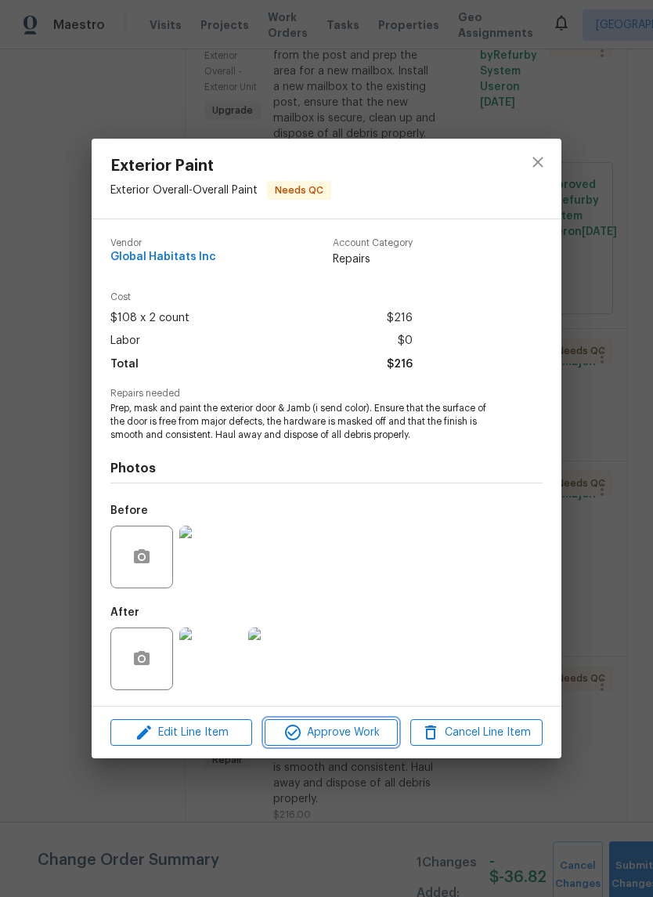
click at [335, 724] on span "Approve Work" at bounding box center [330, 733] width 123 height 20
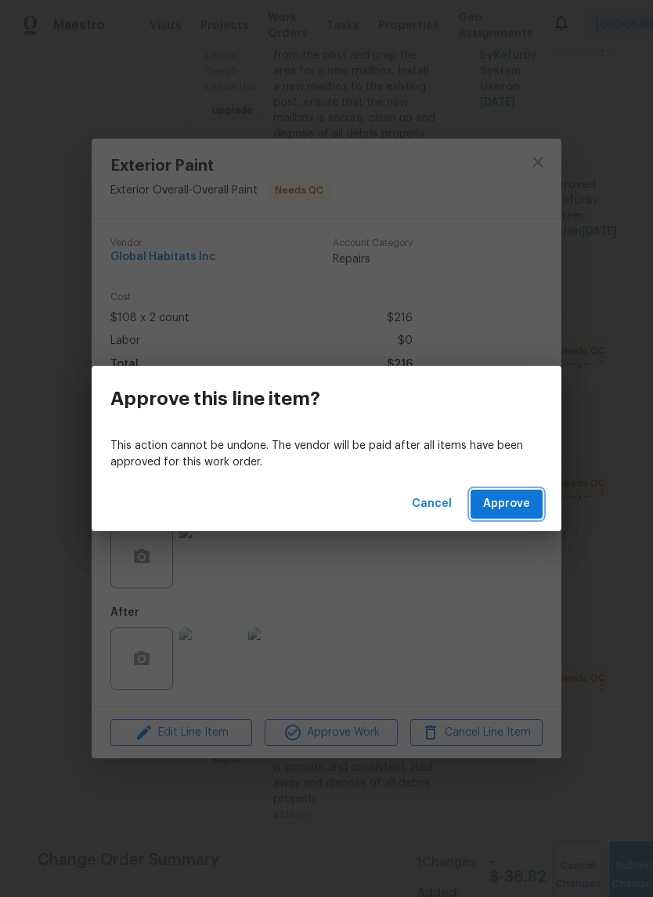
click at [504, 502] on span "Approve" at bounding box center [506, 504] width 47 height 20
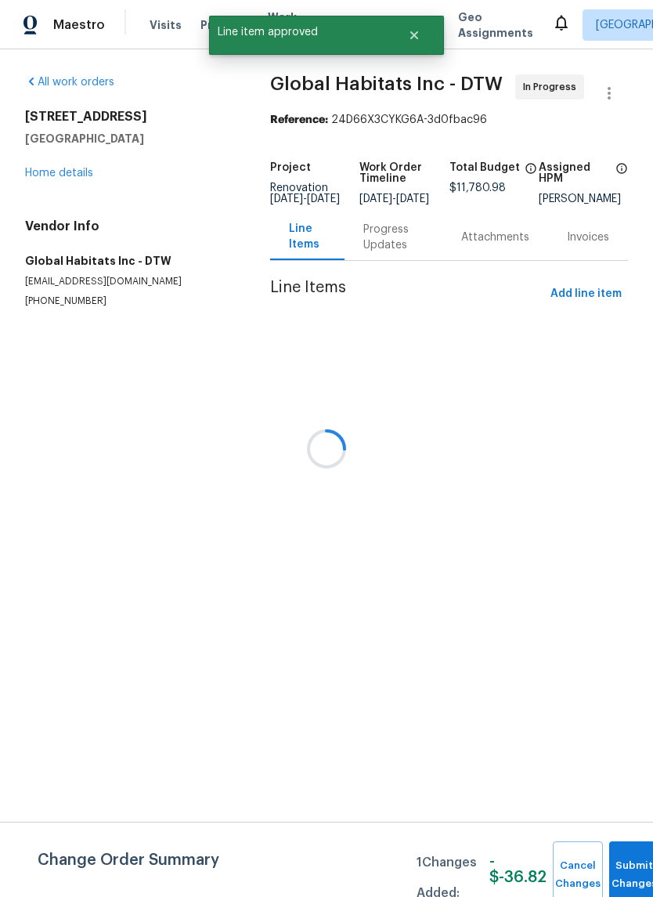
scroll to position [0, 0]
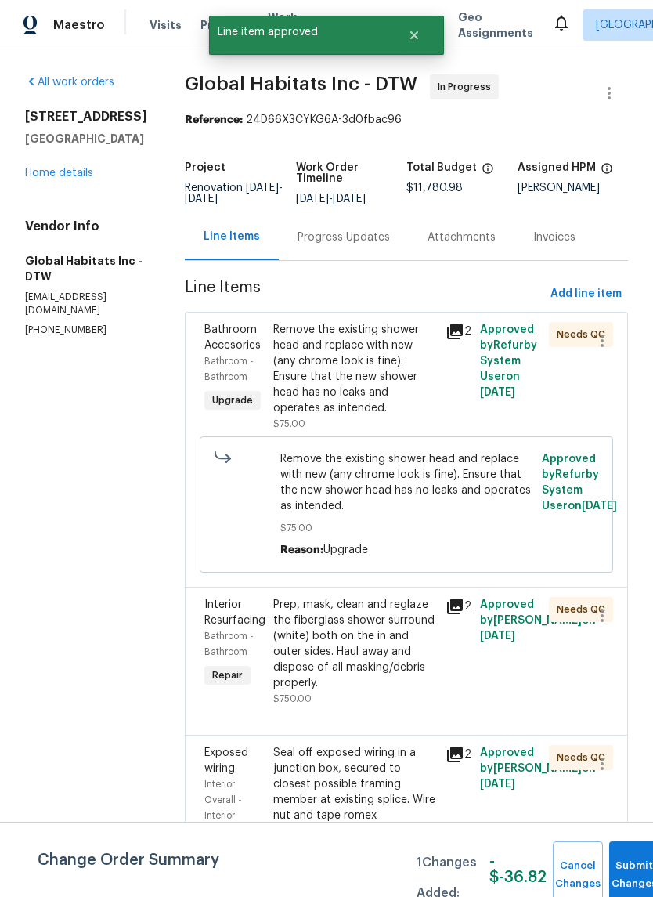
click at [384, 371] on div "Remove the existing shower head and replace with new (any chrome look is fine).…" at bounding box center [354, 369] width 163 height 94
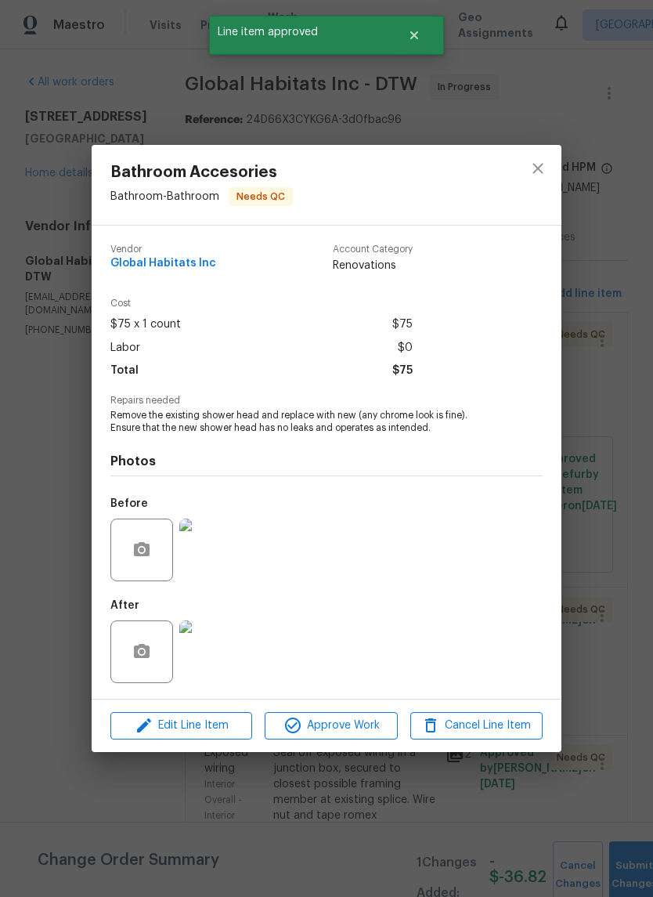
click at [216, 659] on img at bounding box center [210, 651] width 63 height 63
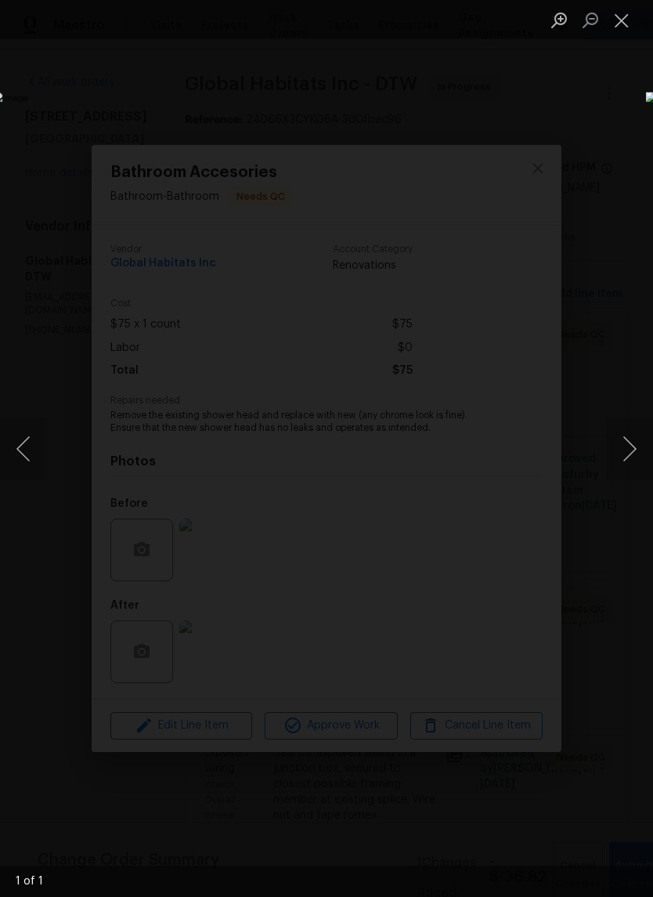
click at [26, 441] on button "Previous image" at bounding box center [23, 448] width 47 height 63
click at [10, 451] on button "Previous image" at bounding box center [23, 448] width 47 height 63
click at [9, 450] on button "Previous image" at bounding box center [23, 448] width 47 height 63
click at [611, 441] on button "Next image" at bounding box center [629, 448] width 47 height 63
click at [622, 9] on button "Close lightbox" at bounding box center [621, 19] width 31 height 27
